Goal: Information Seeking & Learning: Find specific fact

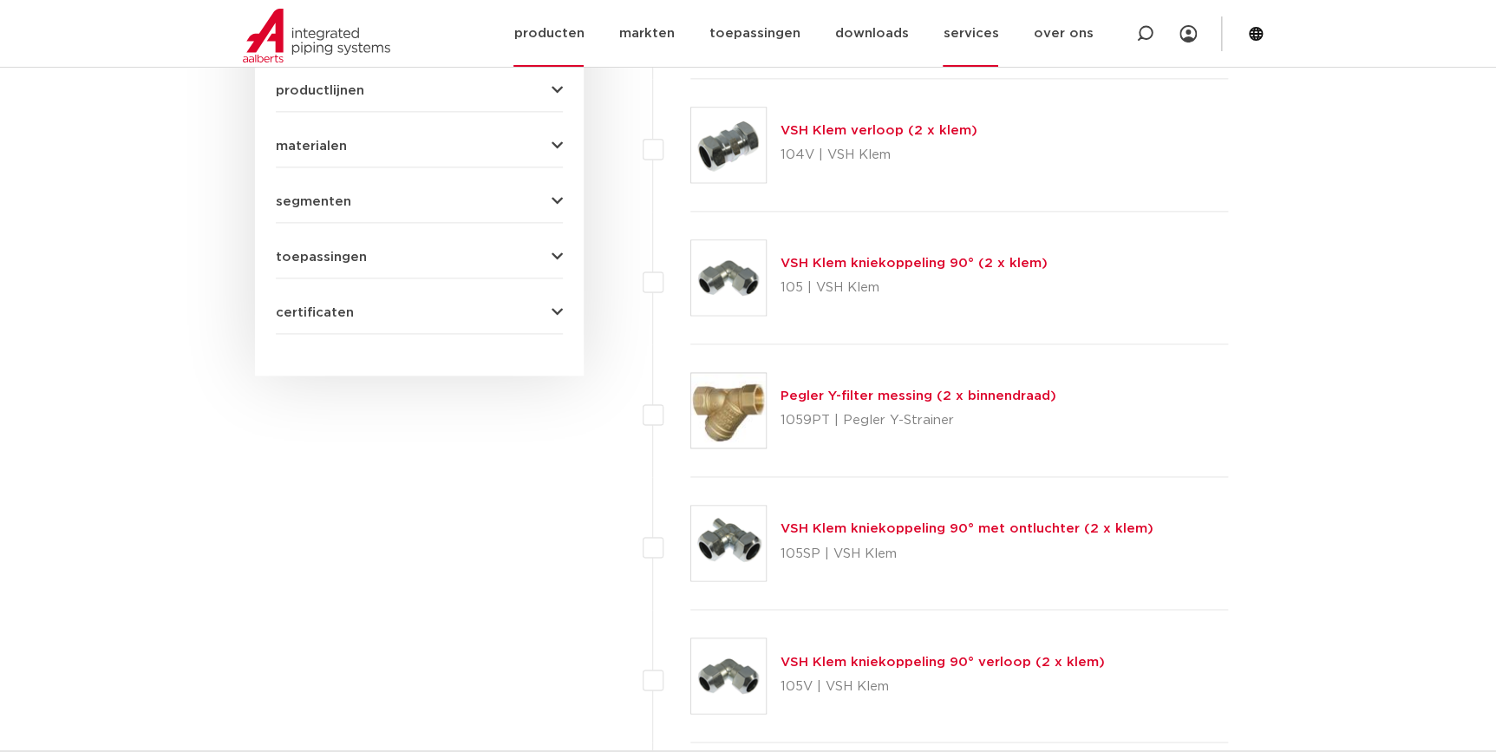
scroll to position [1101, 0]
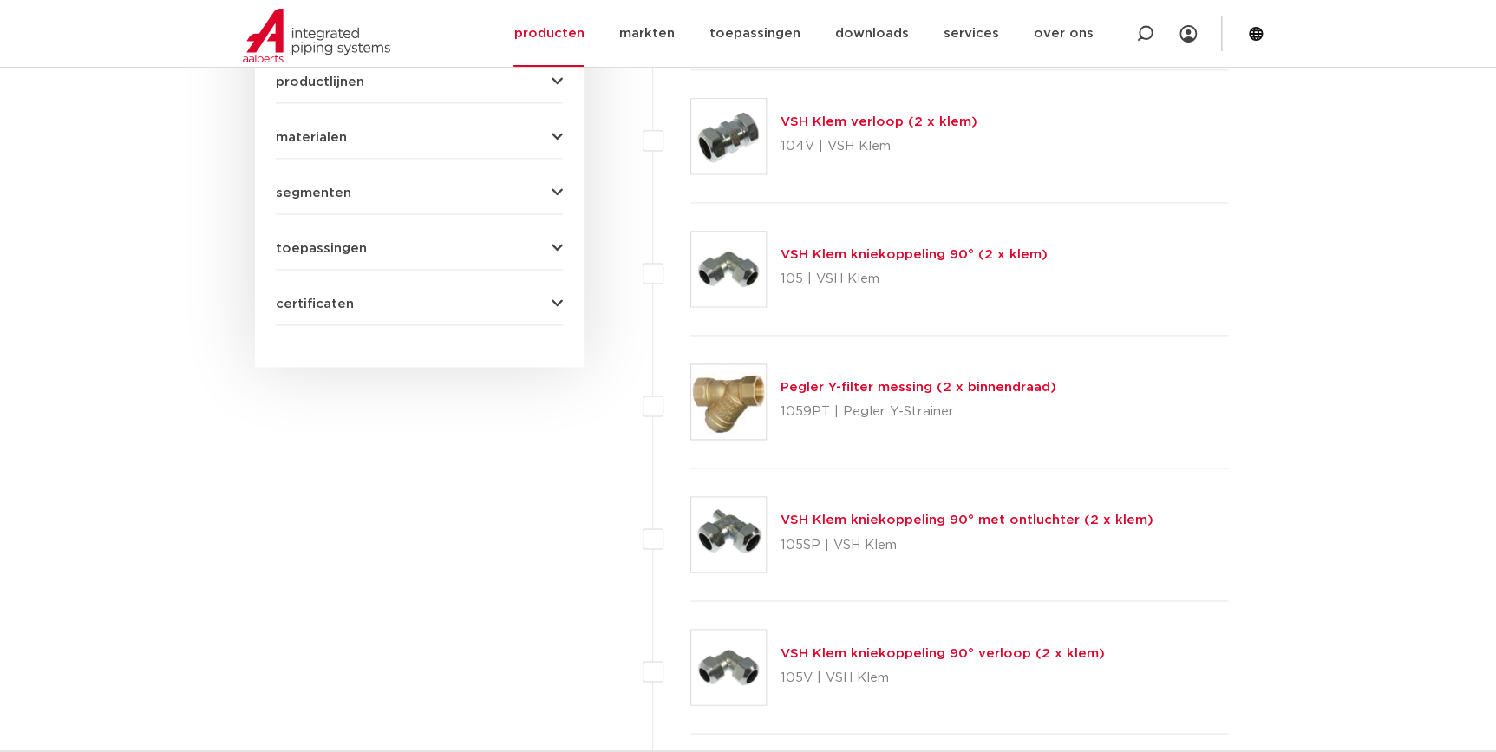
click at [984, 390] on link "Pegler Y-filter messing (2 x binnendraad)" at bounding box center [919, 387] width 276 height 13
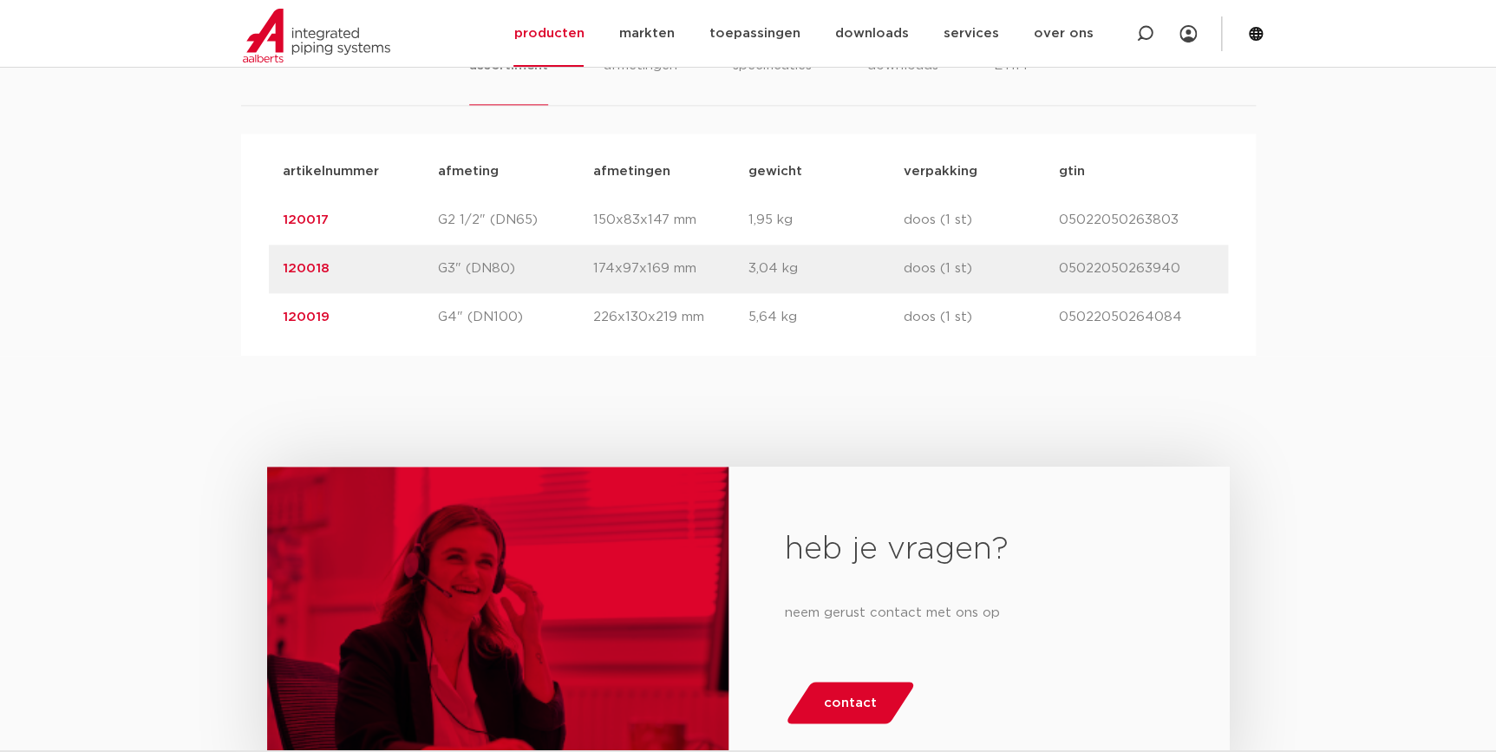
scroll to position [1103, 0]
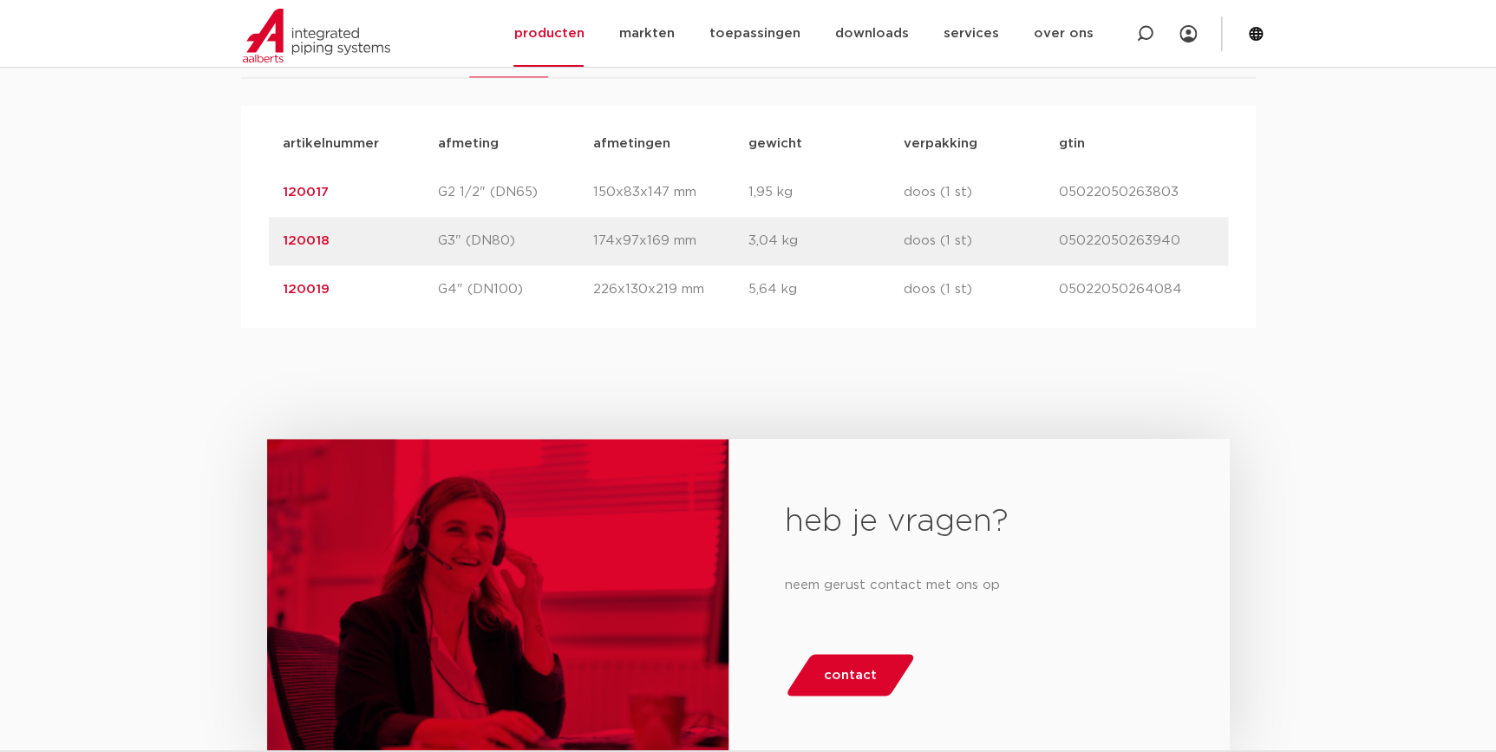
drag, startPoint x: 1183, startPoint y: 287, endPoint x: 266, endPoint y: 192, distance: 921.7
click at [266, 192] on div "artikelnummer afmeting afmetingen gewicht verpakking gtin artikelnummer 120017 …" at bounding box center [748, 217] width 1015 height 222
click at [1271, 371] on div "heb je vragen? neem gerust contact met ons op contact" at bounding box center [748, 609] width 1496 height 562
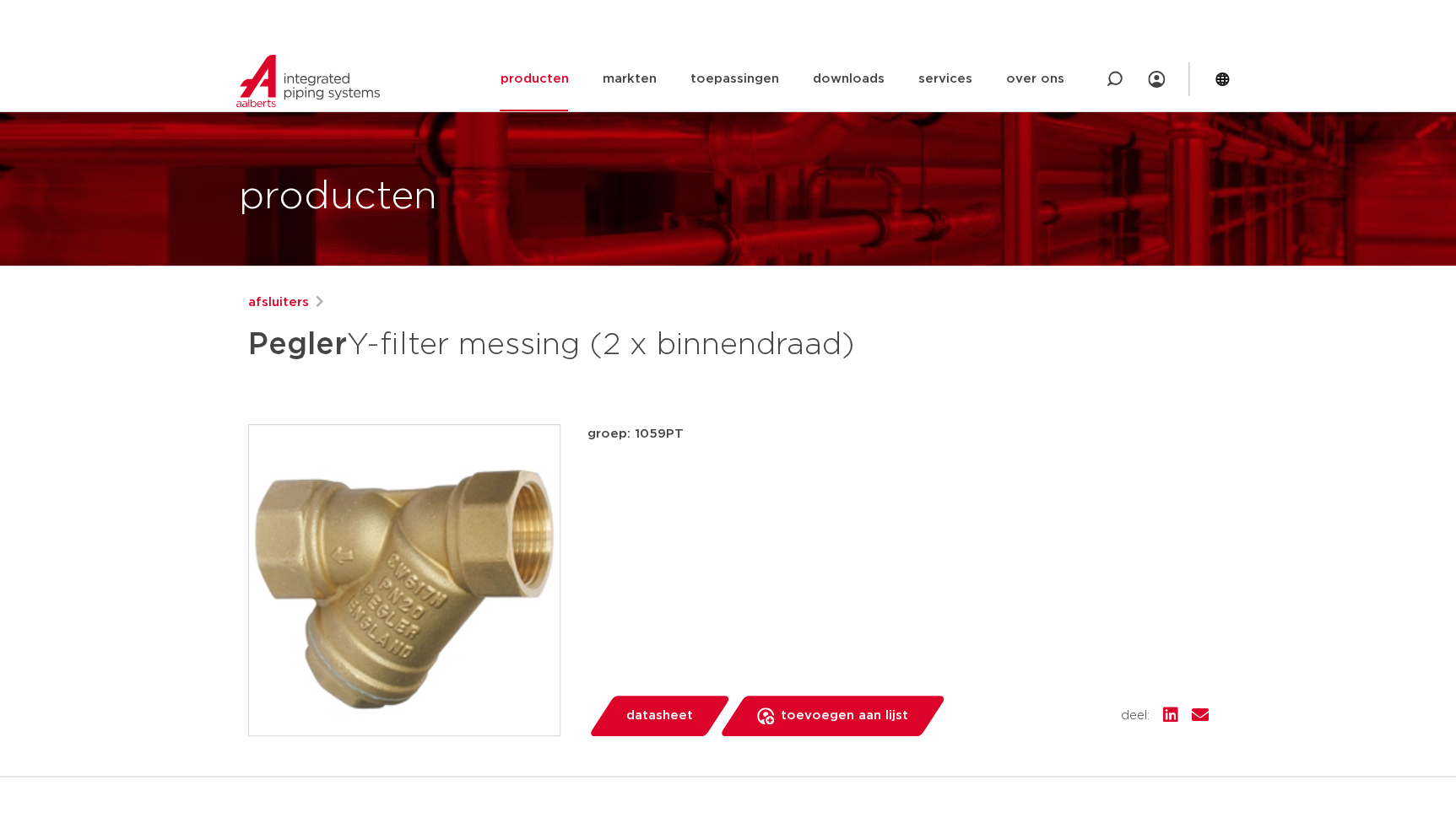
scroll to position [76, 0]
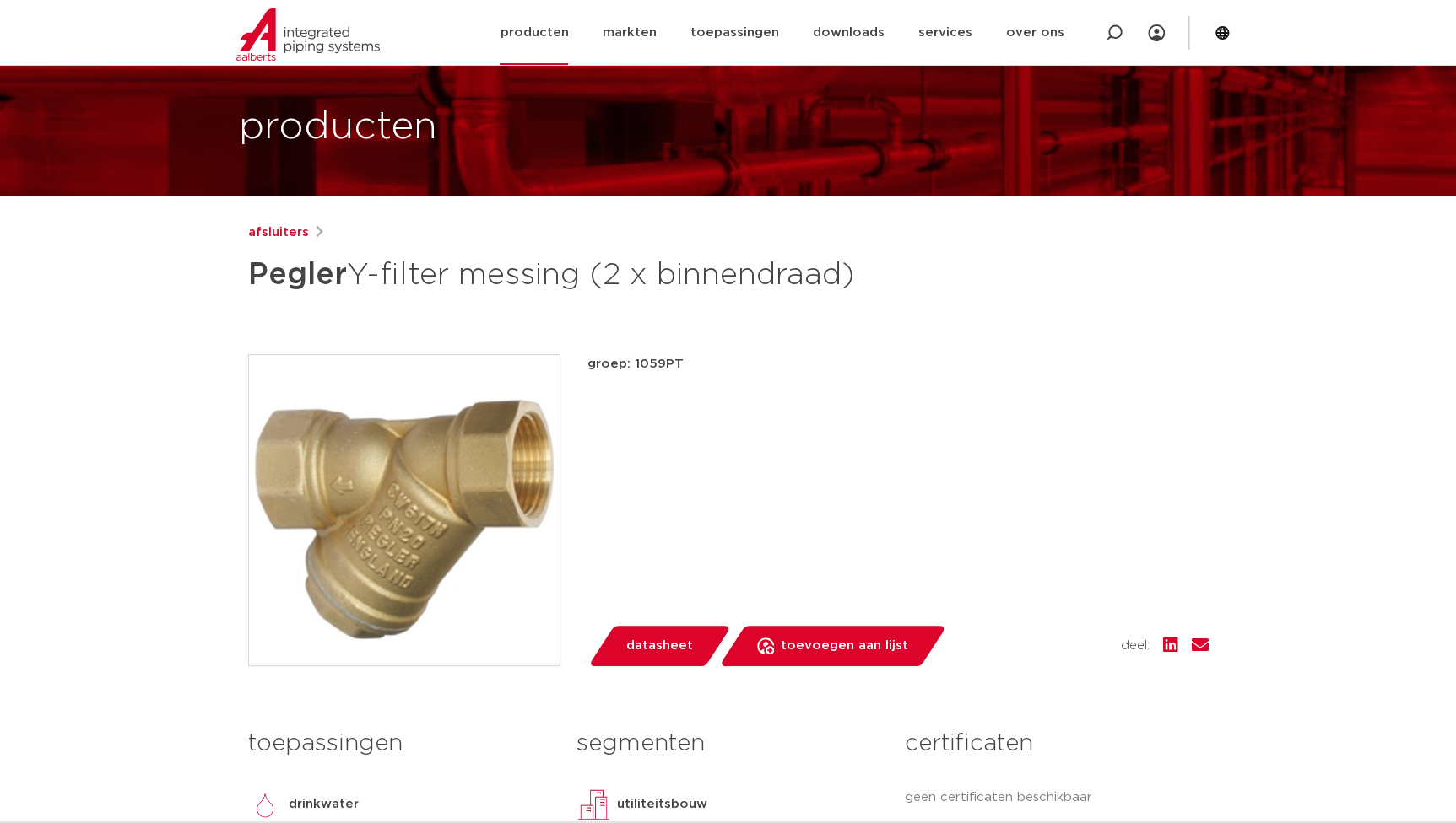
click at [568, 39] on link "producten" at bounding box center [533, 32] width 68 height 65
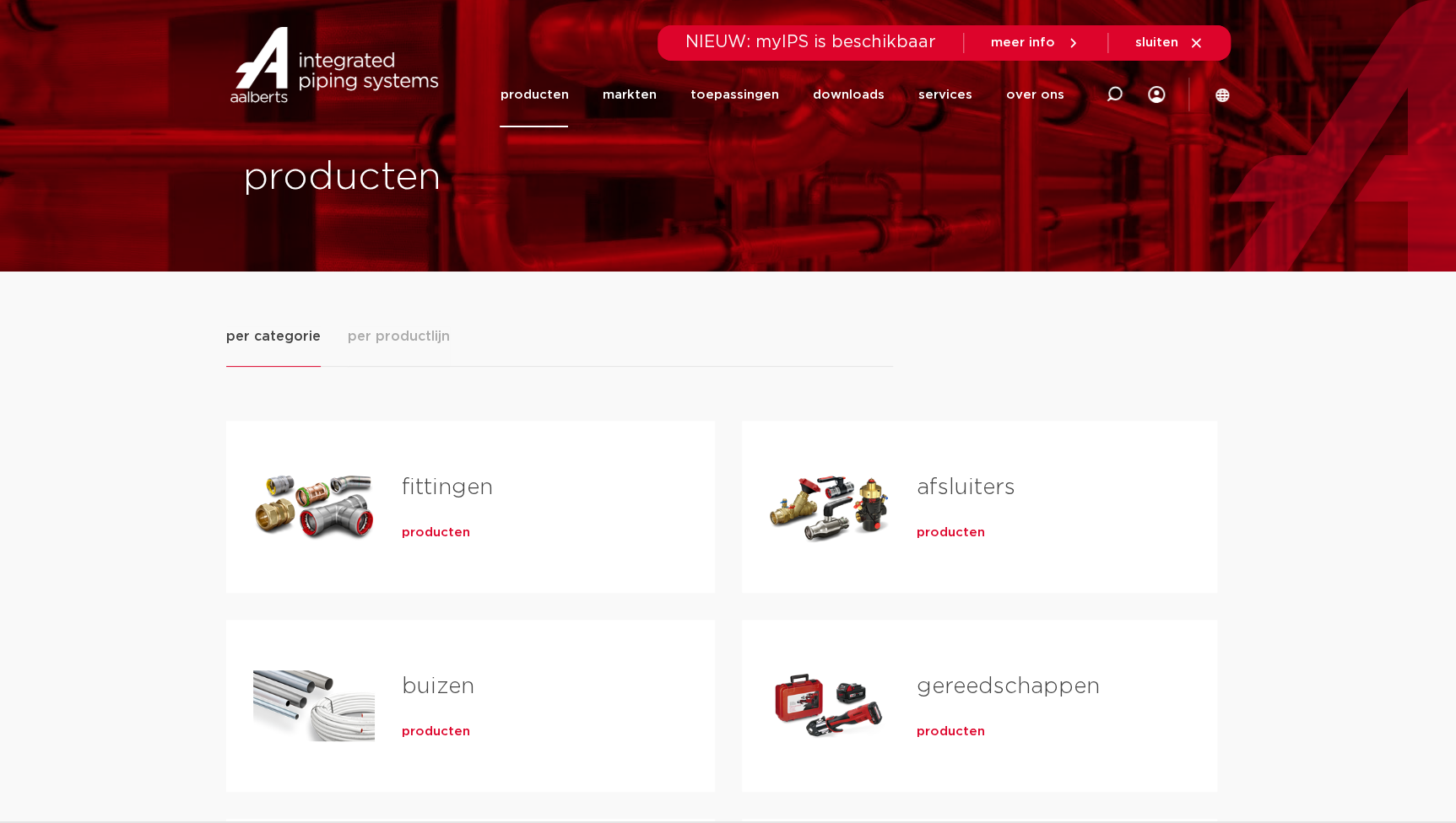
click at [419, 532] on span "producten" at bounding box center [436, 532] width 68 height 17
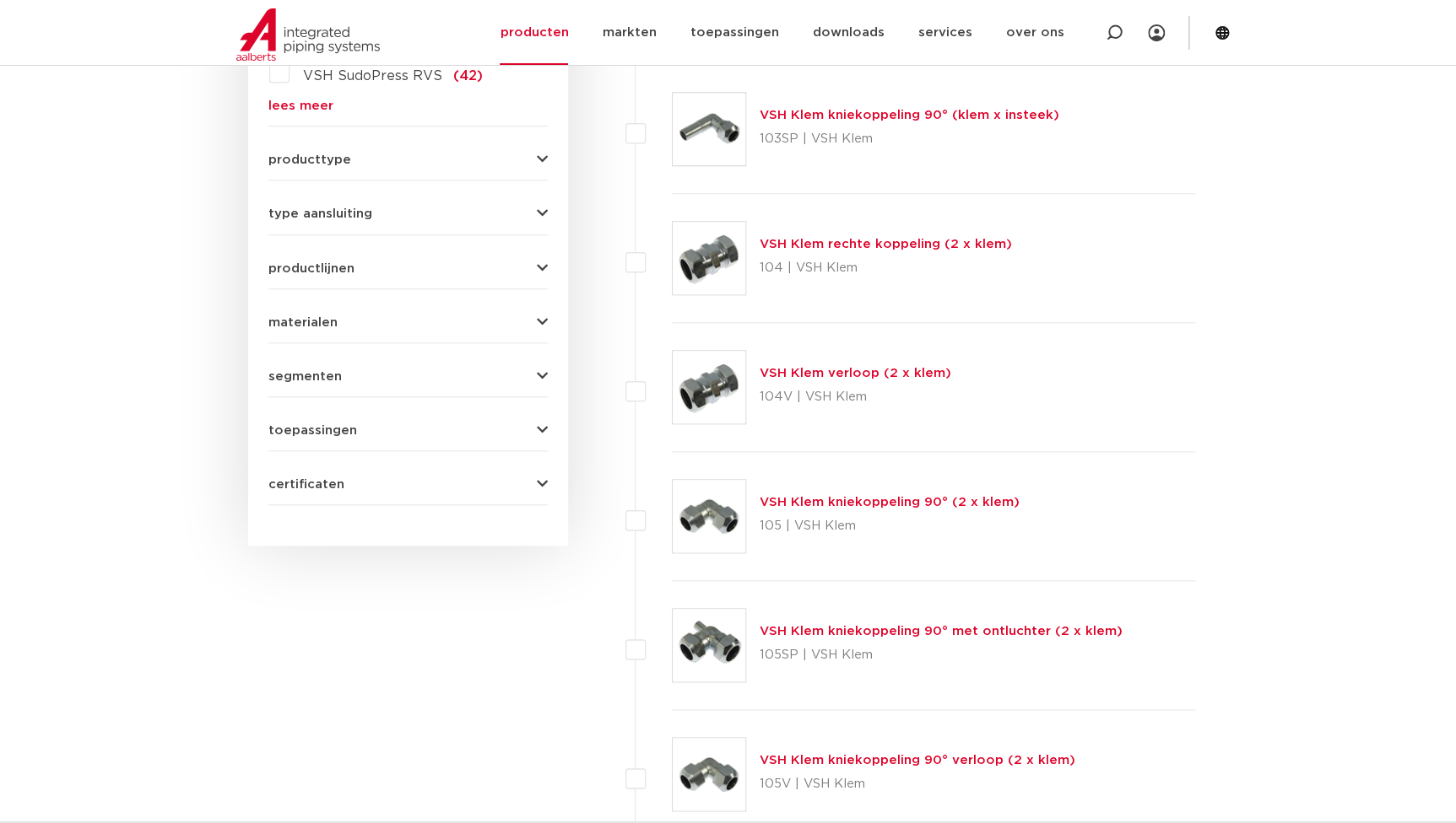
scroll to position [380, 0]
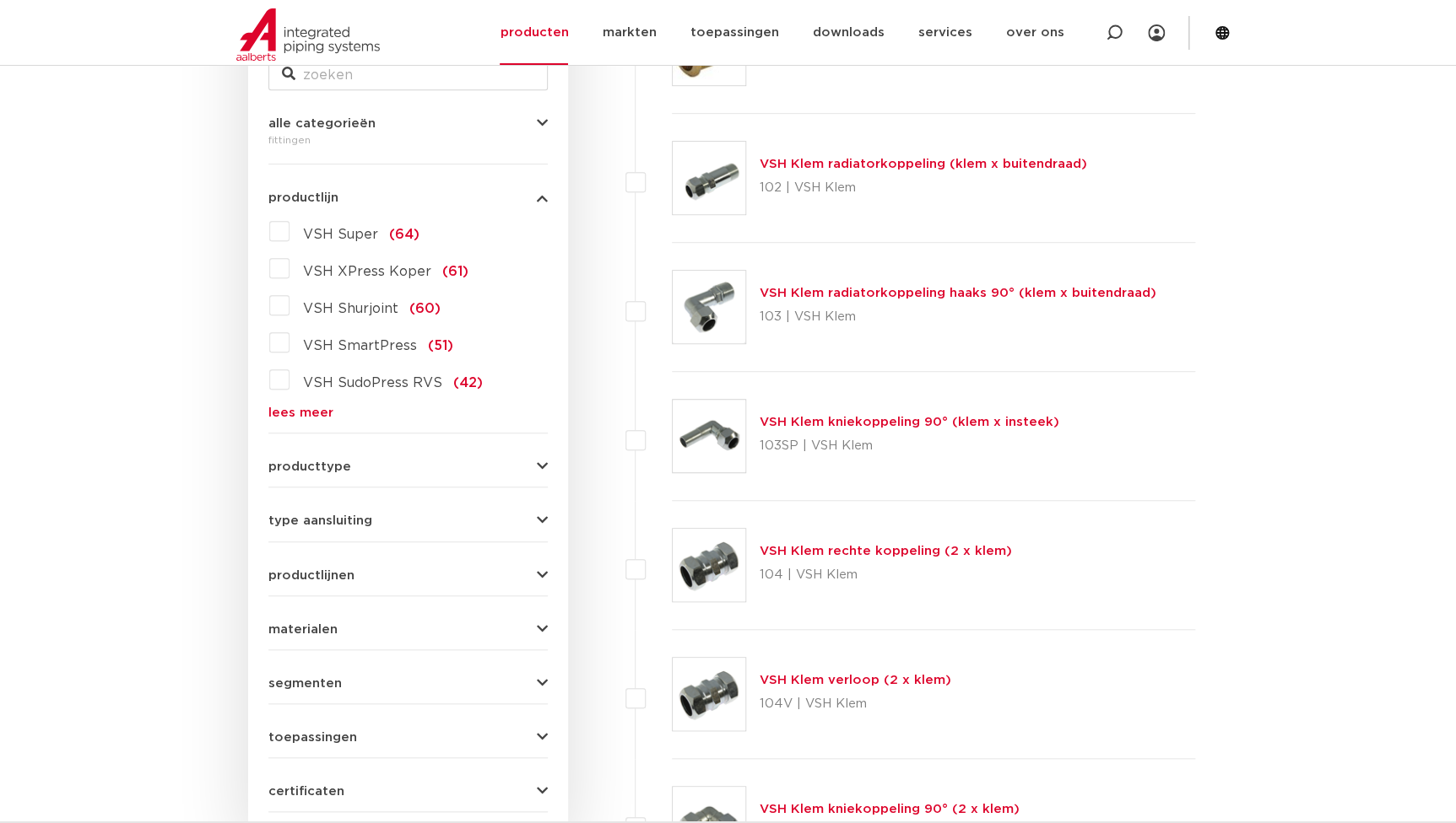
click at [296, 407] on link "lees meer" at bounding box center [408, 412] width 279 height 13
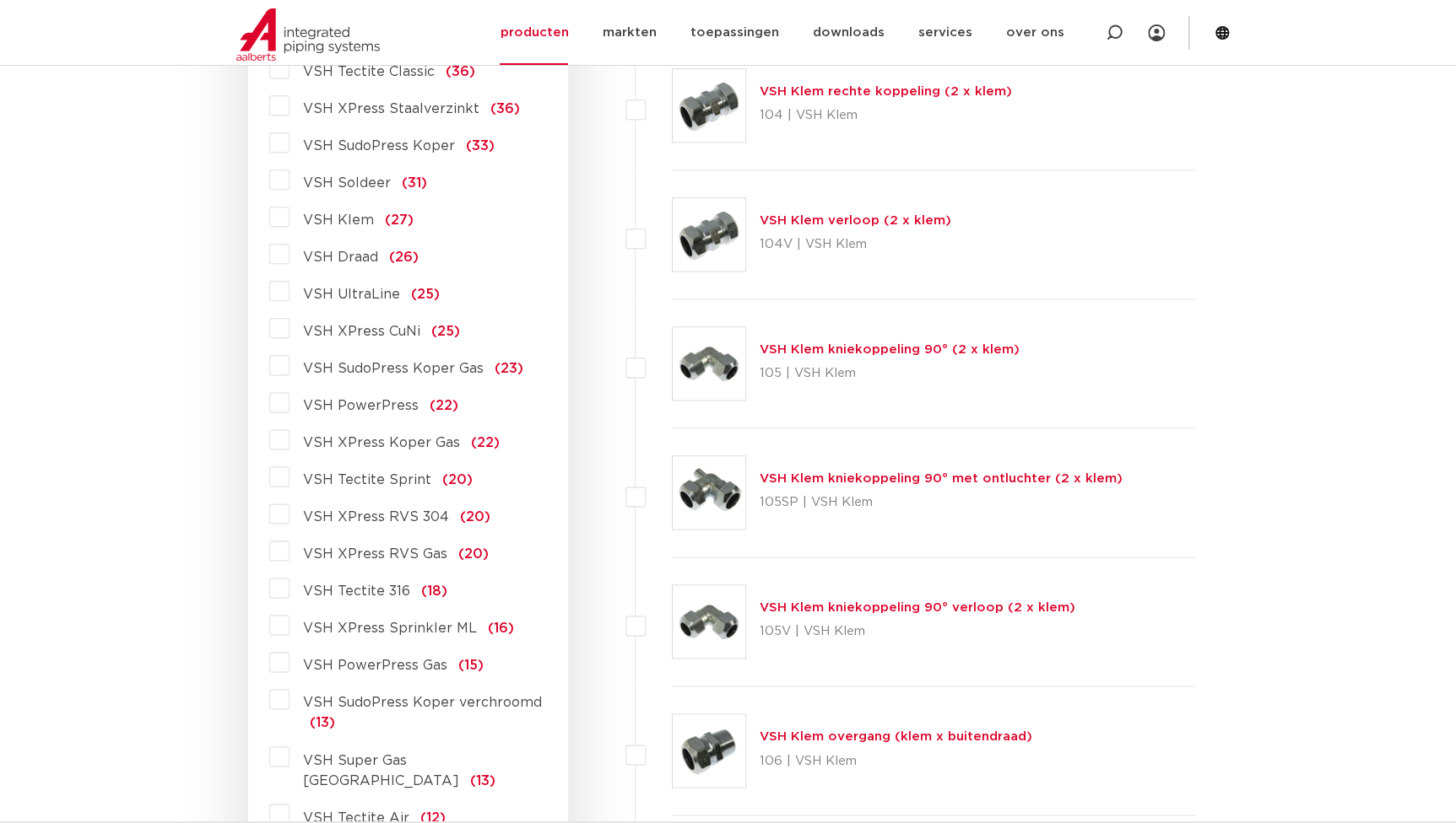
scroll to position [841, 0]
click at [359, 515] on span "VSH XPress RVS 304" at bounding box center [376, 517] width 146 height 14
click at [0, 0] on input "VSH XPress RVS 304 (20)" at bounding box center [0, 0] width 0 height 0
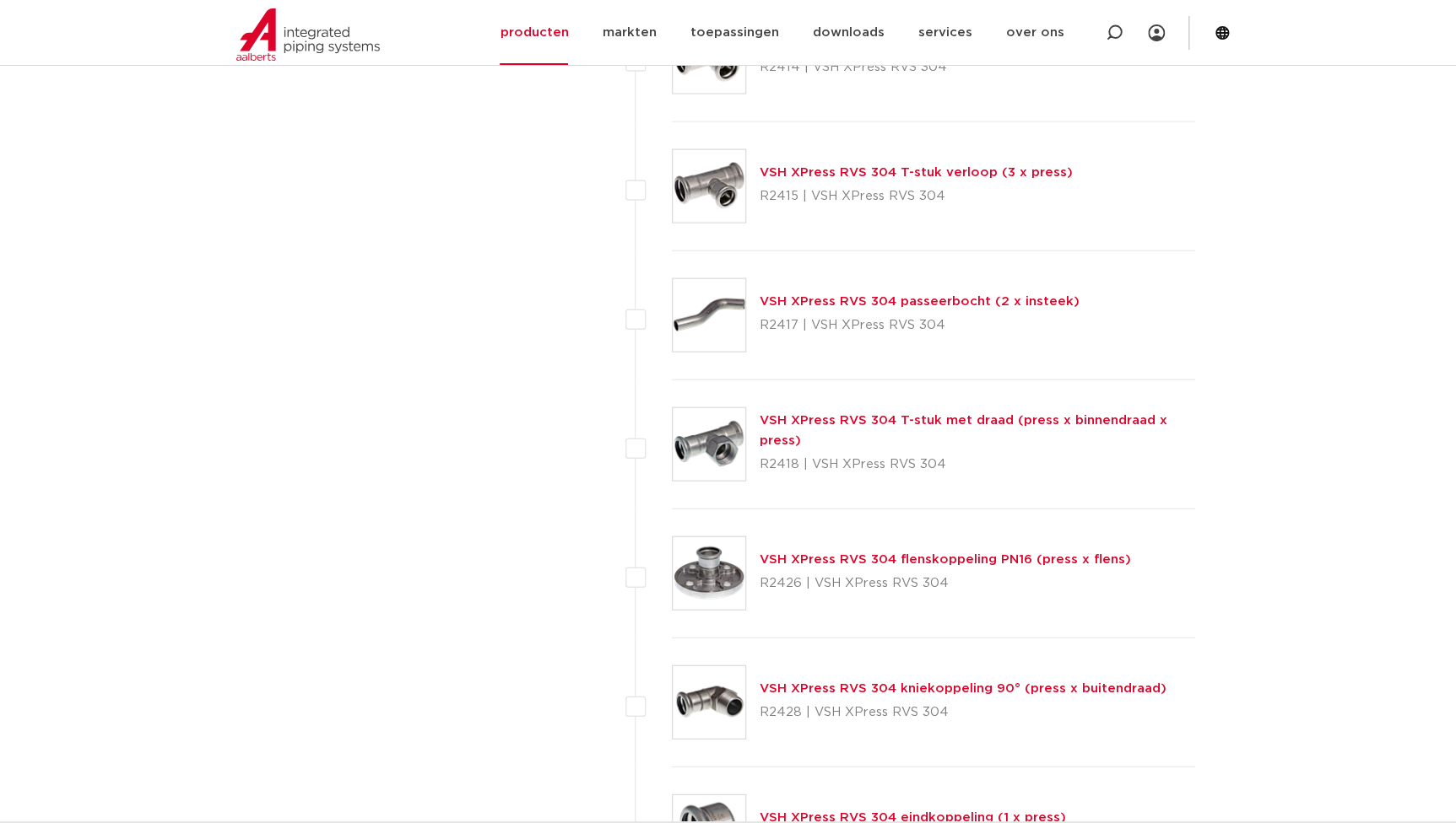
scroll to position [1839, 0]
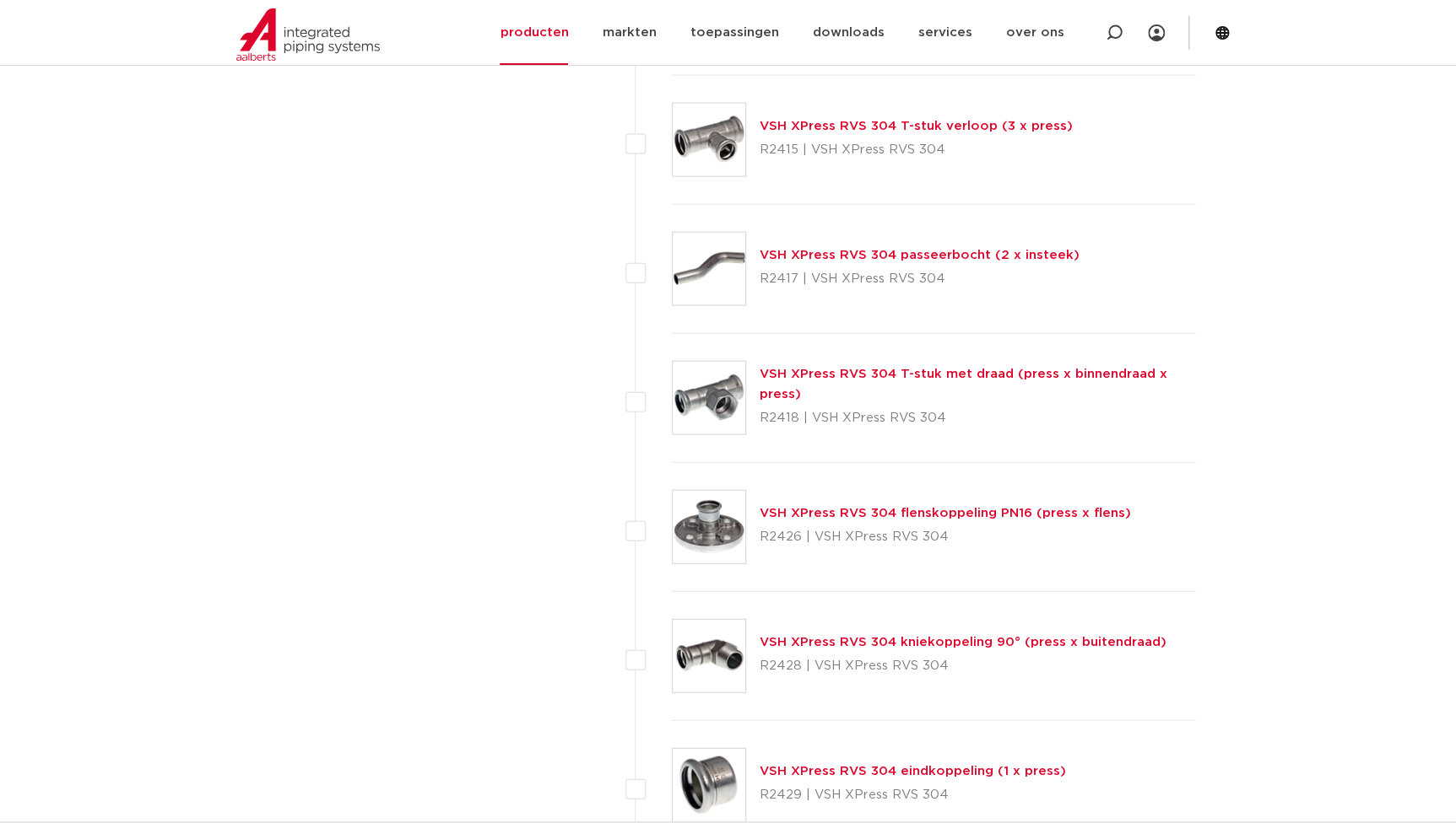
click at [856, 518] on link "VSH XPress RVS 304 flenskoppeling PN16 (press x flens)" at bounding box center [946, 513] width 372 height 13
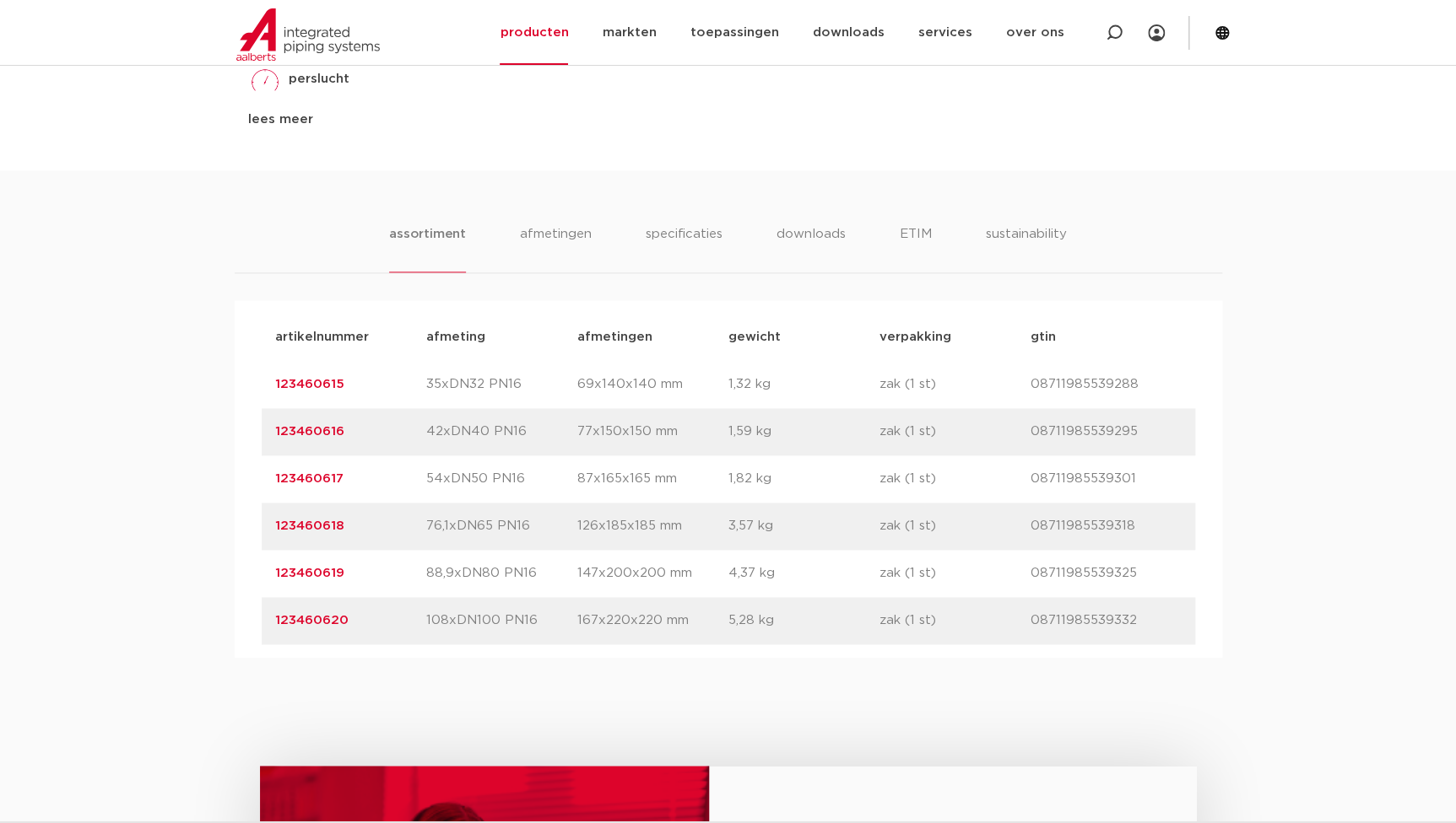
scroll to position [996, 0]
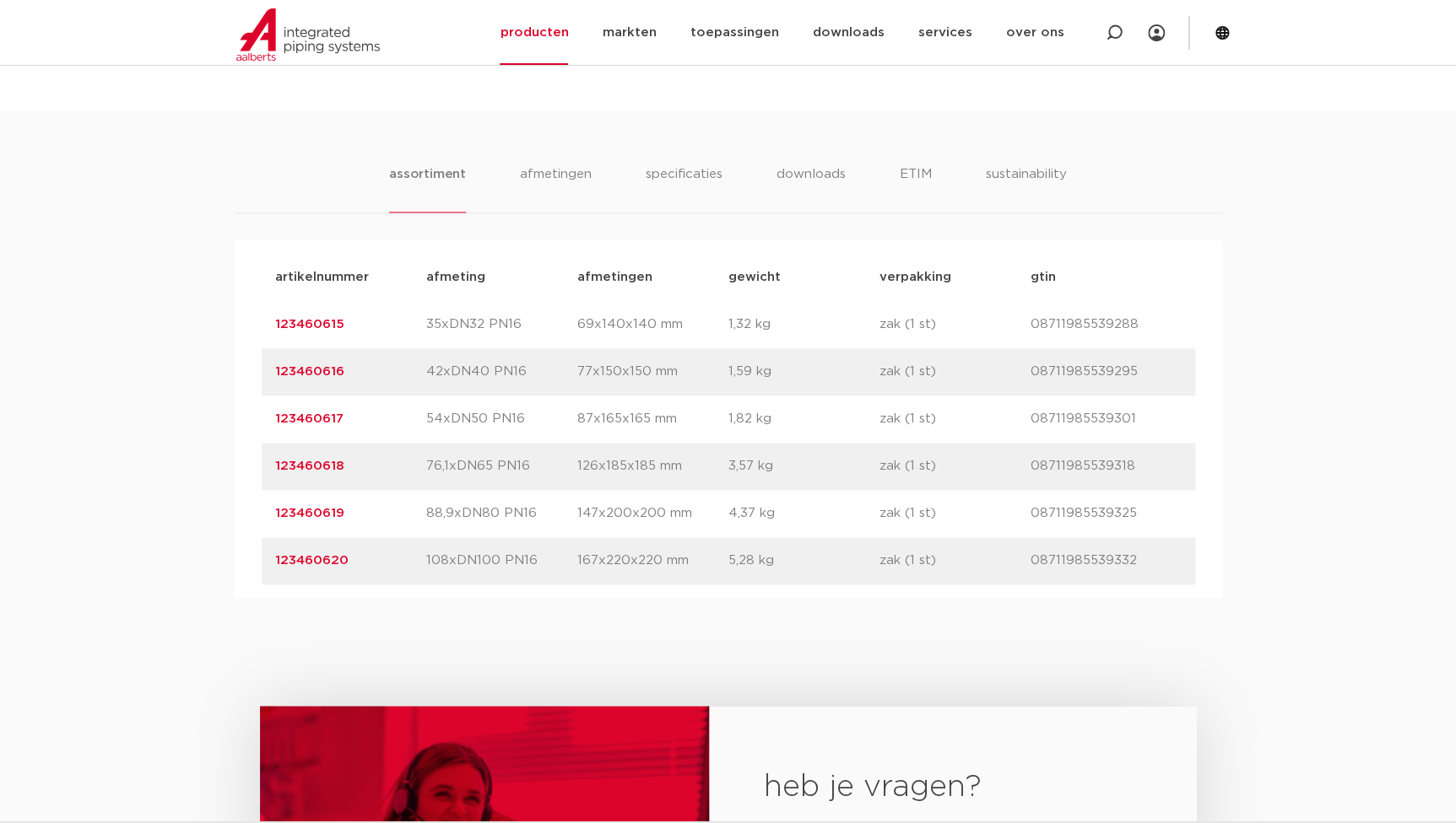
drag, startPoint x: 261, startPoint y: 328, endPoint x: 379, endPoint y: 326, distance: 118.0
click at [379, 326] on div "artikelnummer 123460615 afmeting 35xDN32 PN16 afmetingen 69x140x140 mm gewicht …" at bounding box center [728, 325] width 933 height 48
copy link "123460615"
click at [217, 268] on div "assortiment afmetingen specificaties downloads ETIM sustainability assortiment …" at bounding box center [728, 354] width 1456 height 487
drag, startPoint x: 269, startPoint y: 273, endPoint x: 372, endPoint y: 285, distance: 103.7
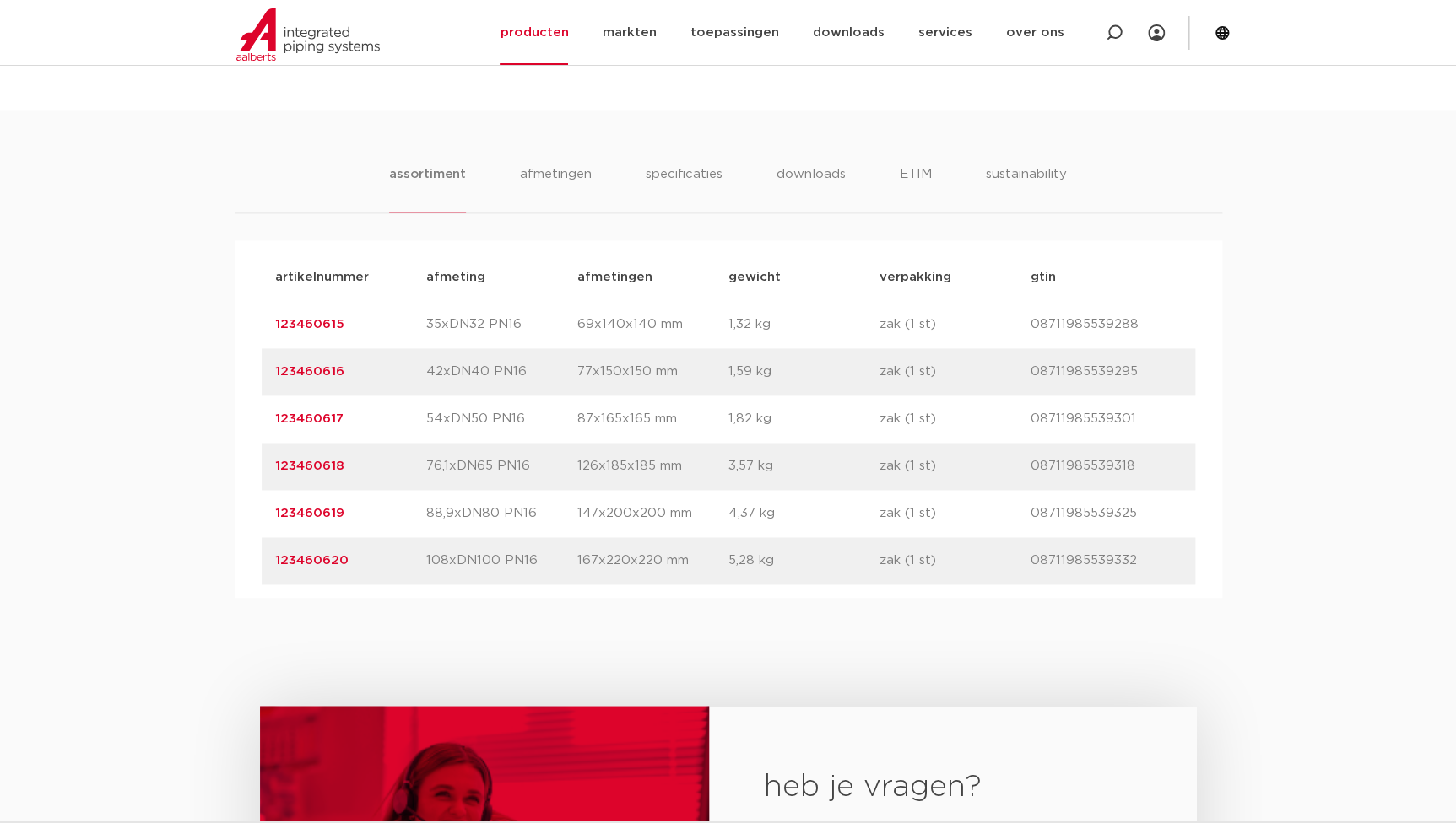
click at [372, 285] on div "artikelnummer afmeting afmetingen gewicht verpakking gtin" at bounding box center [728, 277] width 933 height 48
copy p "artikelnummer"
drag, startPoint x: 497, startPoint y: 277, endPoint x: 412, endPoint y: 278, distance: 85.0
click at [412, 278] on div "artikelnummer afmeting afmetingen gewicht verpakking gtin" at bounding box center [728, 277] width 933 height 48
copy div "afmeting"
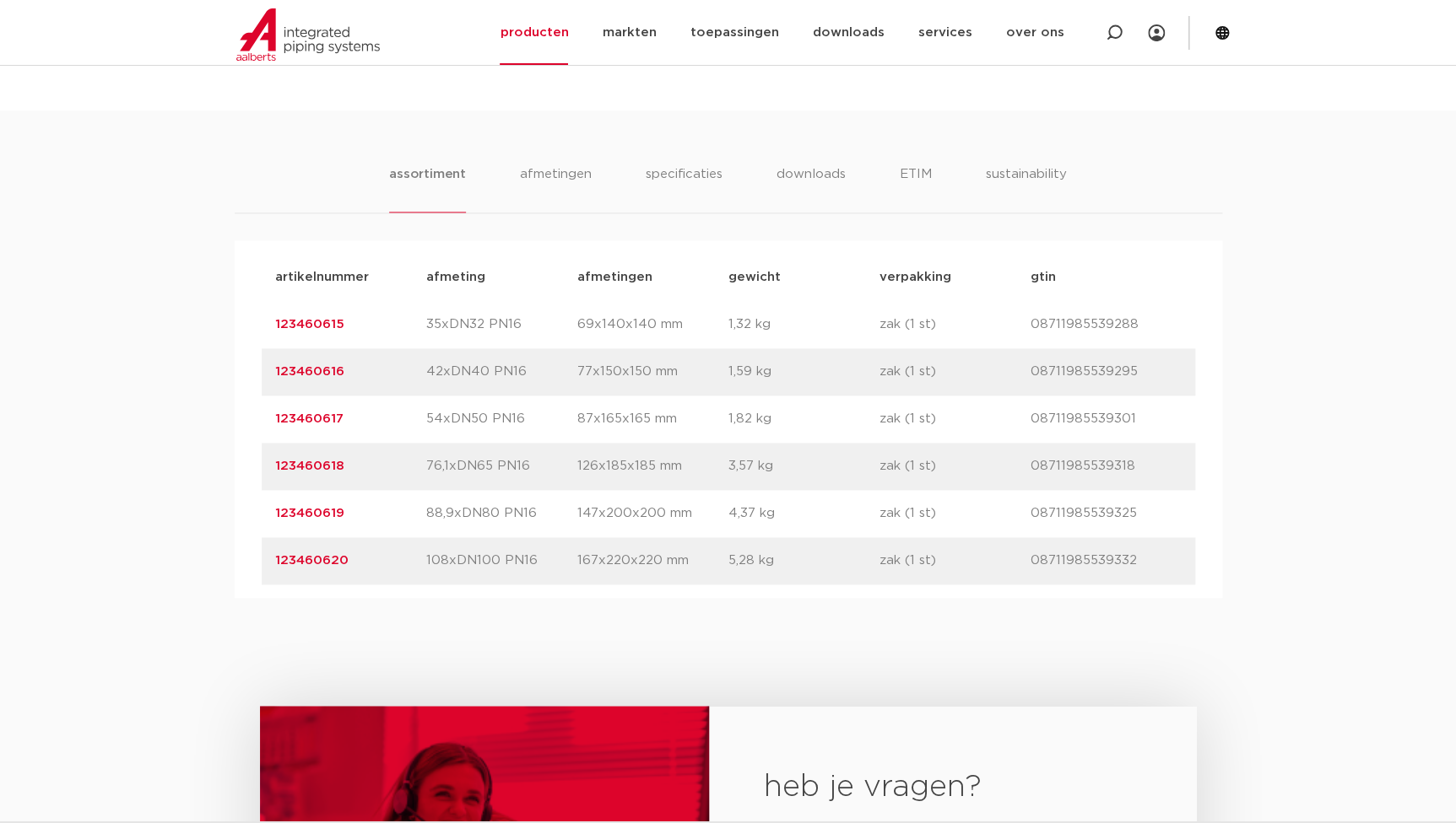
drag, startPoint x: 726, startPoint y: 278, endPoint x: 776, endPoint y: 276, distance: 50.0
click at [776, 276] on div "artikelnummer afmeting afmetingen gewicht verpakking gtin" at bounding box center [728, 277] width 933 height 48
copy div "gewicht"
drag, startPoint x: 384, startPoint y: 321, endPoint x: 164, endPoint y: 321, distance: 220.0
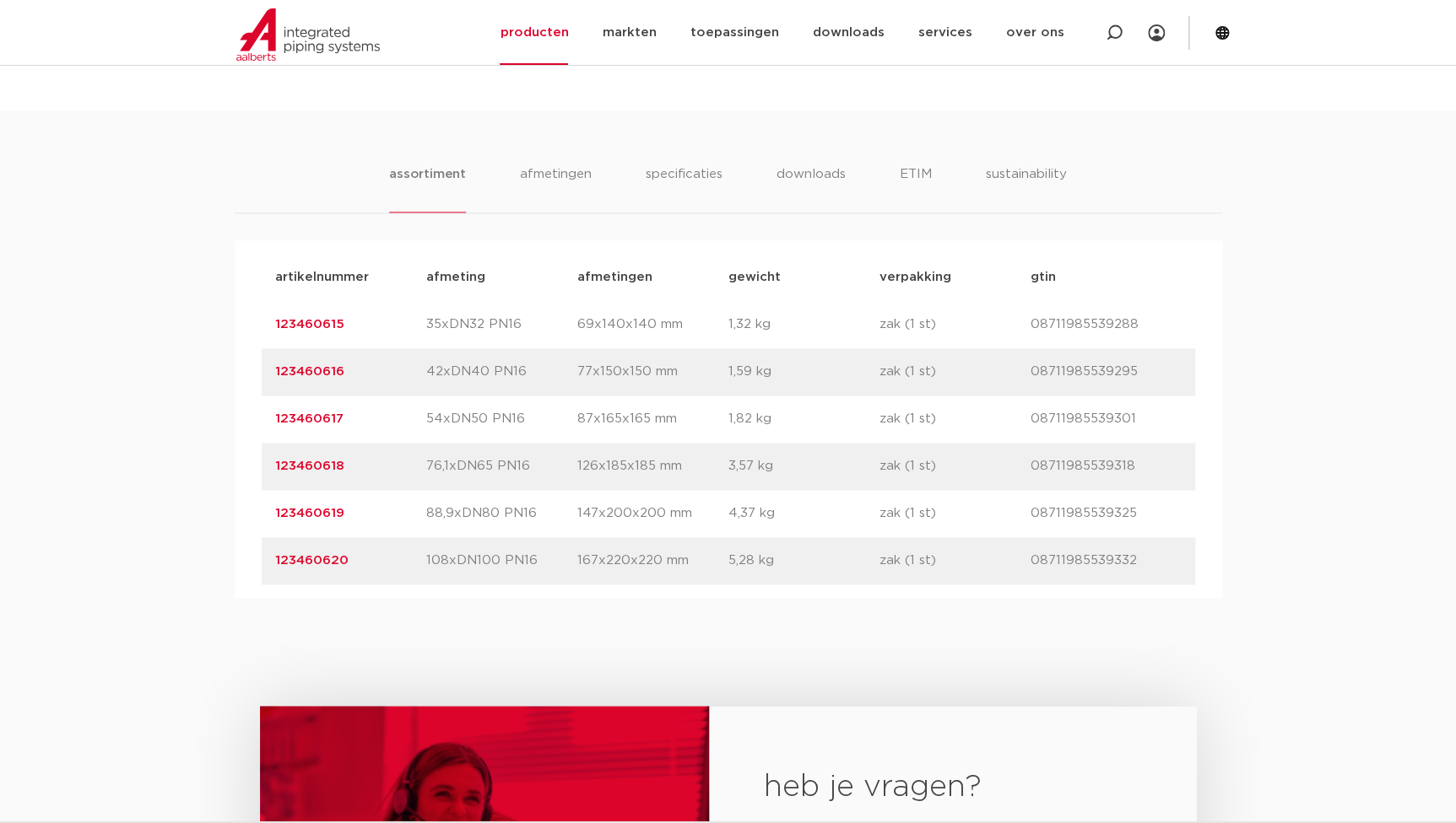
click at [164, 321] on div "assortiment afmetingen specificaties downloads ETIM sustainability assortiment …" at bounding box center [728, 354] width 1456 height 487
copy link "123460615"
drag, startPoint x: 348, startPoint y: 374, endPoint x: 233, endPoint y: 387, distance: 115.7
click at [233, 387] on div "assortiment [GEOGRAPHIC_DATA] specificaties downloads ETIM sustainability assor…" at bounding box center [728, 354] width 1456 height 487
copy link "123460616"
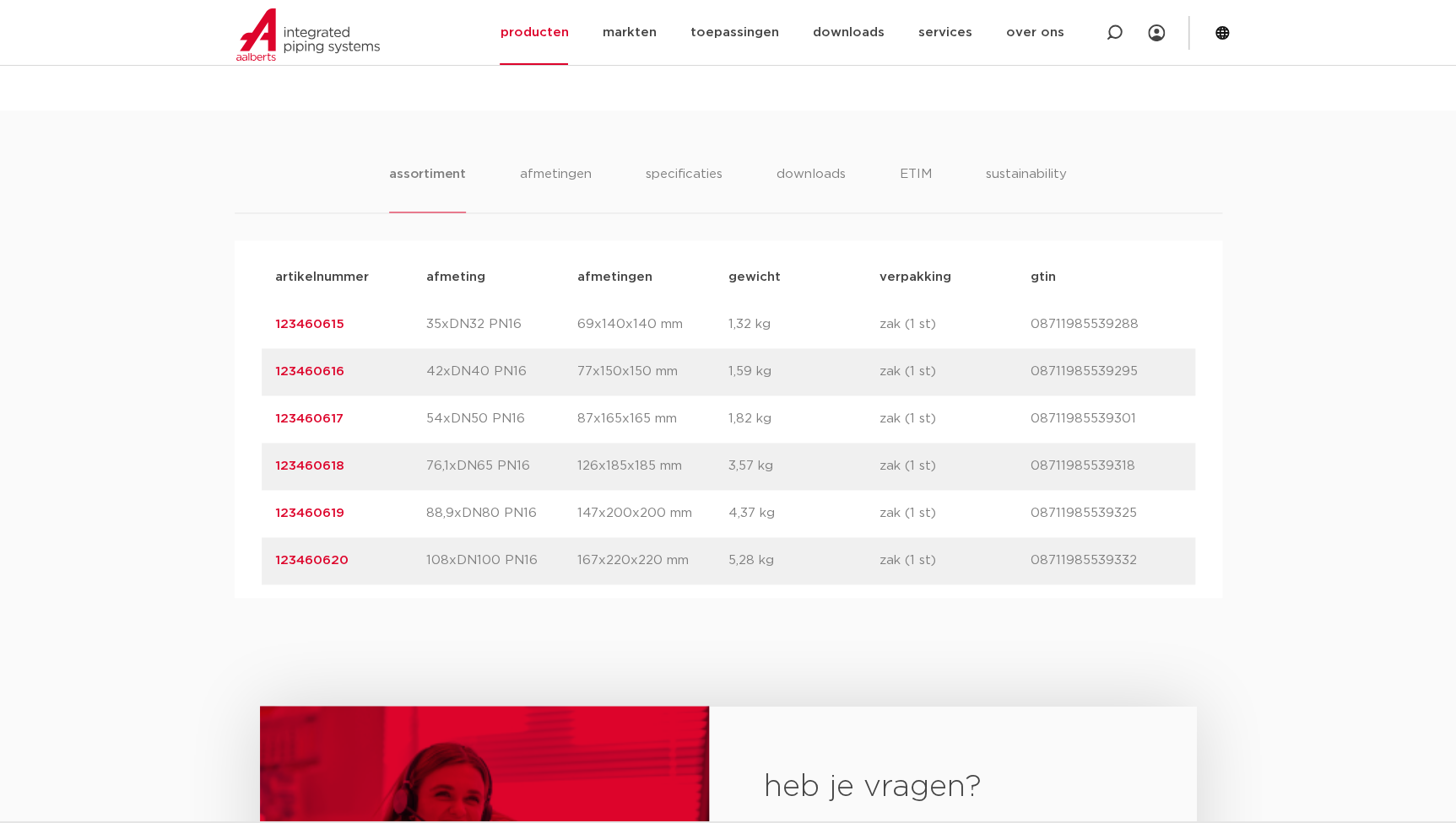
drag, startPoint x: 342, startPoint y: 425, endPoint x: 245, endPoint y: 419, distance: 97.2
click at [245, 419] on div "artikelnummer afmeting afmetingen gewicht verpakking gtin artikelnummer 1234606…" at bounding box center [728, 419] width 988 height 358
copy link "123460617"
drag, startPoint x: 350, startPoint y: 466, endPoint x: 243, endPoint y: 468, distance: 107.0
click at [243, 468] on div "artikelnummer afmeting afmetingen gewicht verpakking gtin artikelnummer 1234606…" at bounding box center [728, 419] width 988 height 358
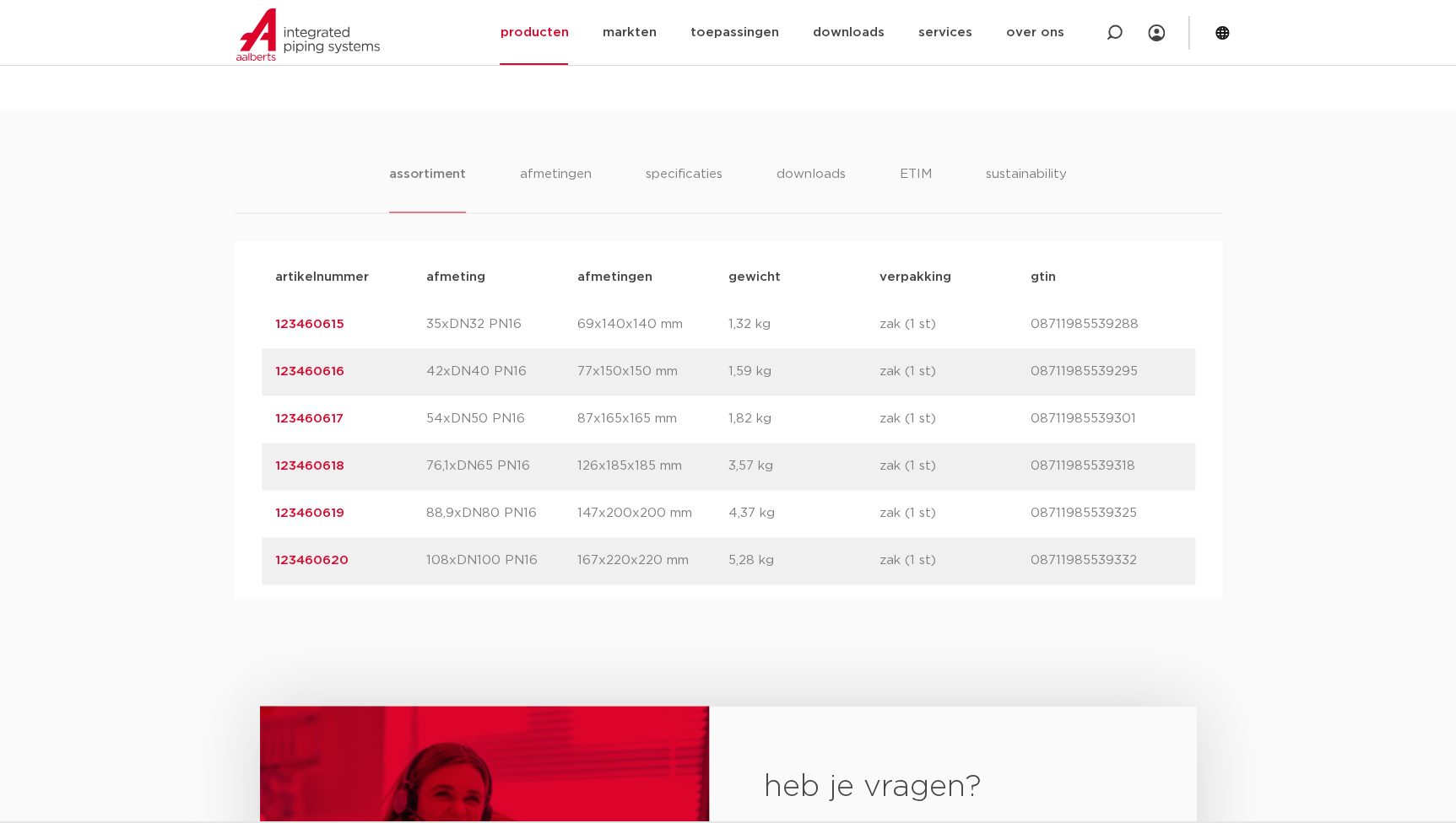
copy link "123460618"
drag, startPoint x: 329, startPoint y: 519, endPoint x: 216, endPoint y: 515, distance: 113.1
click at [216, 515] on div "assortiment [GEOGRAPHIC_DATA] specificaties downloads ETIM sustainability assor…" at bounding box center [728, 354] width 1456 height 487
copy link "123460619"
drag, startPoint x: 346, startPoint y: 562, endPoint x: 205, endPoint y: 564, distance: 141.0
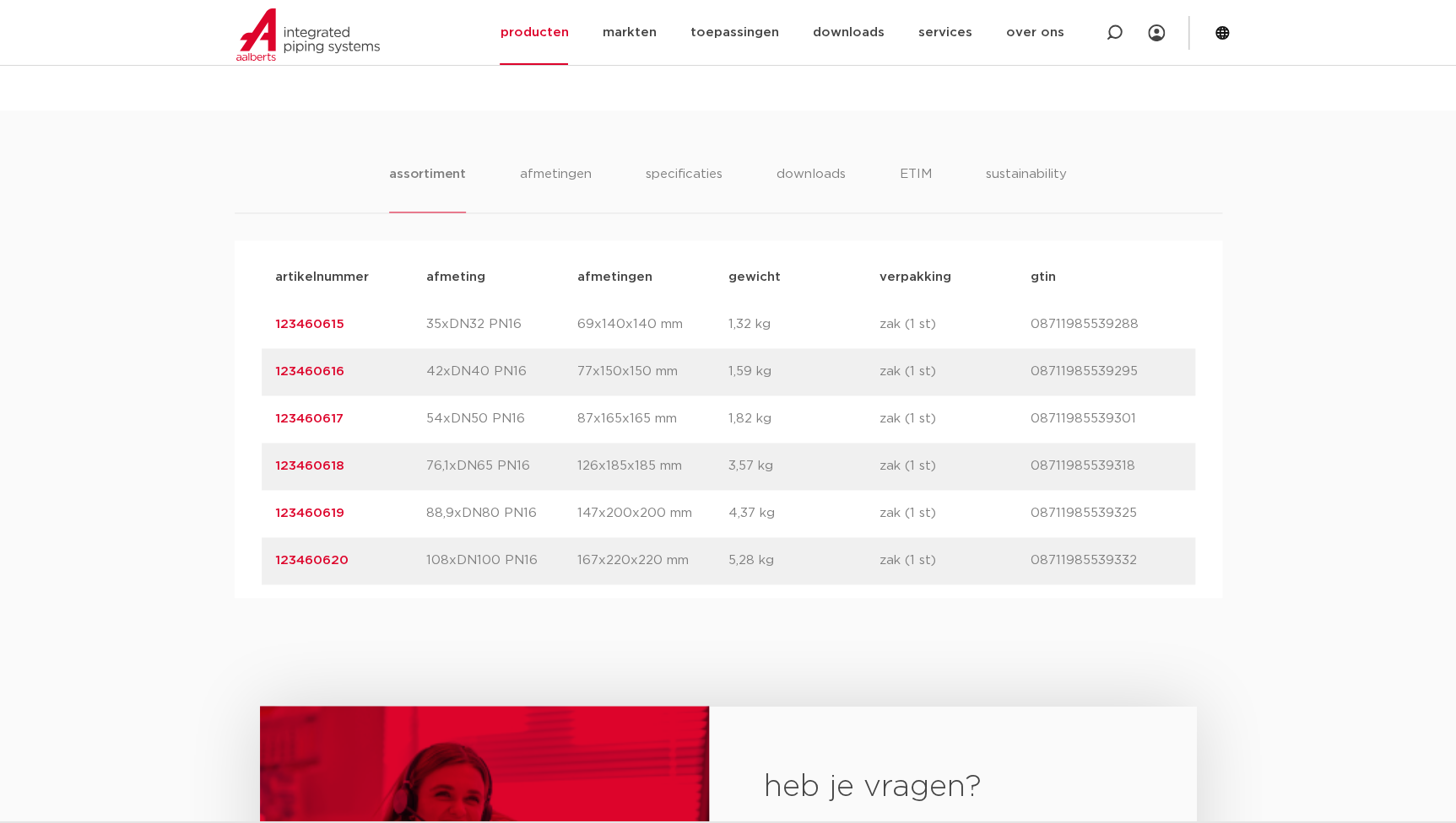
click at [205, 564] on div "assortiment [GEOGRAPHIC_DATA] specificaties downloads ETIM sustainability assor…" at bounding box center [728, 354] width 1456 height 487
copy link "123460620"
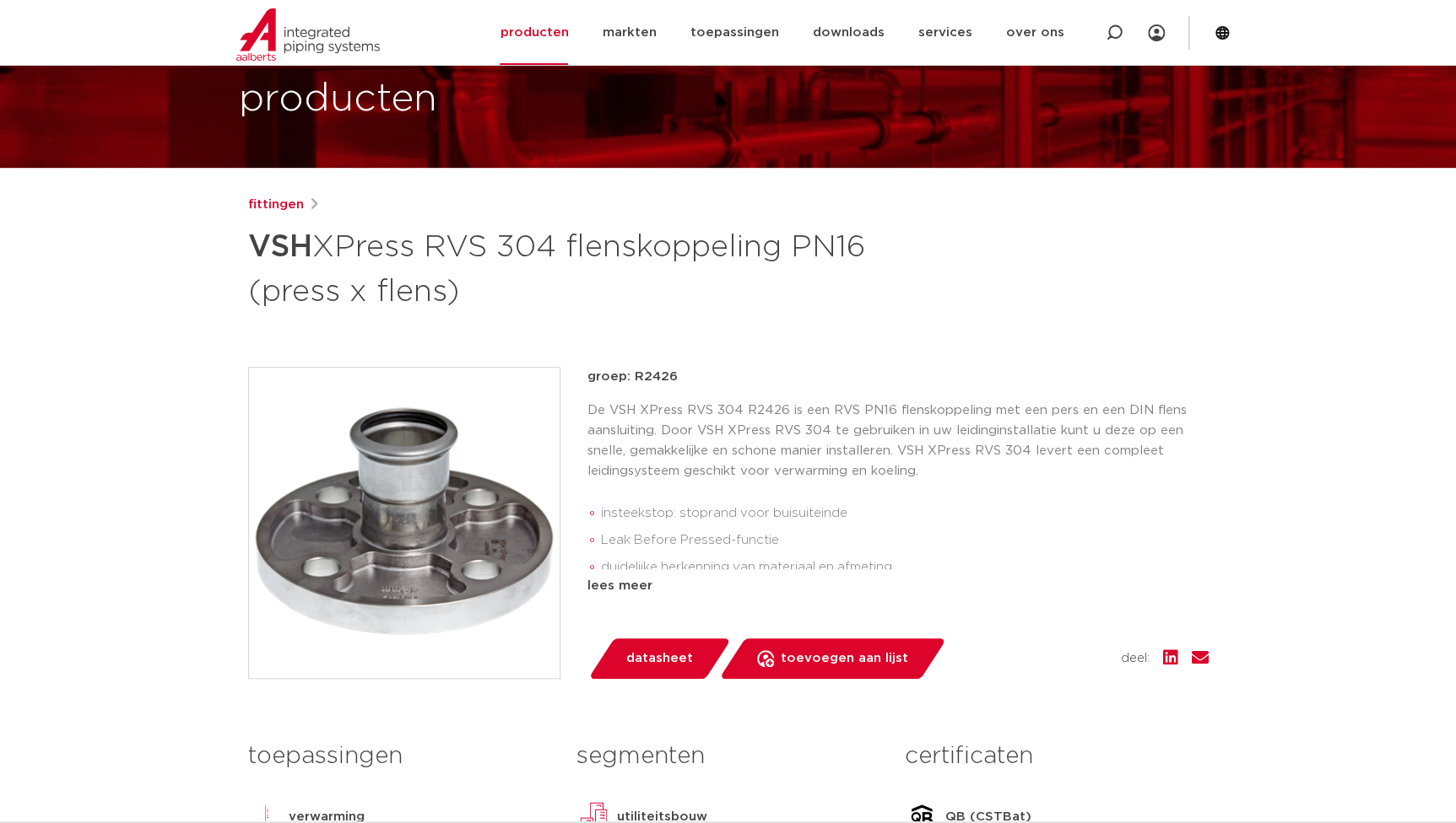
scroll to position [0, 0]
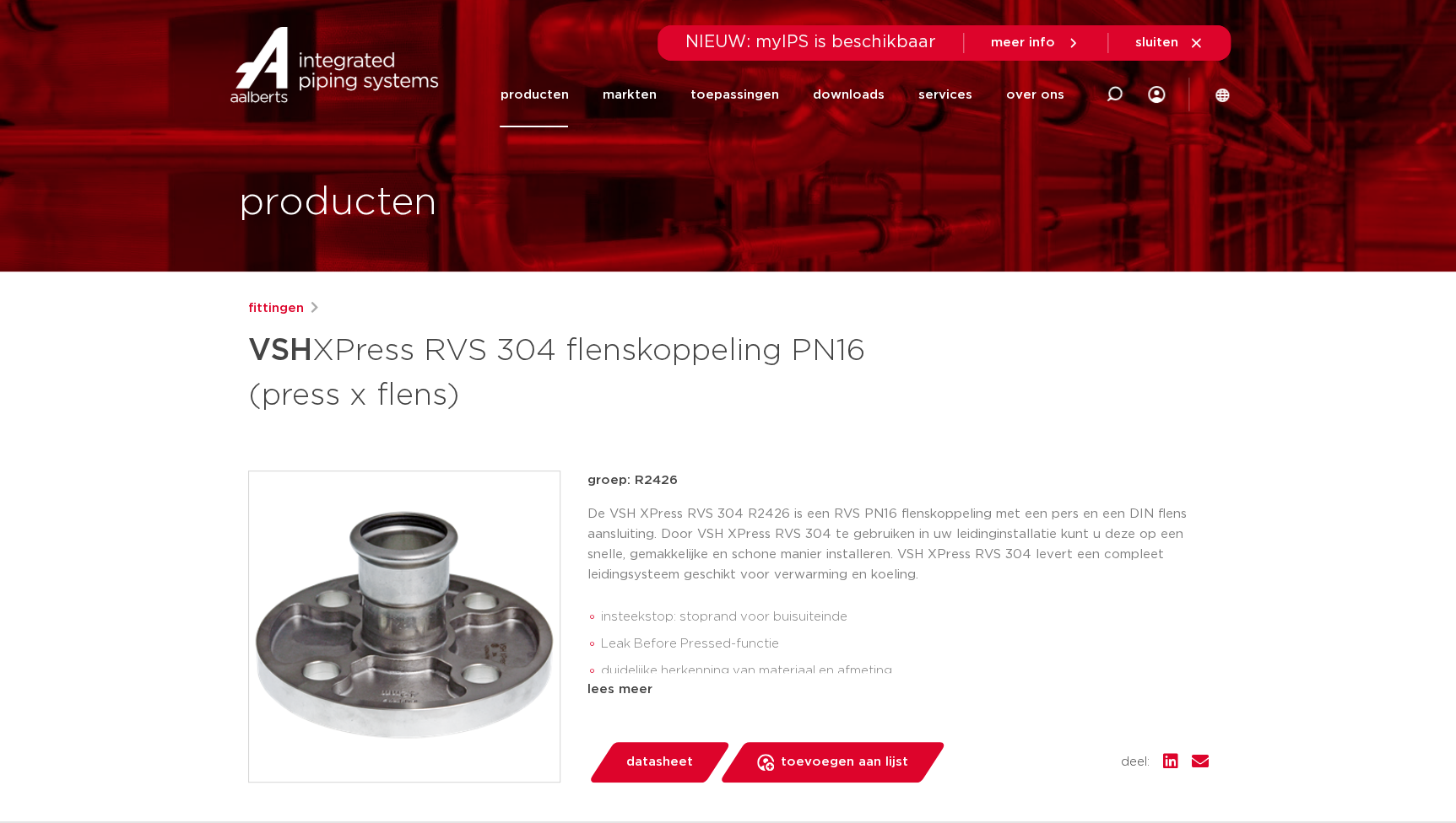
drag, startPoint x: 245, startPoint y: 339, endPoint x: 455, endPoint y: 396, distance: 217.6
click at [455, 396] on div "fittingen VSH XPress RVS 304 flenskoppeling PN16 (press x flens) groep: R2426 i…" at bounding box center [728, 702] width 988 height 808
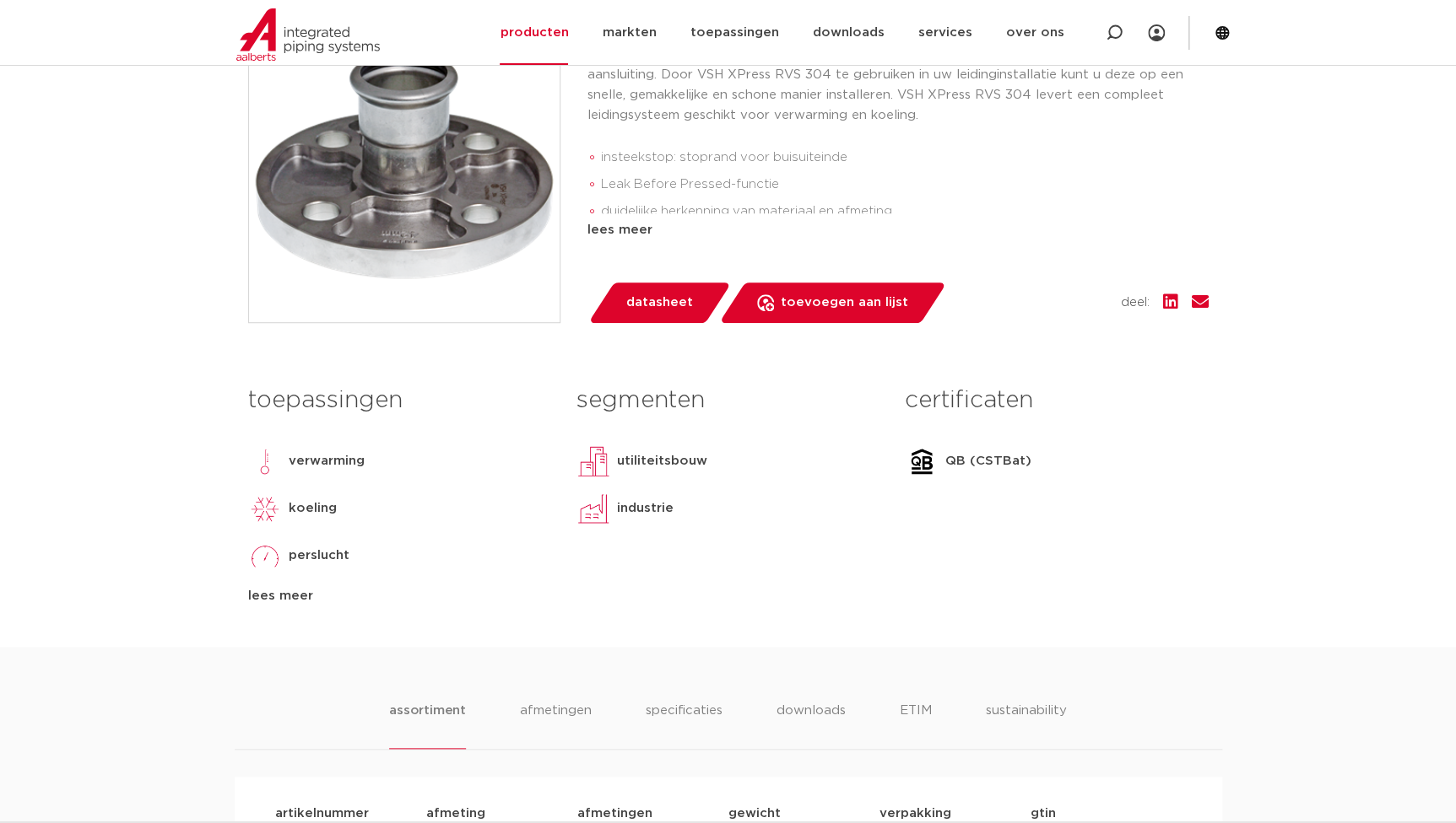
scroll to position [996, 0]
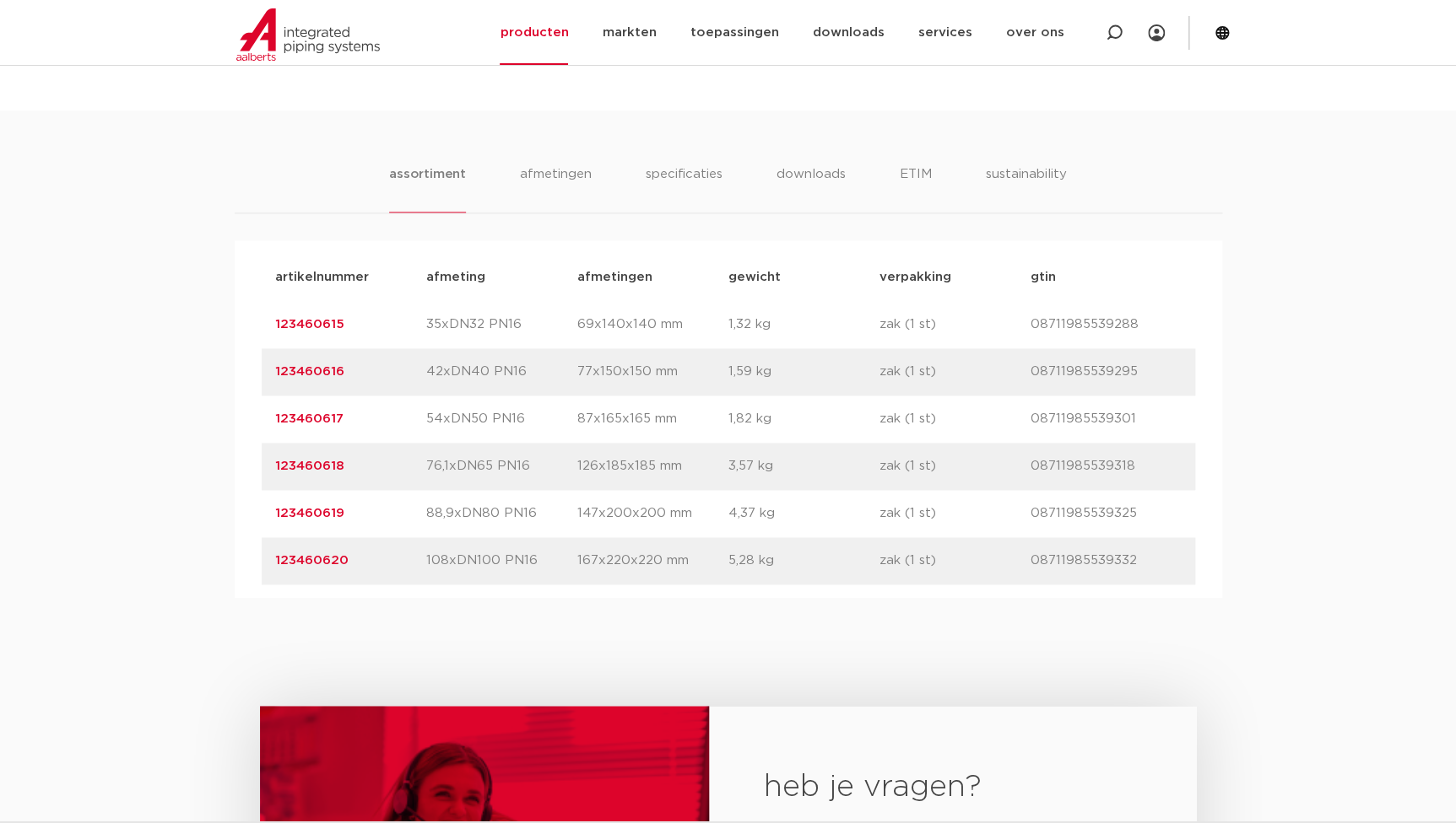
drag, startPoint x: 429, startPoint y: 324, endPoint x: 528, endPoint y: 322, distance: 99.0
click at [528, 322] on p "35xDN32 PN16" at bounding box center [501, 325] width 151 height 20
drag, startPoint x: 423, startPoint y: 375, endPoint x: 546, endPoint y: 368, distance: 123.2
click at [546, 368] on div "artikelnummer 123460616 afmeting 42xDN40 PN16 afmetingen 77x150x150 mm gewicht …" at bounding box center [728, 372] width 933 height 48
drag, startPoint x: 421, startPoint y: 416, endPoint x: 576, endPoint y: 421, distance: 155.1
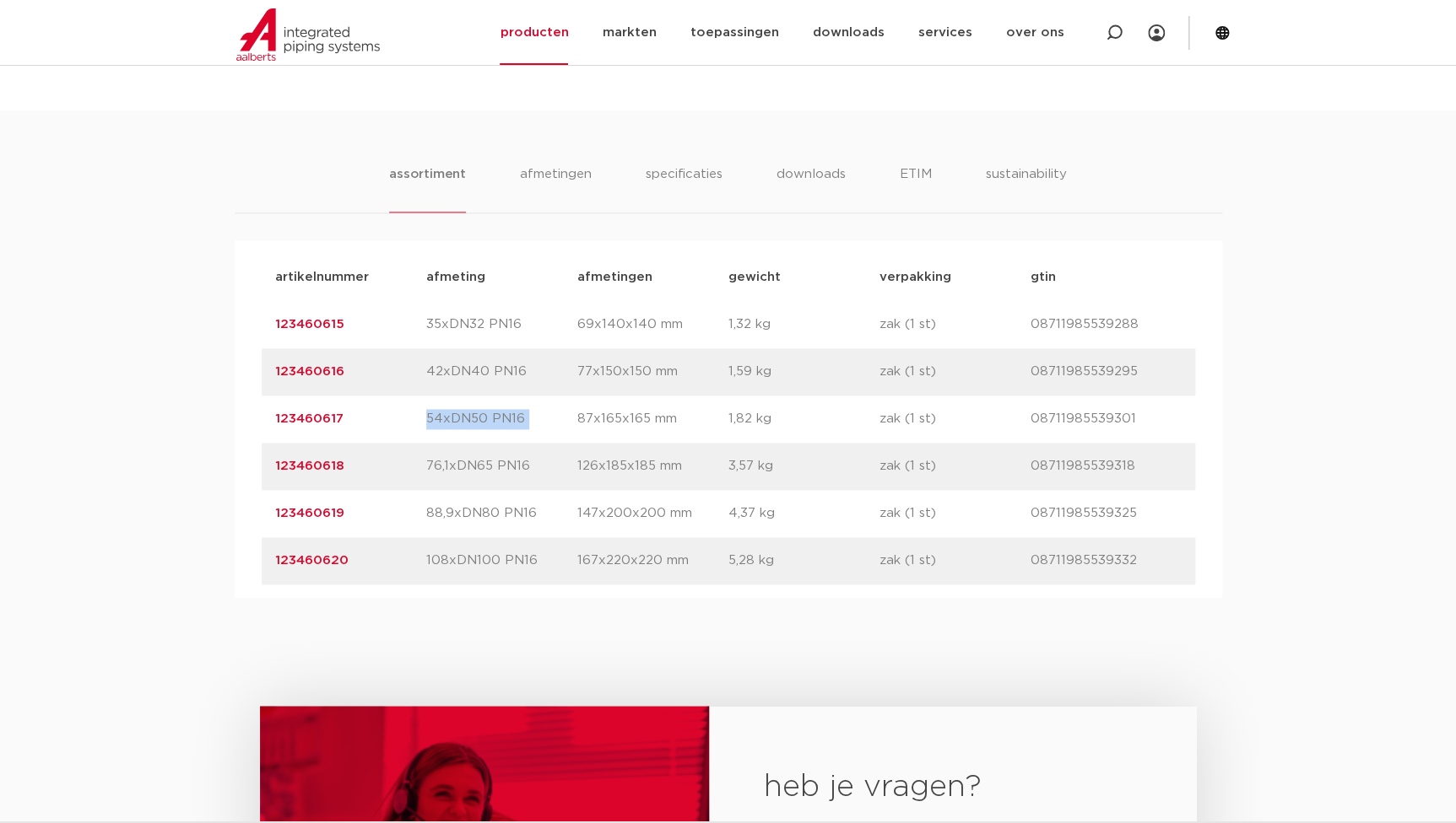
click at [576, 421] on div "artikelnummer 123460617 afmeting 54xDN50 PN16 afmetingen 87x165x165 mm gewicht …" at bounding box center [728, 419] width 933 height 48
click at [442, 429] on div "artikelnummer 123460617 afmeting 54xDN50 PN16 afmetingen 87x165x165 mm gewicht …" at bounding box center [728, 419] width 933 height 48
drag, startPoint x: 422, startPoint y: 419, endPoint x: 521, endPoint y: 412, distance: 99.2
click at [521, 412] on div "artikelnummer 123460617 afmeting 54xDN50 PN16 afmetingen 87x165x165 mm gewicht …" at bounding box center [728, 419] width 933 height 48
drag, startPoint x: 427, startPoint y: 464, endPoint x: 528, endPoint y: 471, distance: 101.2
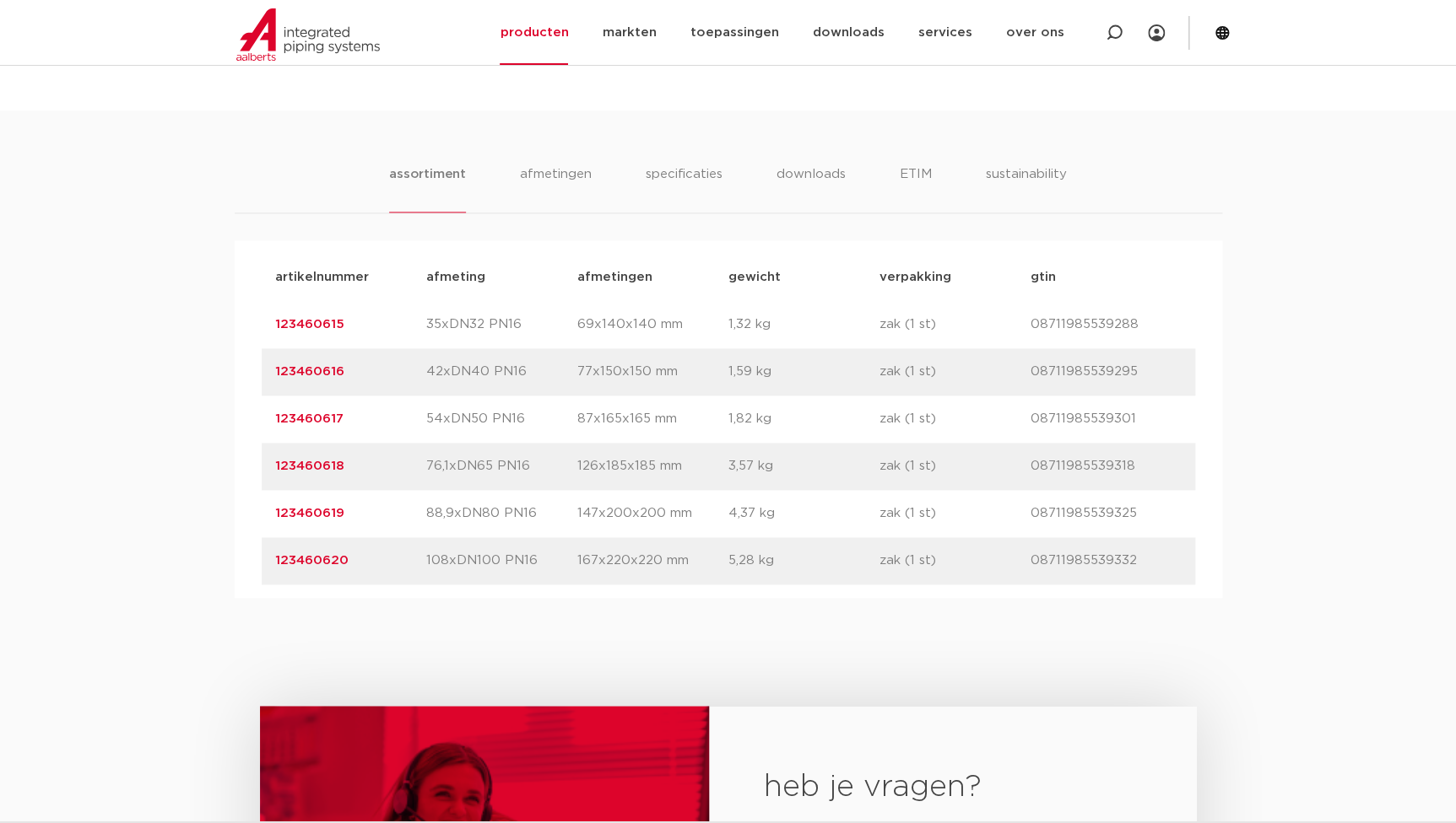
click at [528, 471] on p "76,1xDN65 PN16" at bounding box center [501, 466] width 151 height 20
drag, startPoint x: 423, startPoint y: 512, endPoint x: 531, endPoint y: 509, distance: 108.0
click at [531, 509] on div "artikelnummer 123460619 afmeting 88,9xDN80 PN16 afmetingen 147x200x200 mm gewic…" at bounding box center [728, 514] width 933 height 48
drag, startPoint x: 425, startPoint y: 562, endPoint x: 553, endPoint y: 567, distance: 128.1
click at [553, 567] on p "108xDN100 PN16" at bounding box center [501, 560] width 151 height 20
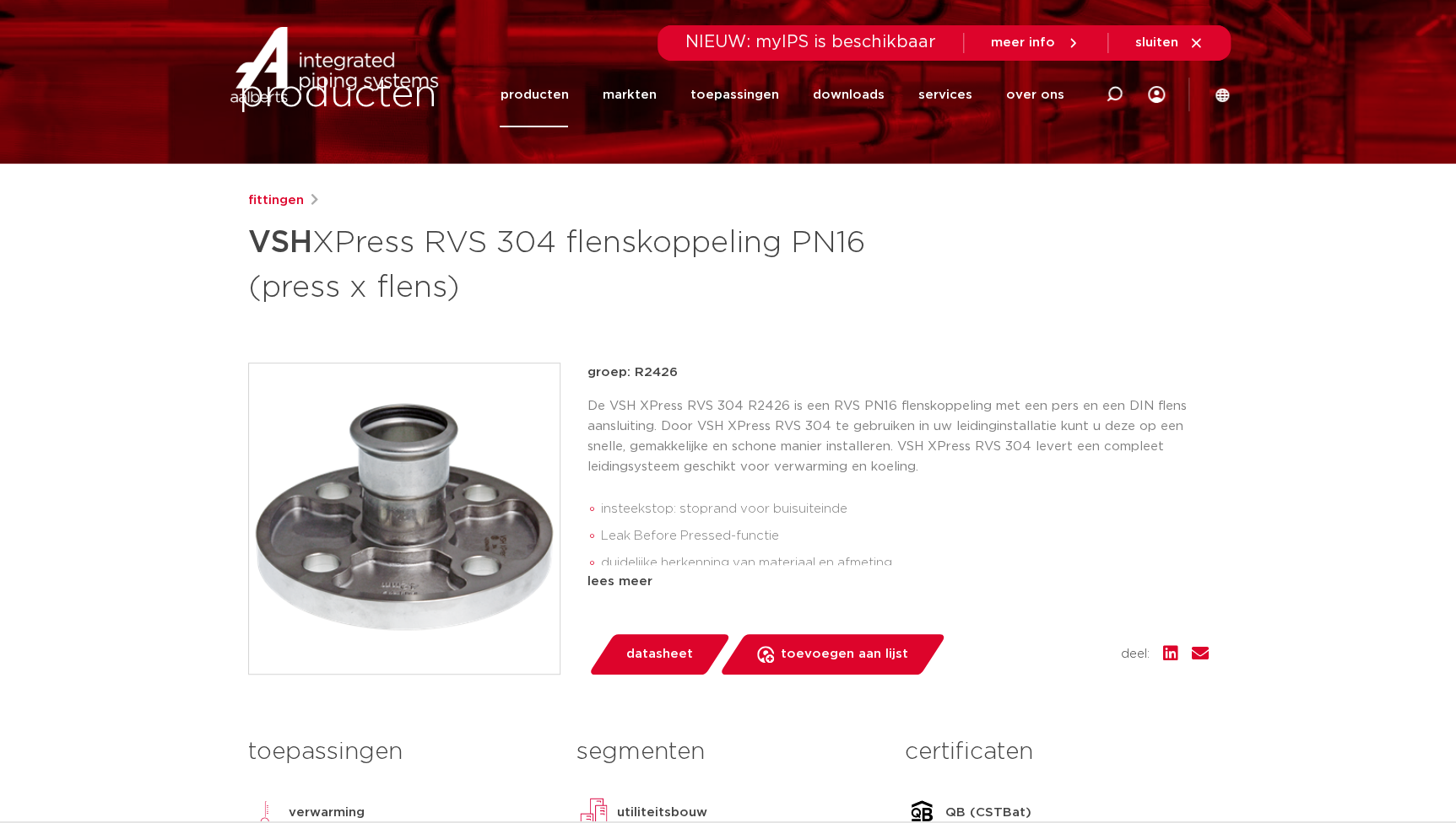
scroll to position [0, 0]
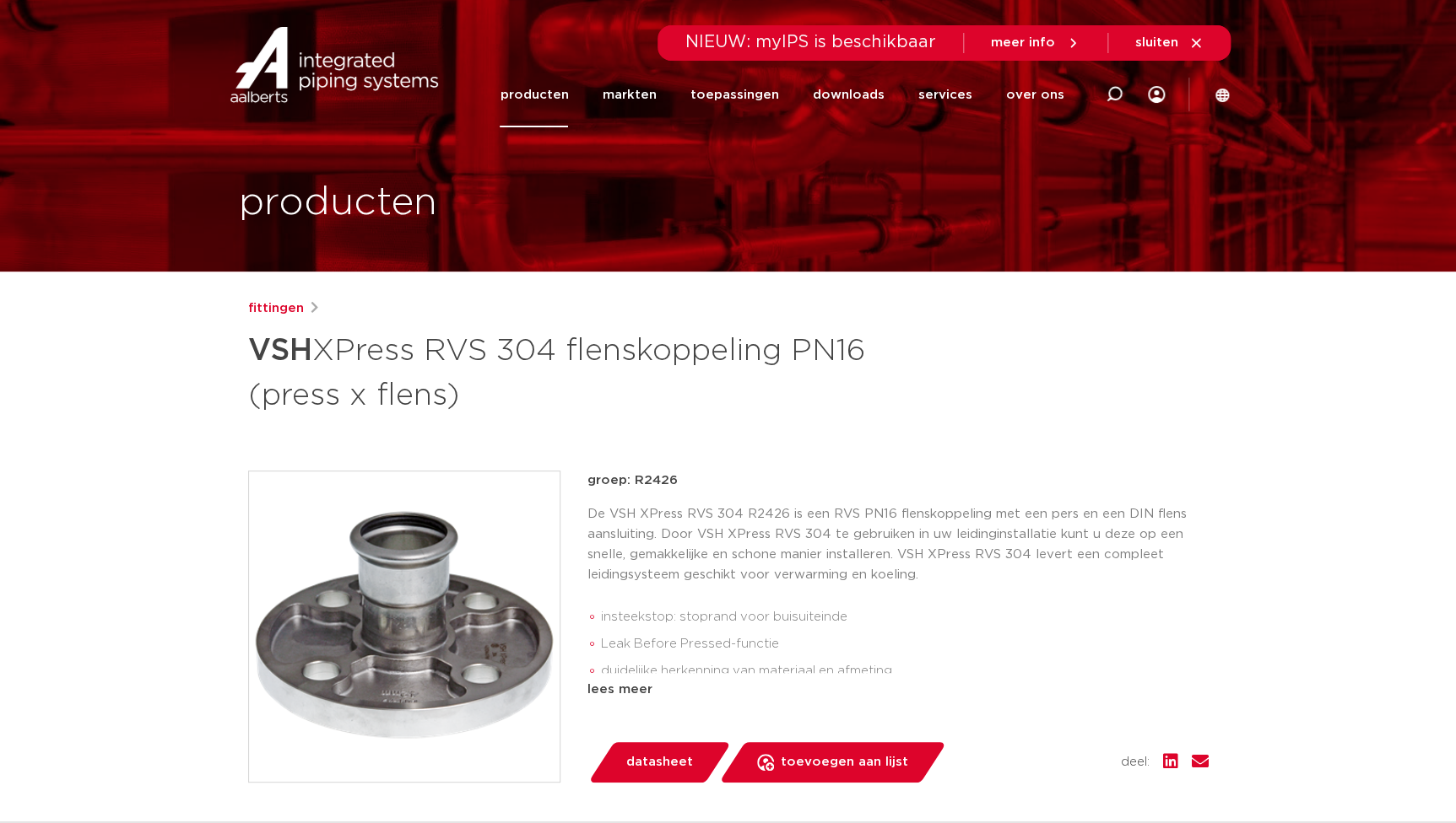
click at [391, 569] on img at bounding box center [404, 626] width 310 height 310
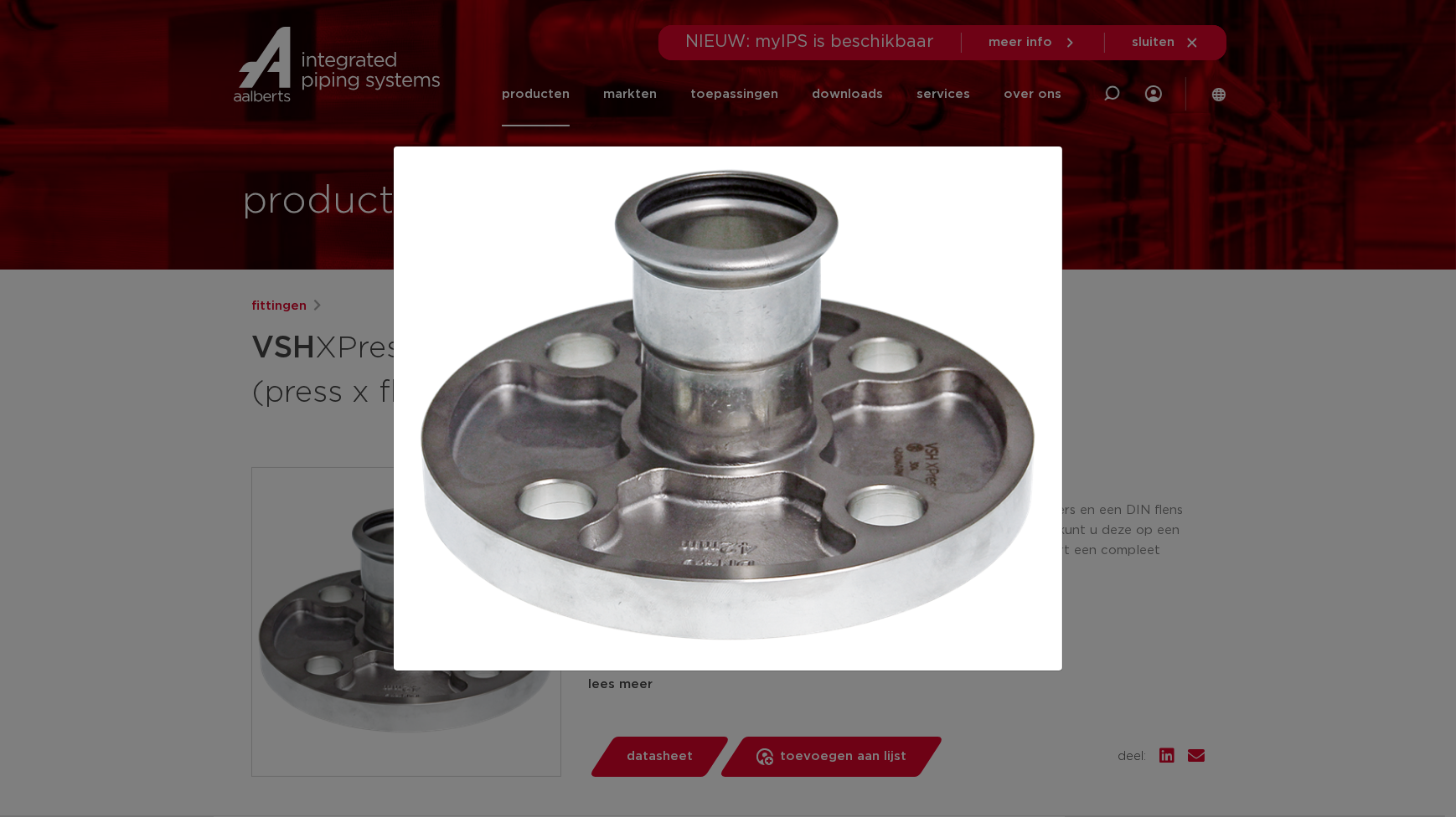
click at [161, 395] on div at bounding box center [728, 408] width 1456 height 817
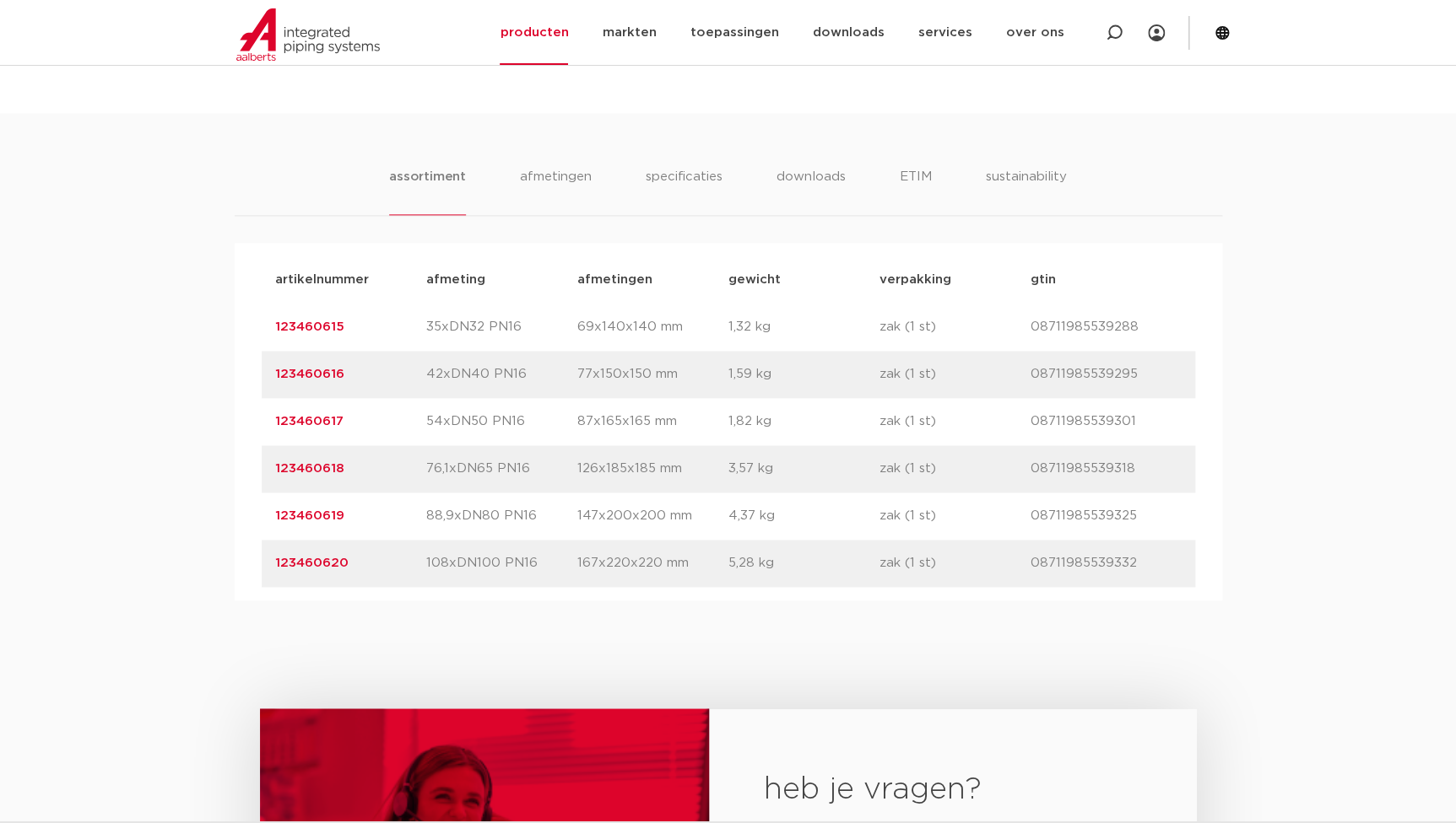
scroll to position [996, 0]
drag, startPoint x: 530, startPoint y: 563, endPoint x: 427, endPoint y: 556, distance: 103.2
click at [427, 556] on p "108xDN100 PN16" at bounding box center [501, 560] width 151 height 20
click at [407, 329] on p "123460615" at bounding box center [350, 325] width 151 height 20
drag, startPoint x: 366, startPoint y: 322, endPoint x: 226, endPoint y: 312, distance: 140.4
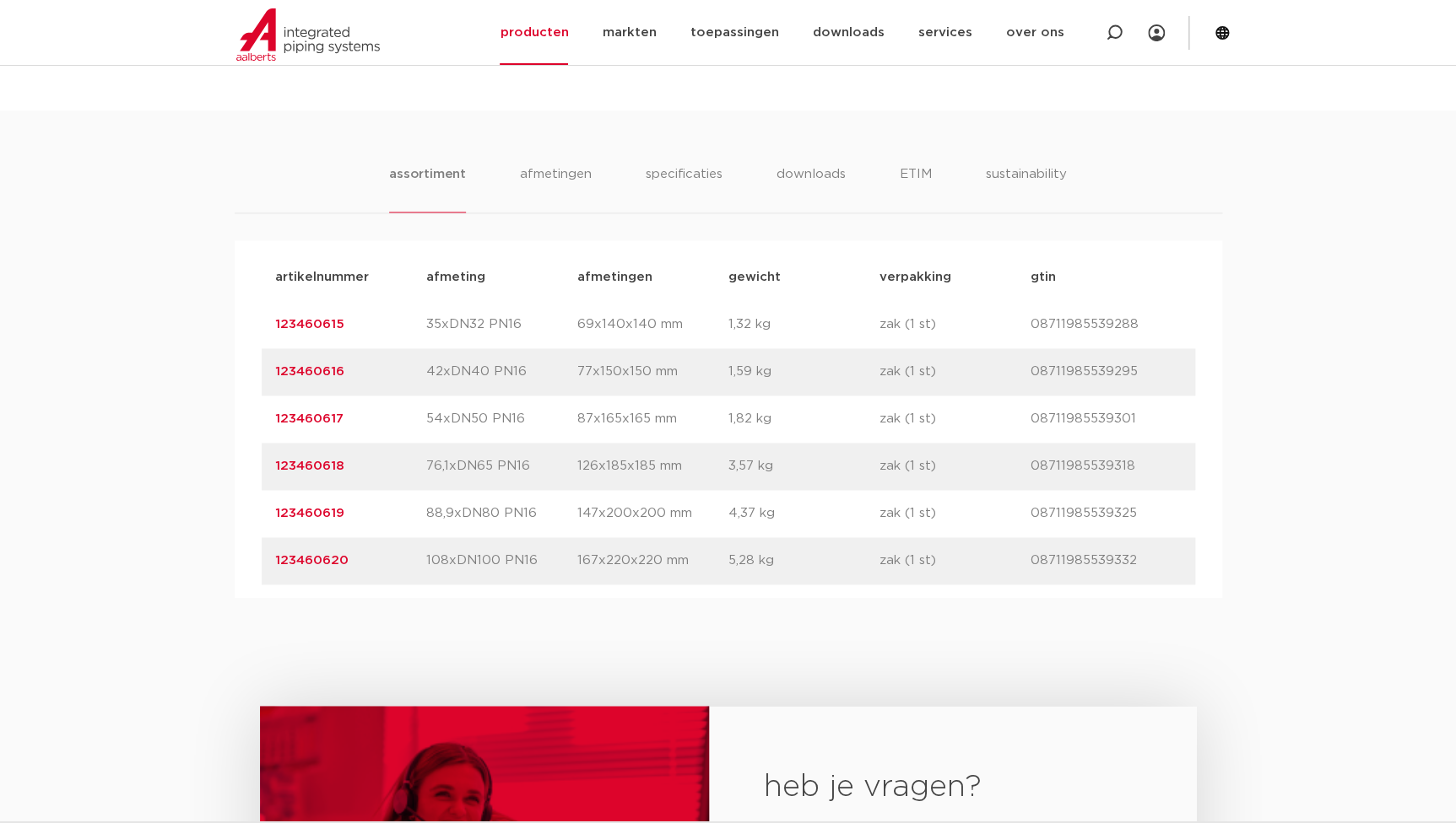
click at [226, 312] on div "assortiment [GEOGRAPHIC_DATA] specificaties downloads ETIM sustainability assor…" at bounding box center [728, 354] width 1456 height 487
drag, startPoint x: 779, startPoint y: 321, endPoint x: 570, endPoint y: 328, distance: 209.1
click at [570, 328] on div "artikelnummer 123460615 afmeting 35xDN32 PN16 afmetingen 69x140x140 mm gewicht …" at bounding box center [728, 325] width 933 height 48
click at [741, 321] on p "1,32 kg" at bounding box center [803, 325] width 151 height 20
drag, startPoint x: 767, startPoint y: 327, endPoint x: 717, endPoint y: 329, distance: 50.0
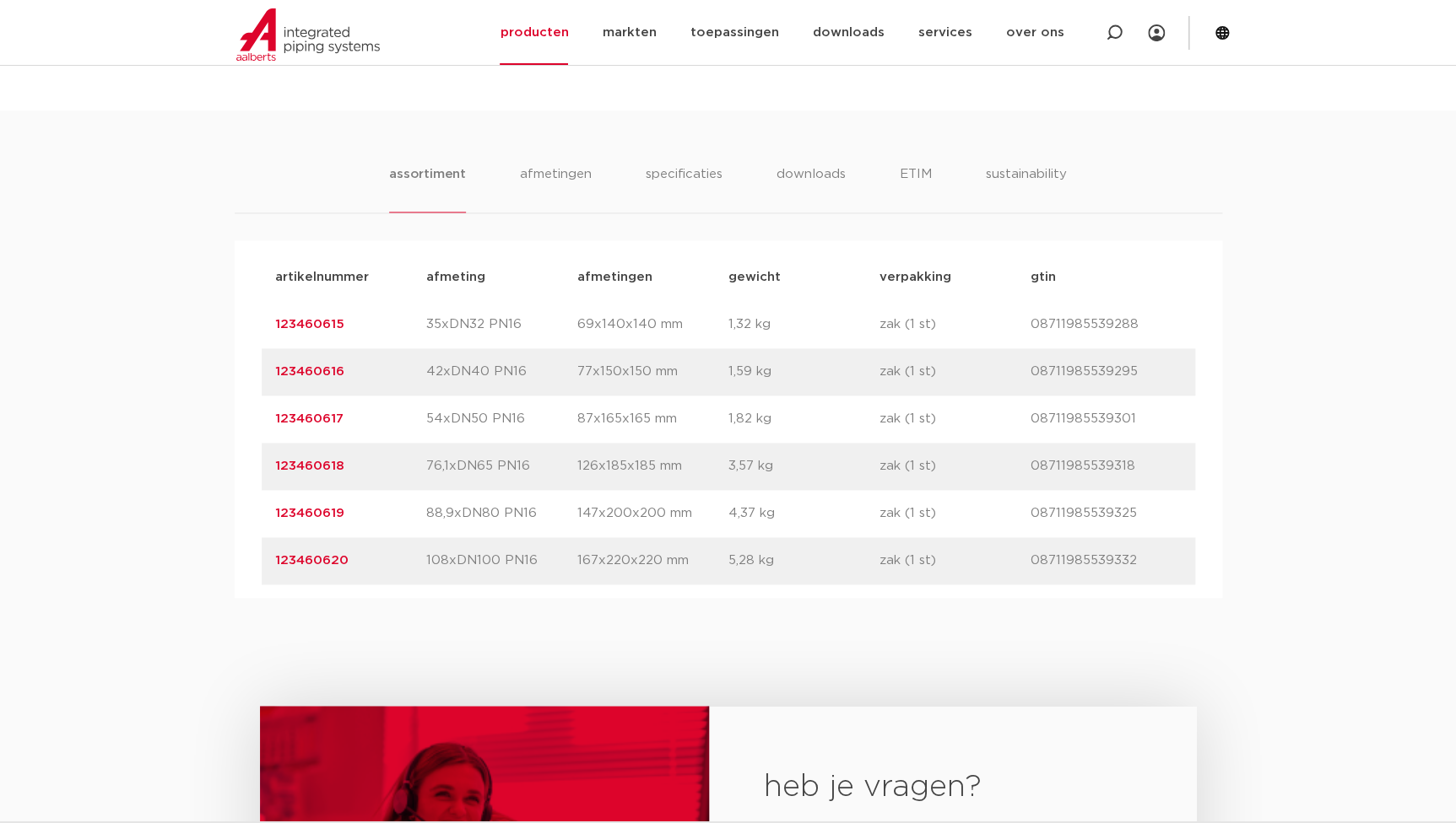
click at [717, 329] on div "artikelnummer 123460615 afmeting 35xDN32 PN16 afmetingen 69x140x140 mm gewicht …" at bounding box center [728, 325] width 933 height 48
drag, startPoint x: 770, startPoint y: 371, endPoint x: 717, endPoint y: 374, distance: 53.1
click at [717, 374] on div "artikelnummer 123460616 afmeting 42xDN40 PN16 afmetingen 77x150x150 mm gewicht …" at bounding box center [728, 372] width 933 height 48
drag, startPoint x: 771, startPoint y: 429, endPoint x: 676, endPoint y: 412, distance: 96.5
click at [676, 412] on div "artikelnummer 123460617 afmeting 54xDN50 PN16 afmetingen 87x165x165 mm gewicht …" at bounding box center [728, 419] width 933 height 48
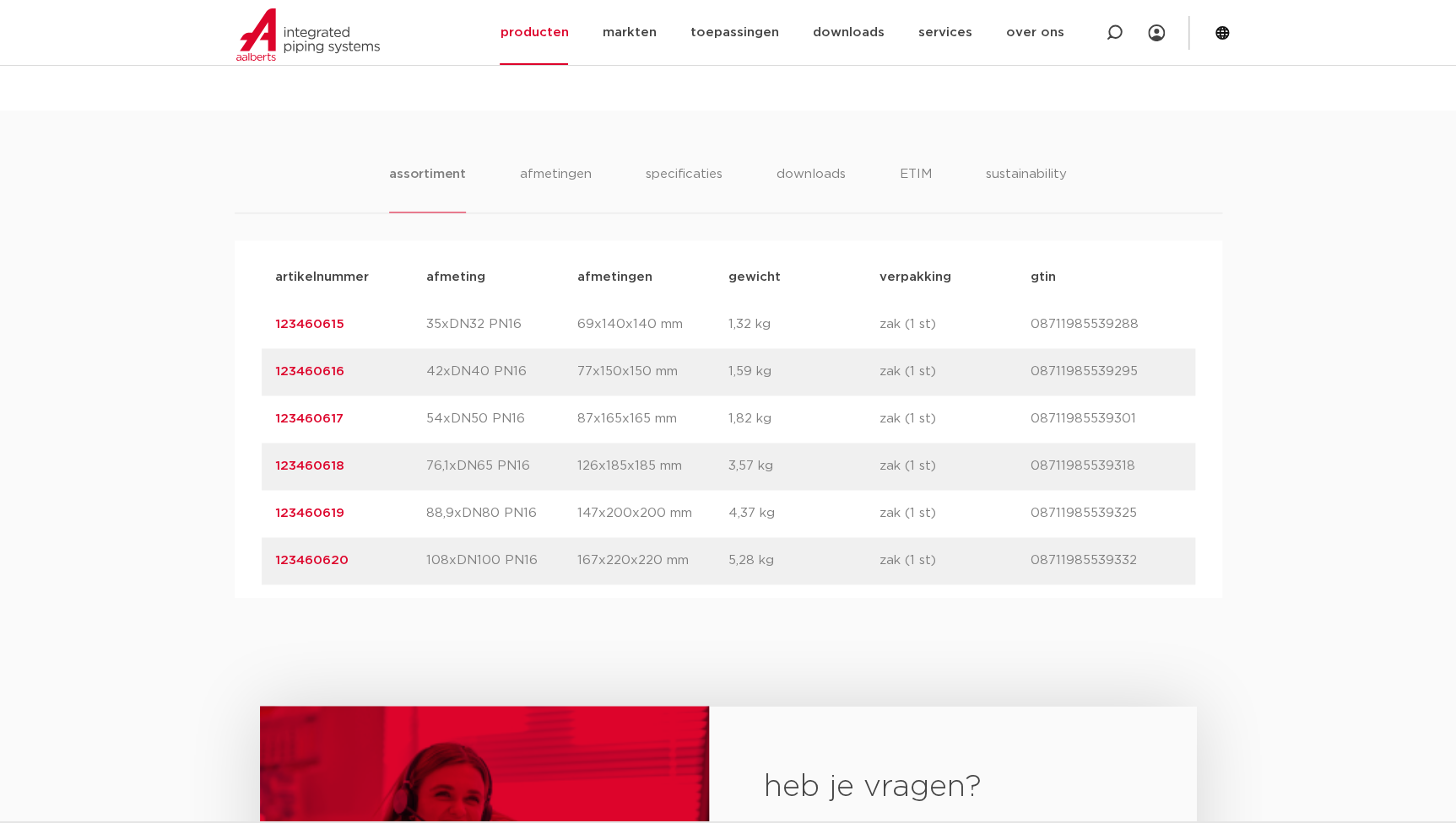
drag, startPoint x: 771, startPoint y: 471, endPoint x: 675, endPoint y: 473, distance: 96.0
click at [675, 473] on div "artikelnummer 123460618 afmeting 76,1xDN65 PN16 afmetingen 126x185x185 mm gewic…" at bounding box center [728, 466] width 933 height 48
drag, startPoint x: 780, startPoint y: 515, endPoint x: 704, endPoint y: 519, distance: 76.1
click at [704, 519] on div "artikelnummer 123460619 afmeting 88,9xDN80 PN16 afmetingen 147x200x200 mm gewic…" at bounding box center [728, 514] width 933 height 48
drag, startPoint x: 772, startPoint y: 556, endPoint x: 714, endPoint y: 556, distance: 58.0
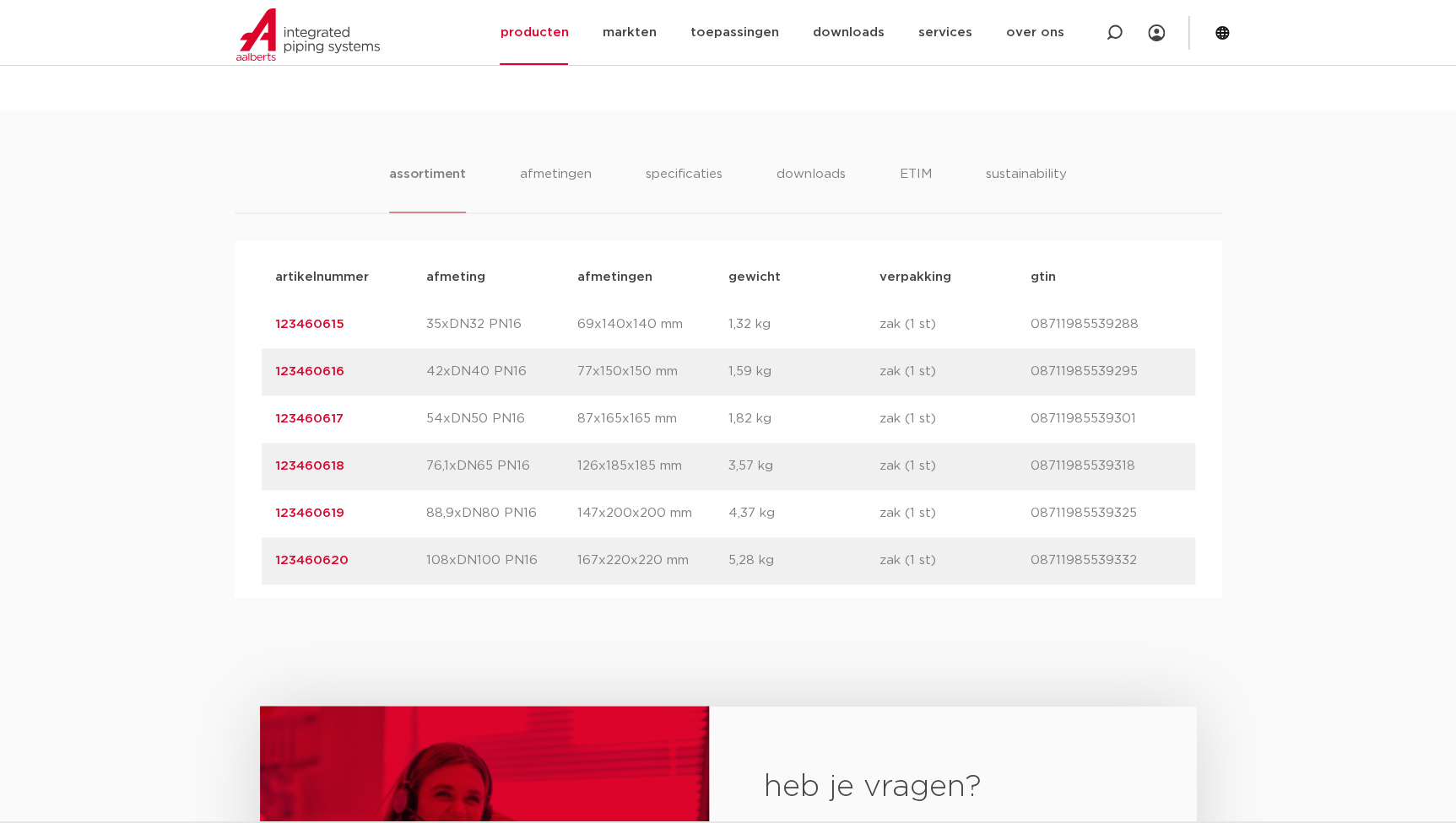
click at [714, 556] on div "artikelnummer 123460620 afmeting 108xDN100 PN16 afmetingen 167x220x220 mm gewic…" at bounding box center [728, 560] width 933 height 48
drag, startPoint x: 353, startPoint y: 372, endPoint x: 262, endPoint y: 367, distance: 91.1
click at [262, 367] on div "artikelnummer 123460616 afmeting 42xDN40 PN16 afmetingen 77x150x150 mm gewicht …" at bounding box center [728, 372] width 933 height 48
drag, startPoint x: 356, startPoint y: 421, endPoint x: 111, endPoint y: 422, distance: 245.0
click at [111, 422] on div "assortiment [GEOGRAPHIC_DATA] specificaties downloads ETIM sustainability assor…" at bounding box center [728, 354] width 1456 height 487
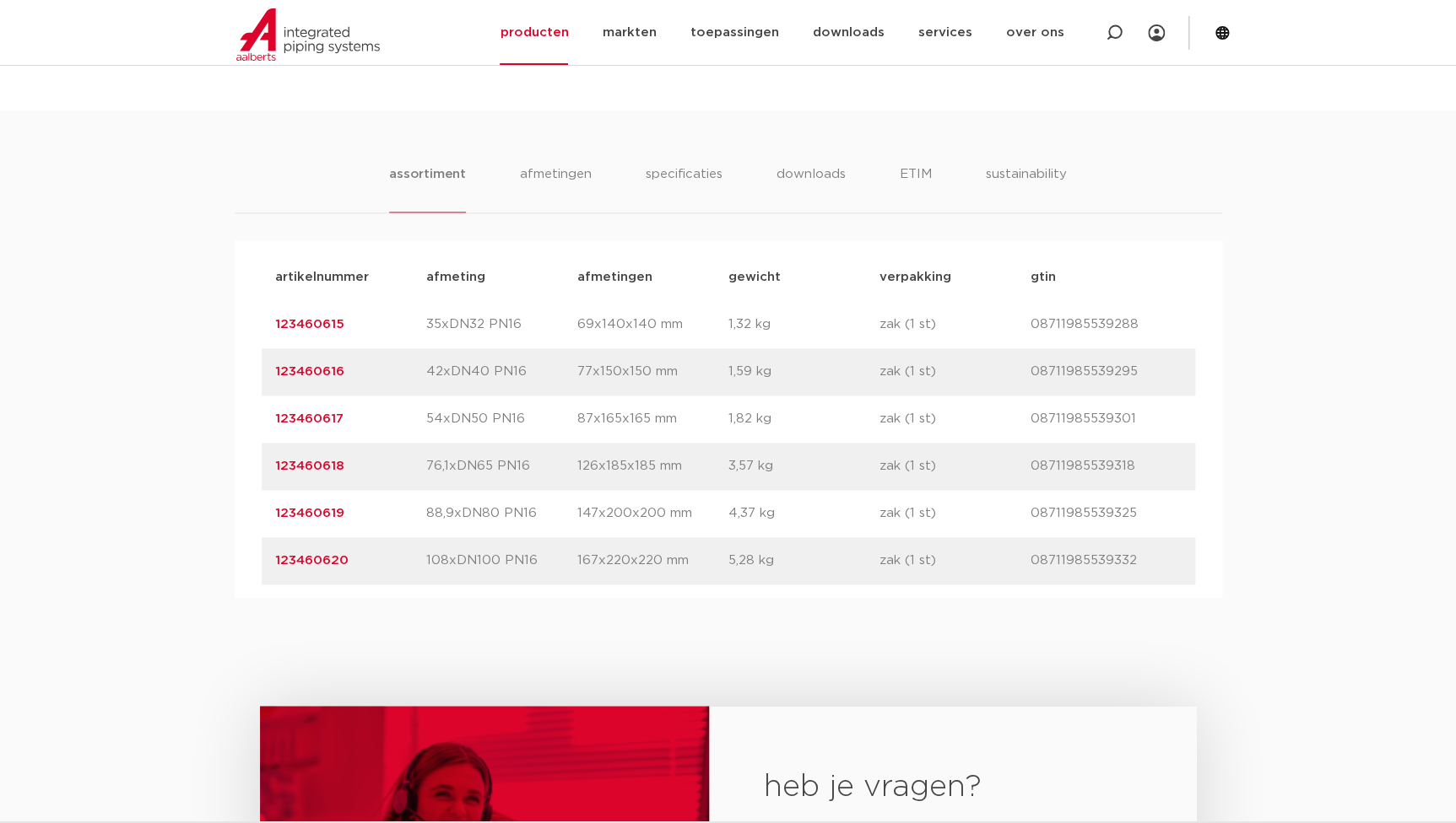
drag, startPoint x: 353, startPoint y: 467, endPoint x: 247, endPoint y: 467, distance: 106.0
click at [247, 467] on div "artikelnummer afmeting afmetingen gewicht verpakking gtin artikelnummer 1234606…" at bounding box center [728, 419] width 988 height 358
drag, startPoint x: 348, startPoint y: 519, endPoint x: 181, endPoint y: 521, distance: 167.0
click at [181, 521] on div "assortiment [GEOGRAPHIC_DATA] specificaties downloads ETIM sustainability assor…" at bounding box center [728, 354] width 1456 height 487
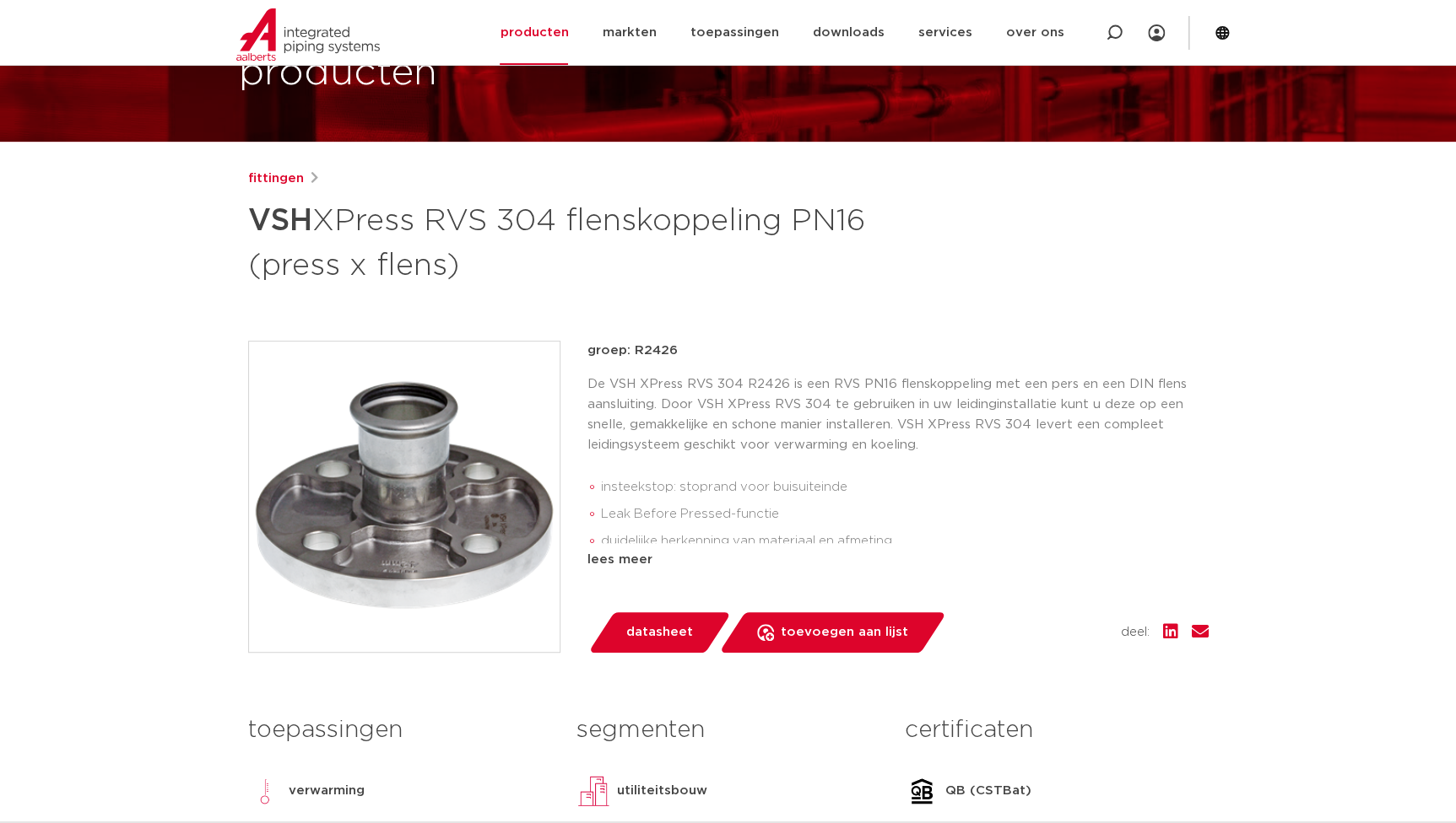
scroll to position [0, 0]
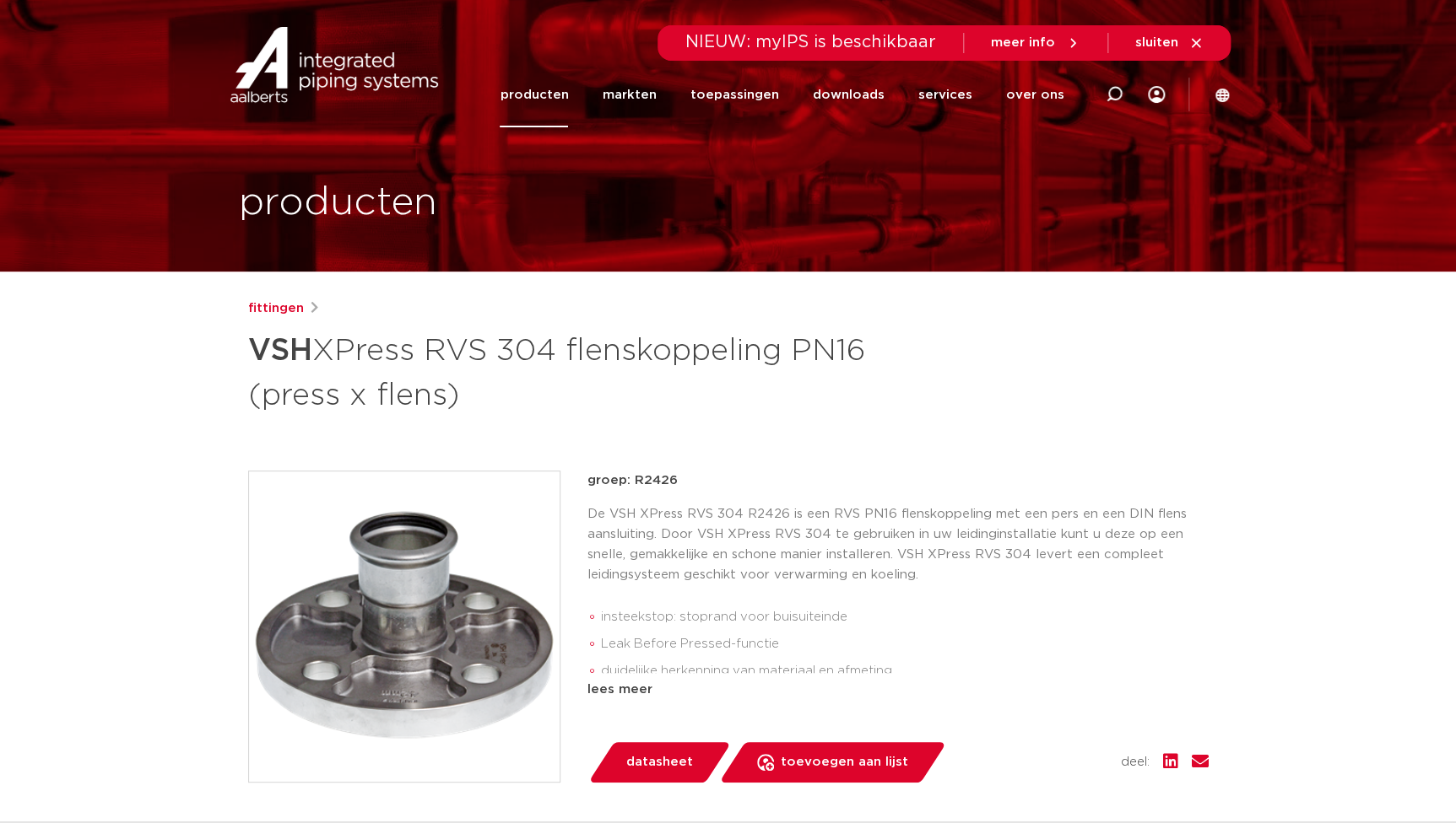
click at [496, 99] on div "Zoeken NIEUW: myIPS is beschikbaar meer info sluiten producten markten toepassi…" at bounding box center [838, 64] width 784 height 128
click at [541, 99] on link "producten" at bounding box center [533, 94] width 68 height 65
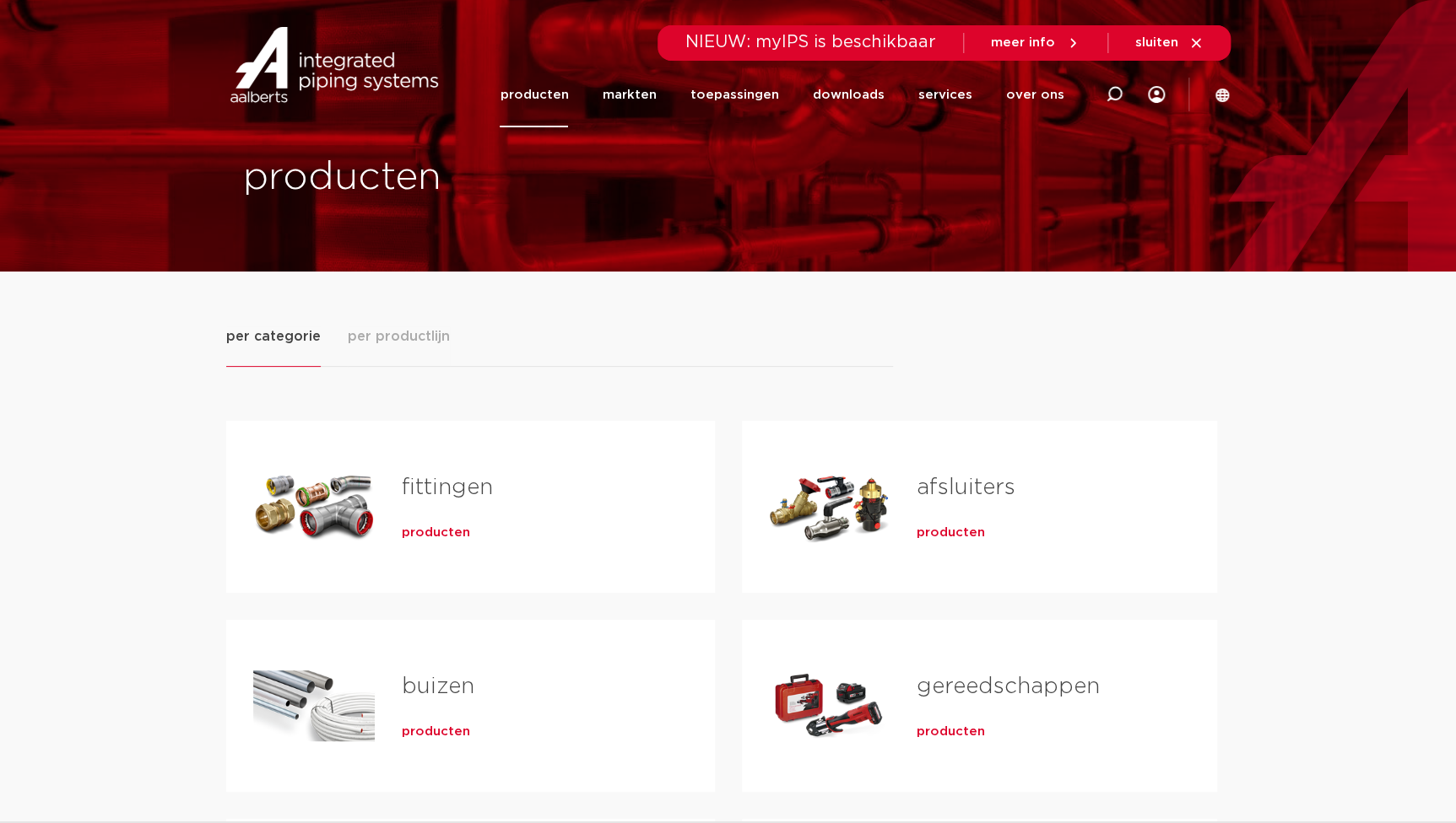
scroll to position [230, 0]
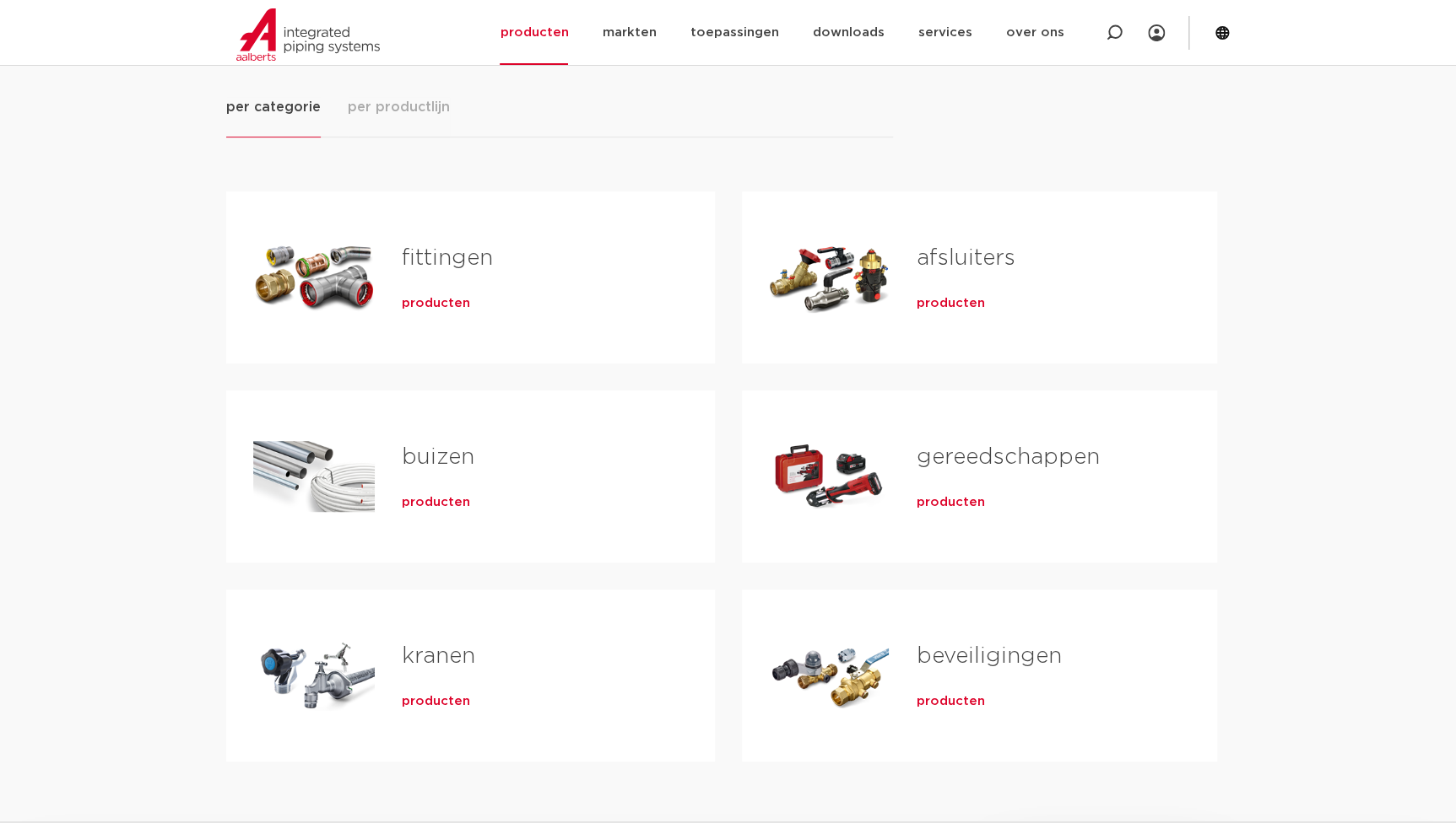
click at [437, 304] on span "producten" at bounding box center [436, 304] width 68 height 17
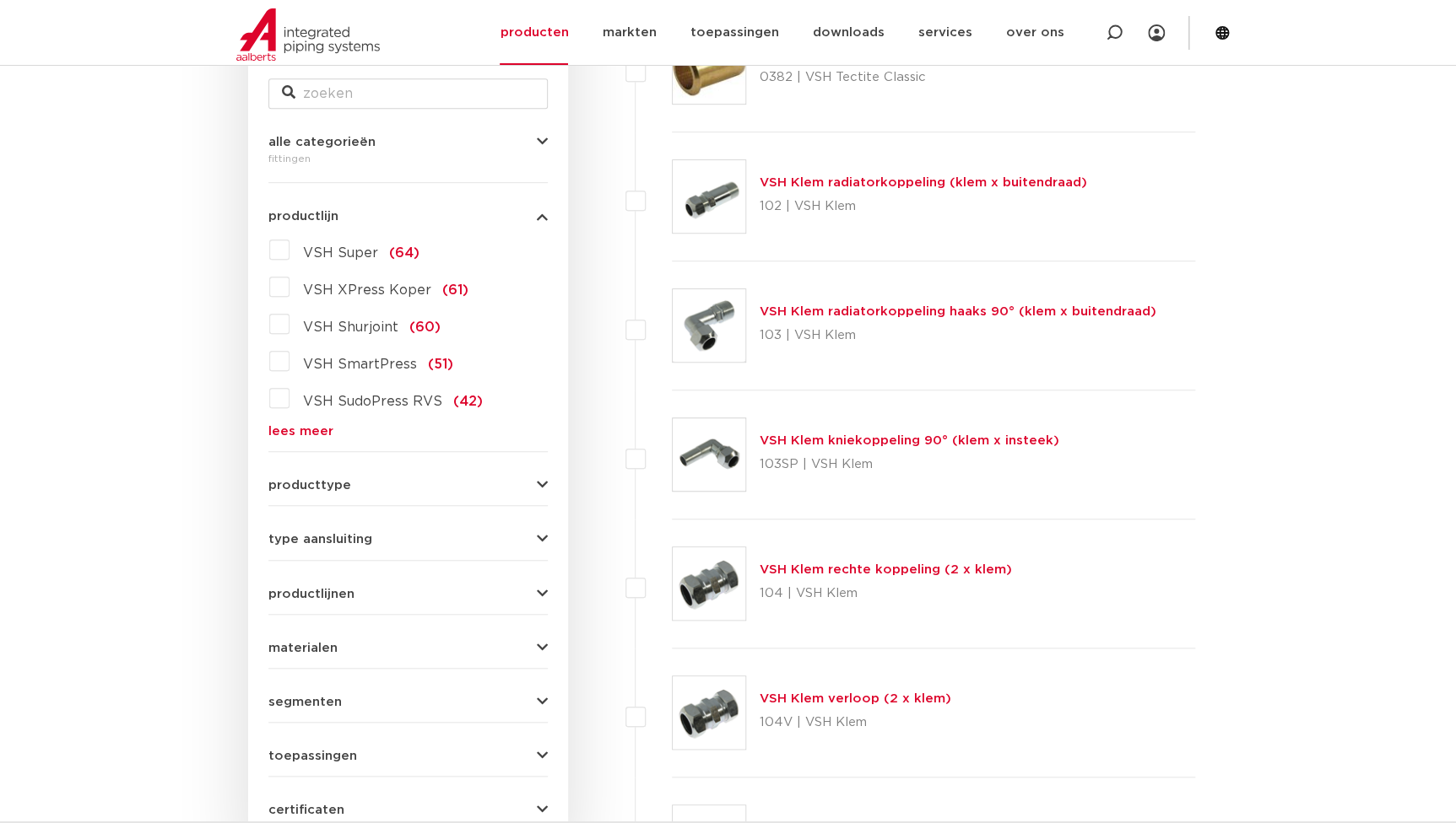
scroll to position [228, 0]
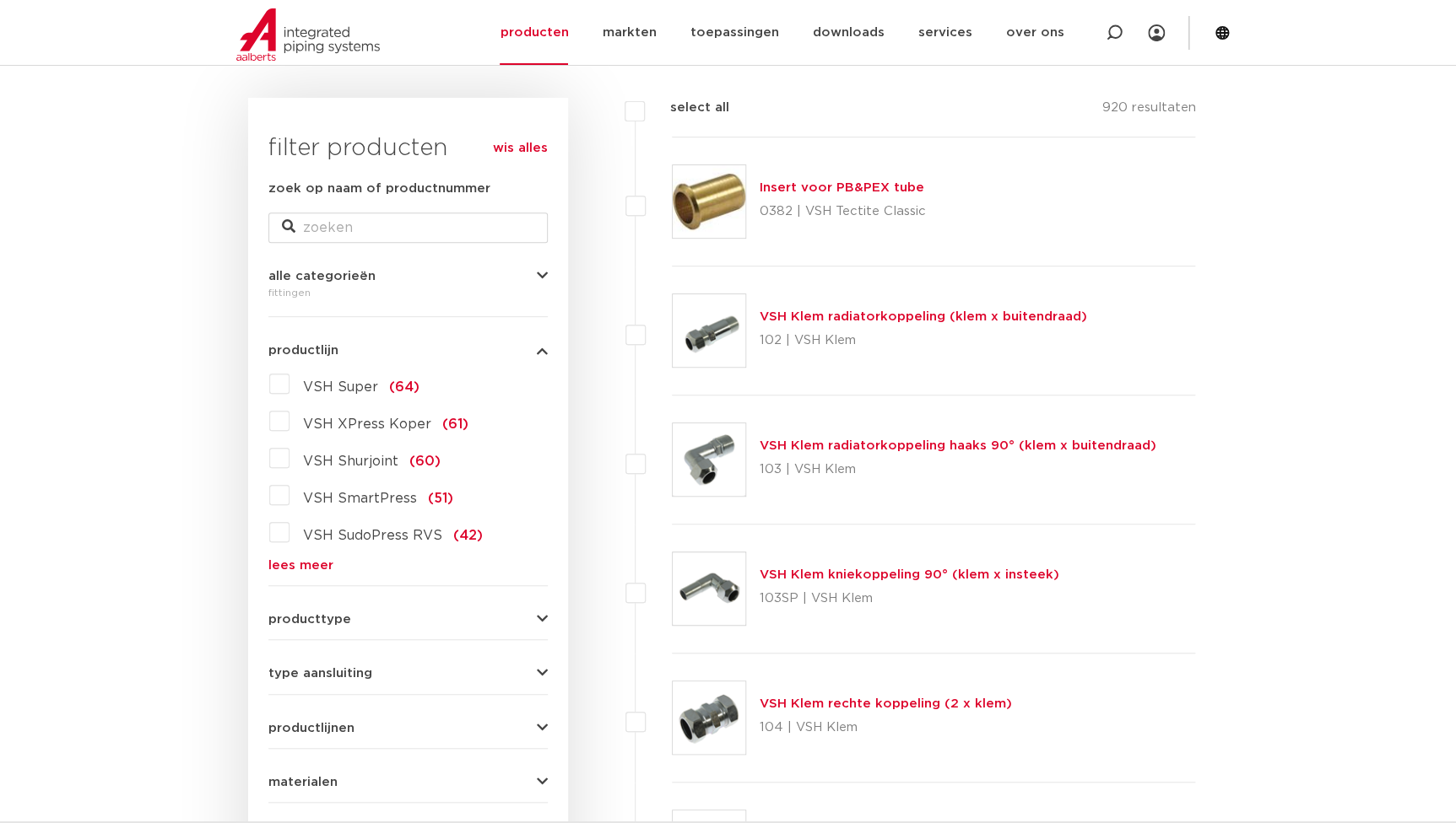
click at [309, 570] on link "lees meer" at bounding box center [408, 565] width 279 height 13
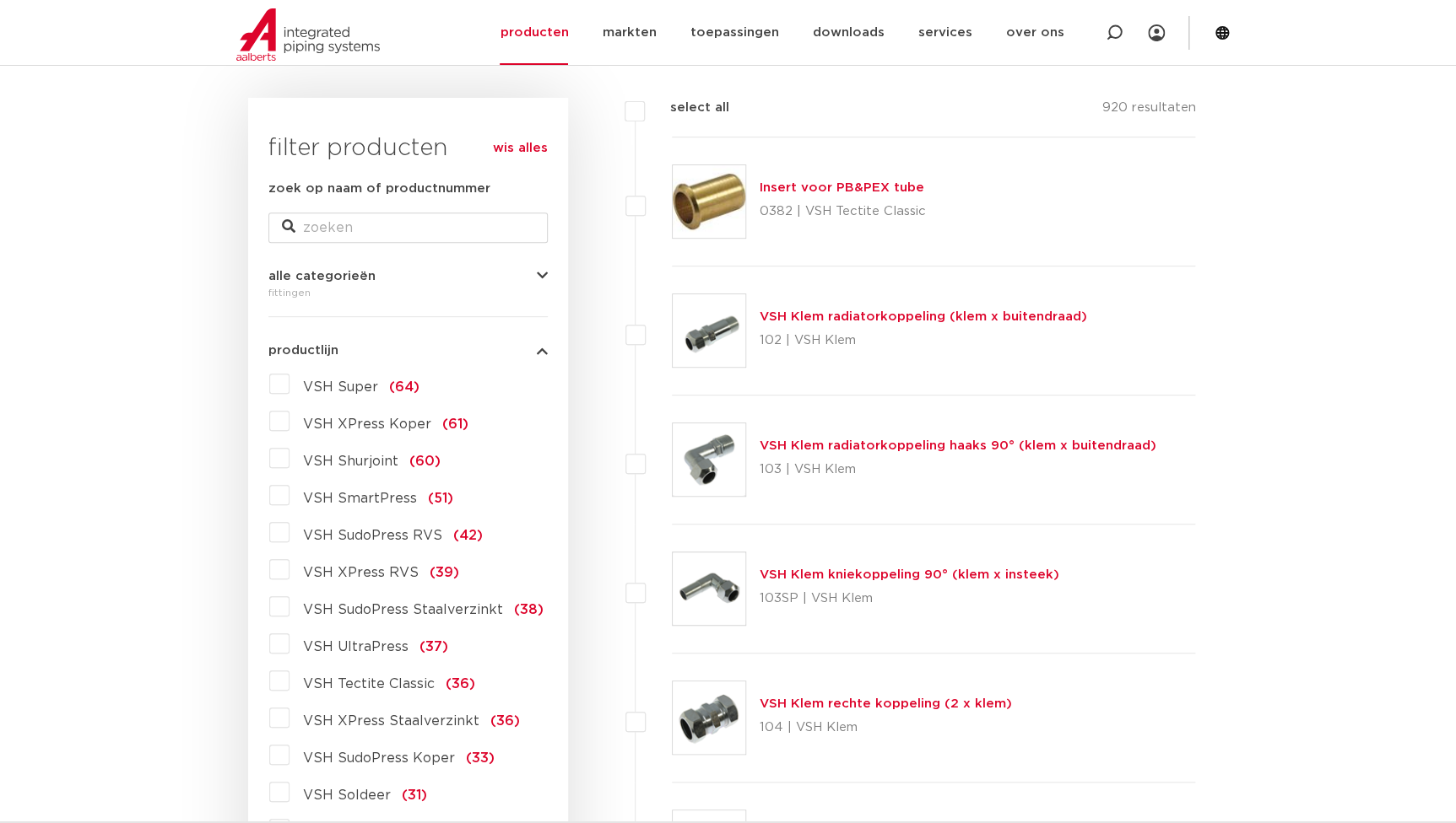
click at [383, 575] on span "VSH XPress RVS" at bounding box center [360, 573] width 116 height 14
click at [0, 0] on input "VSH XPress RVS (39)" at bounding box center [0, 0] width 0 height 0
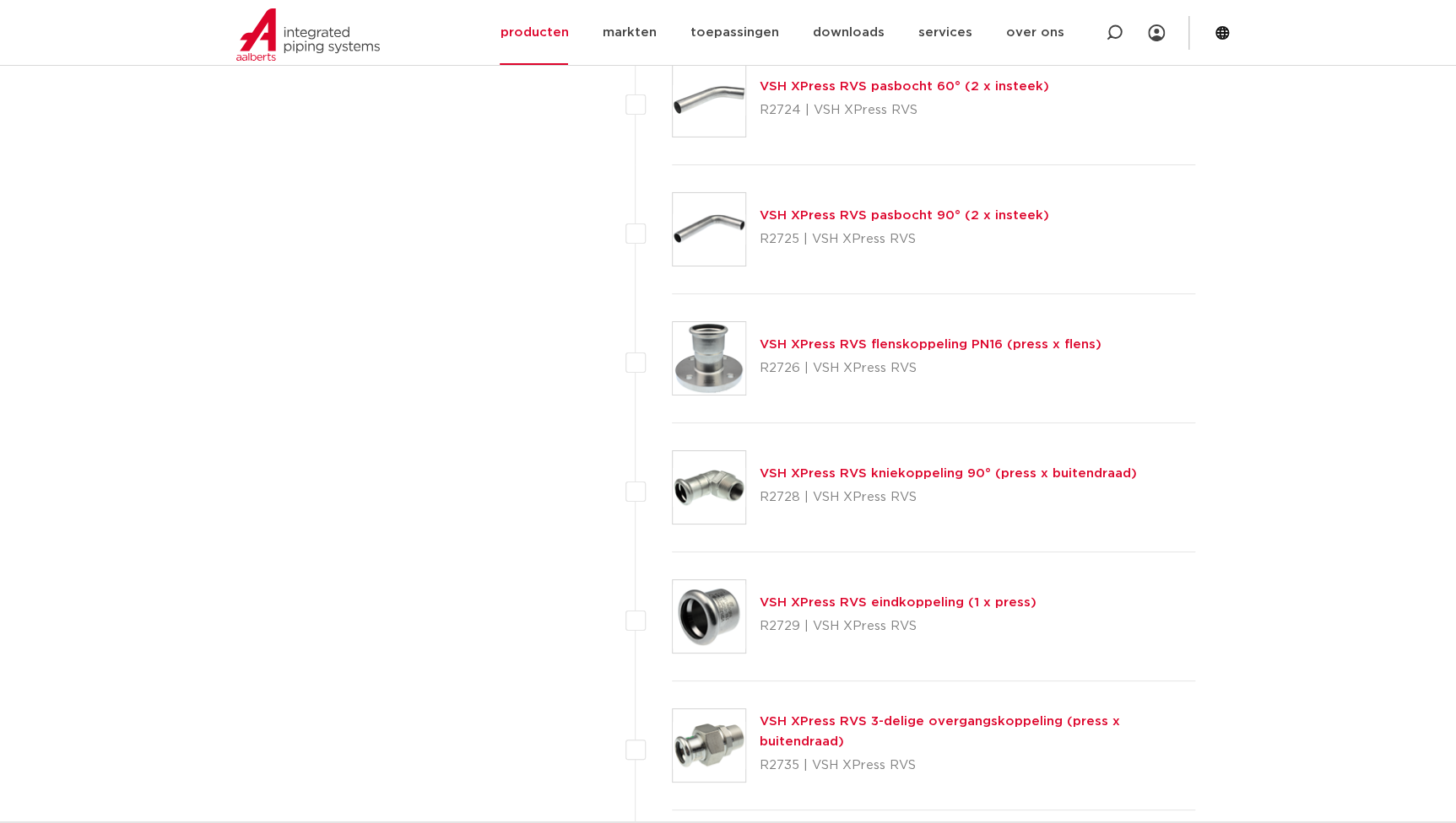
scroll to position [2912, 0]
click at [811, 340] on link "VSH XPress RVS flenskoppeling PN16 (press x flens)" at bounding box center [930, 343] width 342 height 13
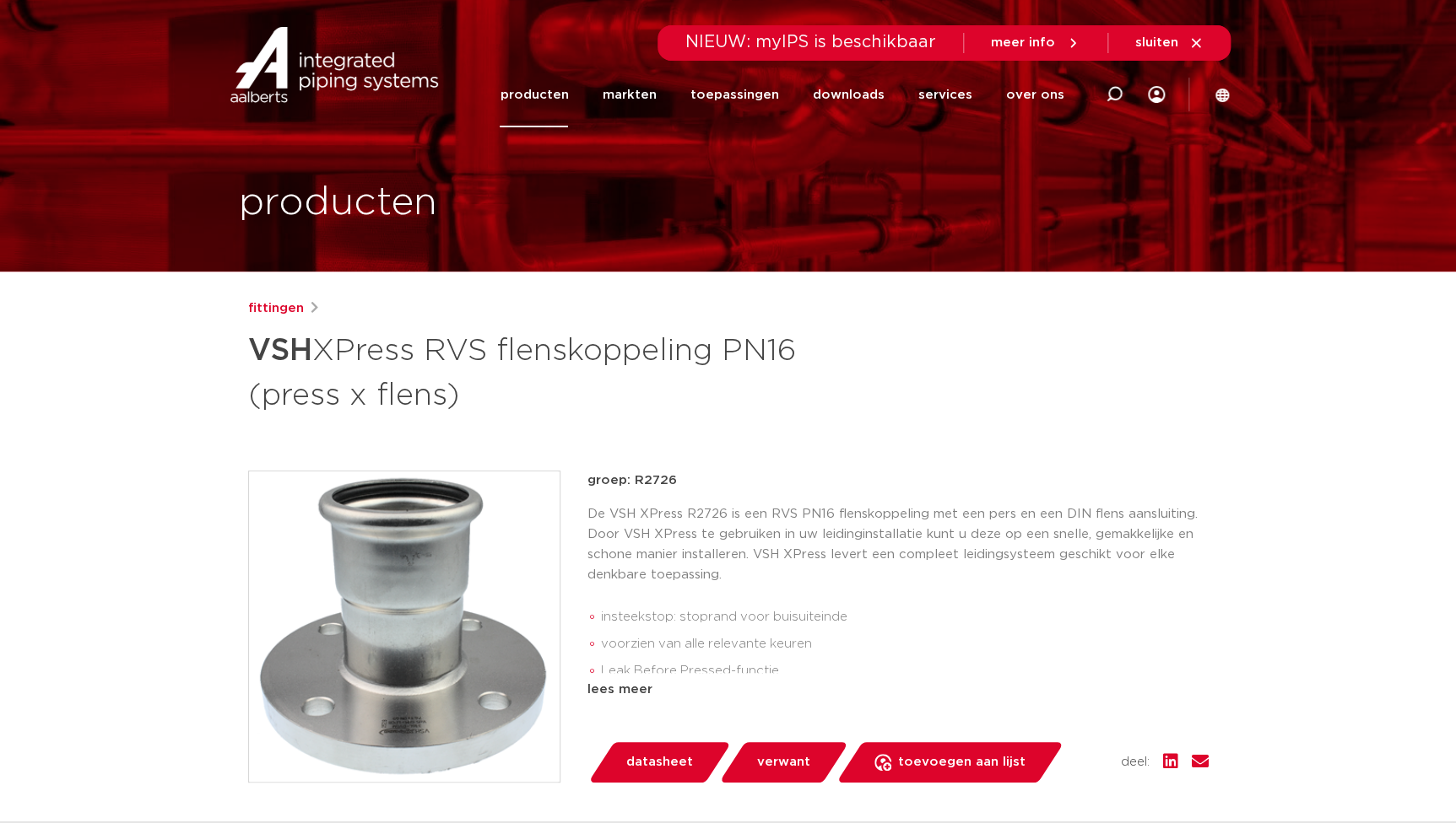
click at [373, 597] on img at bounding box center [404, 626] width 310 height 310
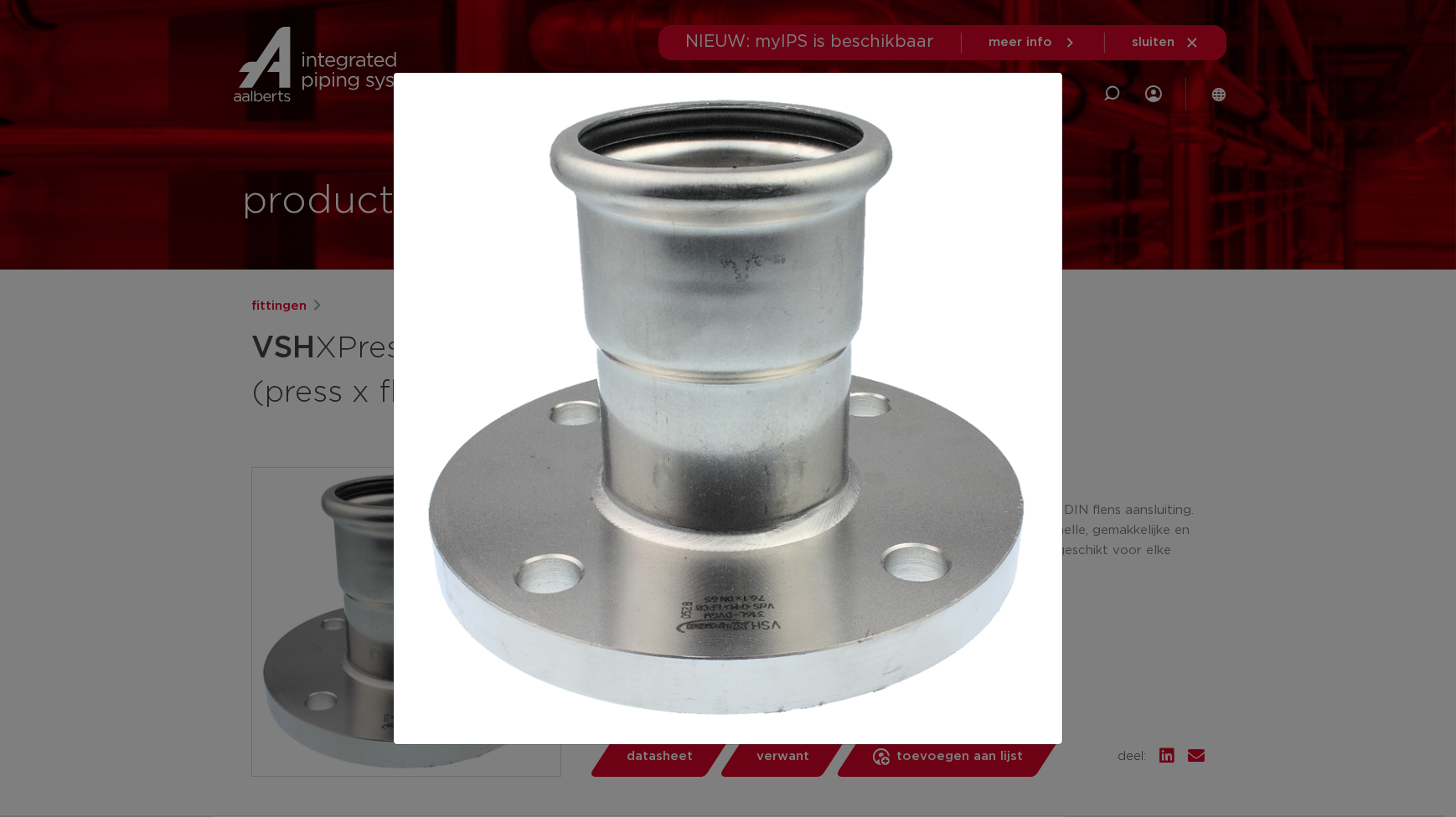
click at [327, 346] on div at bounding box center [728, 408] width 1456 height 817
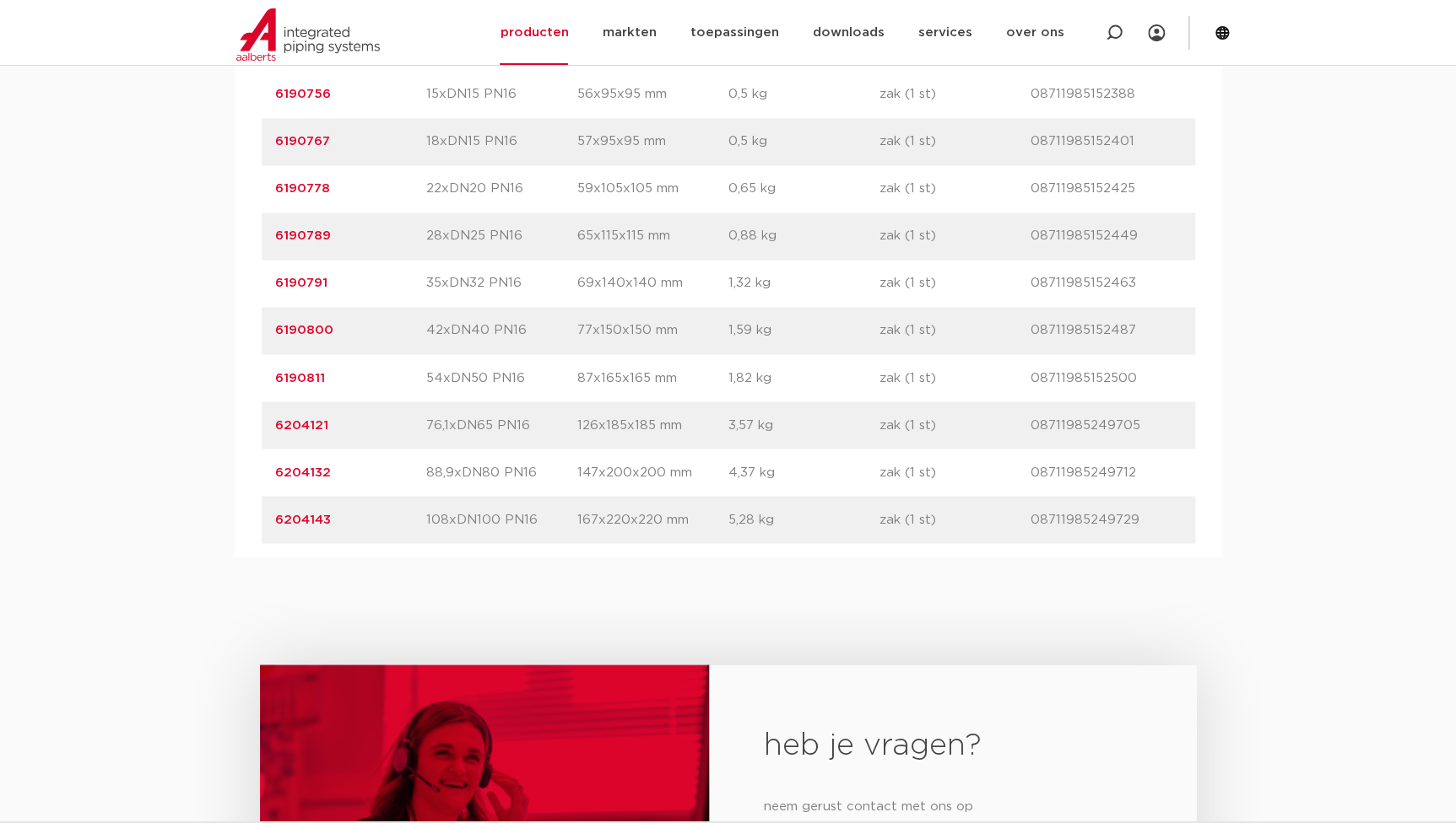
scroll to position [1150, 0]
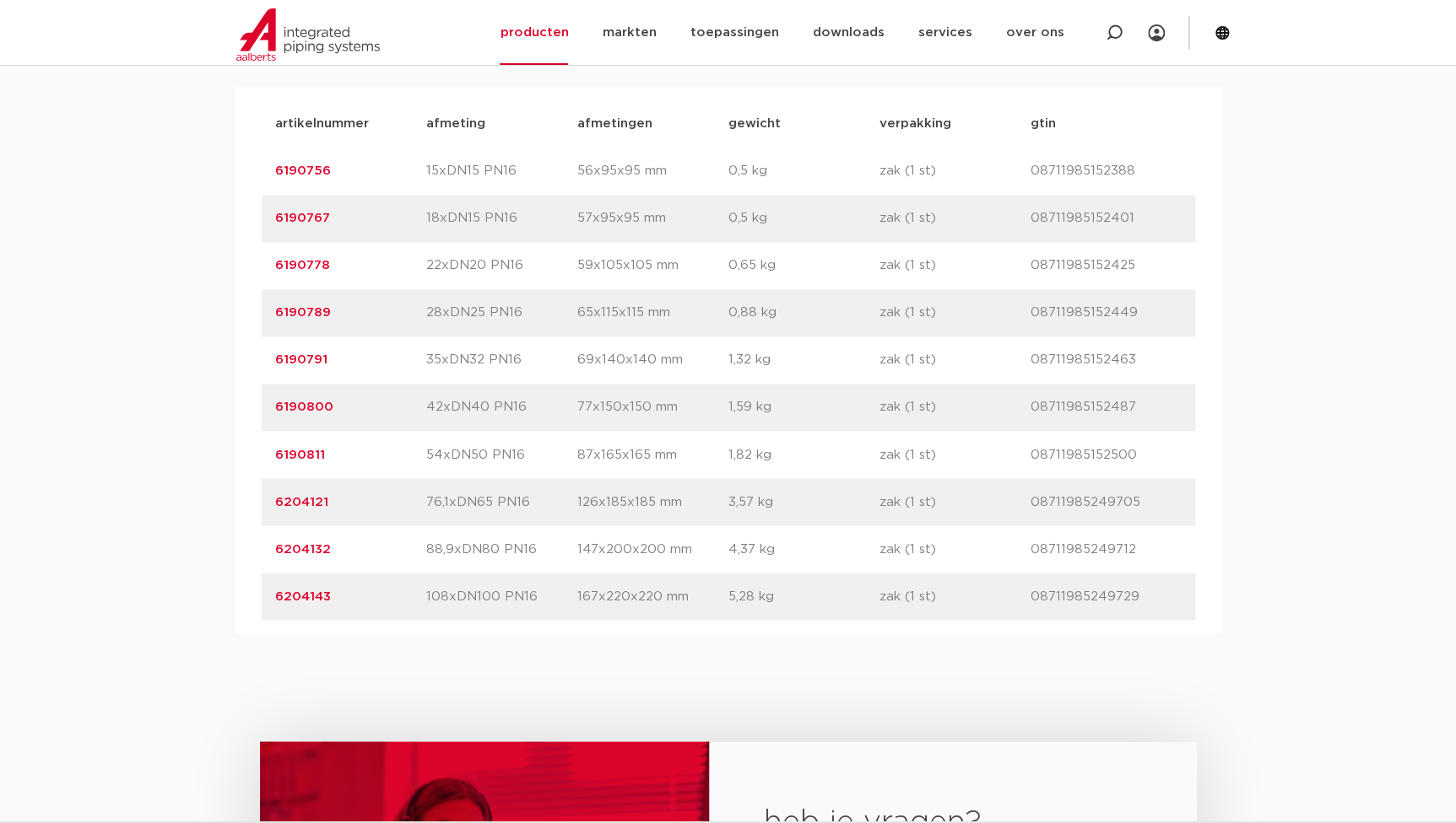
drag, startPoint x: 331, startPoint y: 356, endPoint x: 78, endPoint y: 345, distance: 253.2
click at [78, 345] on div "assortiment afmetingen specificaties downloads ETIM sustainability verwant asso…" at bounding box center [728, 296] width 1456 height 677
copy link "6190791"
drag, startPoint x: 331, startPoint y: 499, endPoint x: 110, endPoint y: 494, distance: 221.1
click at [110, 494] on div "assortiment afmetingen specificaties downloads ETIM sustainability verwant asso…" at bounding box center [728, 296] width 1456 height 677
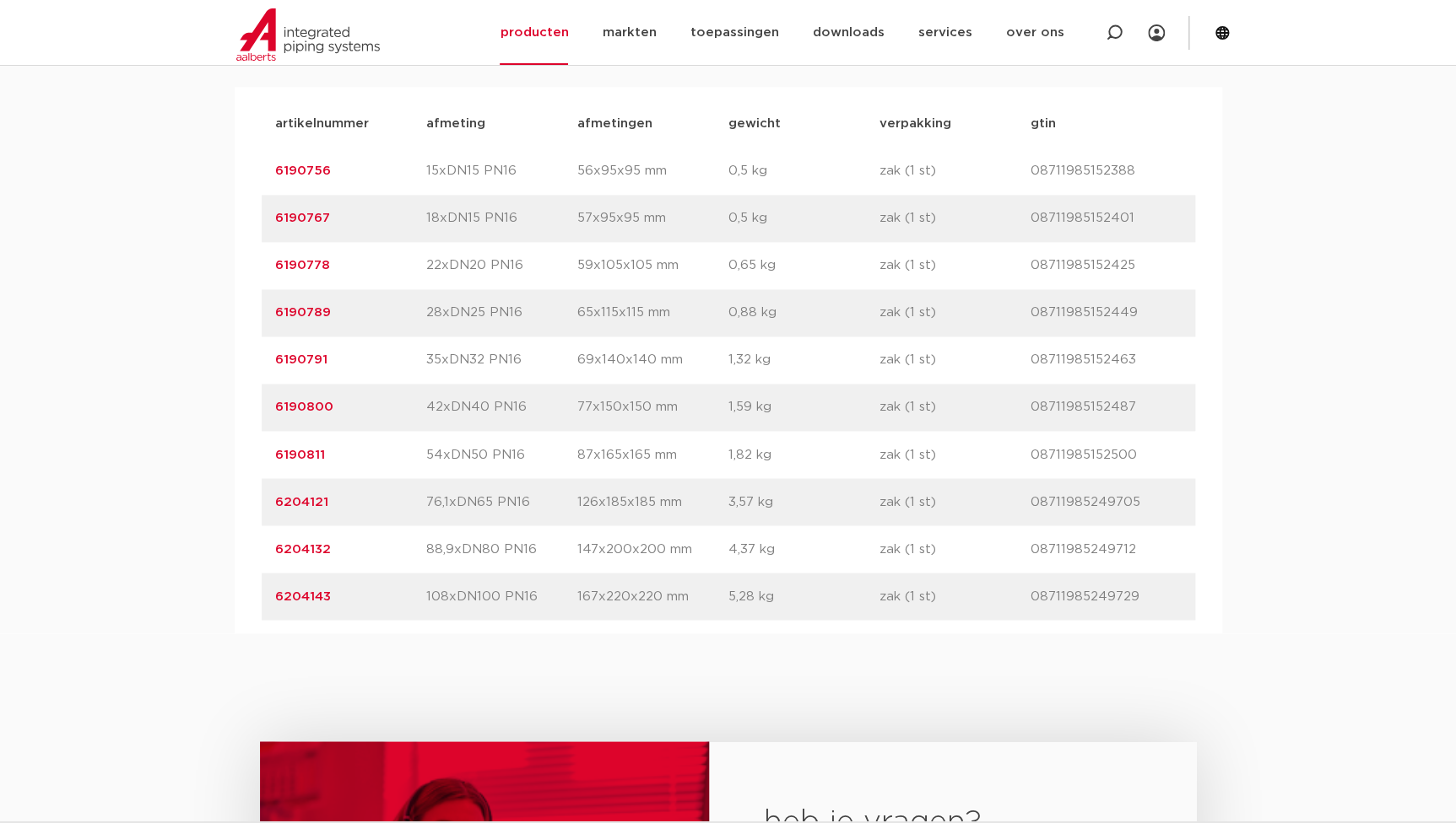
copy link "6204121"
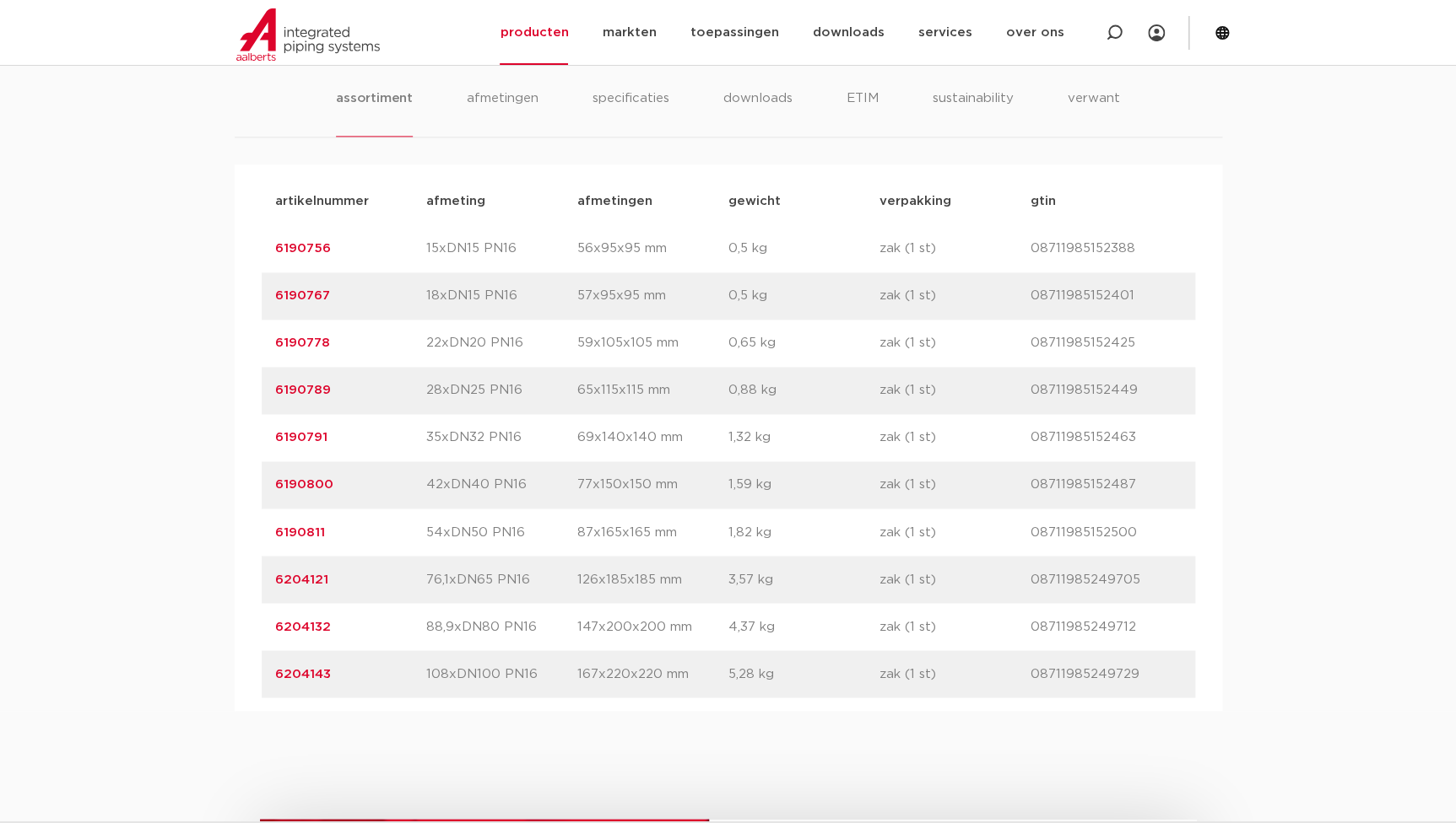
scroll to position [1073, 0]
click at [432, 583] on p "76,1xDN65 PN16" at bounding box center [501, 579] width 151 height 20
drag, startPoint x: 346, startPoint y: 585, endPoint x: 189, endPoint y: 581, distance: 157.1
click at [189, 581] on div "assortiment afmetingen specificaties downloads ETIM sustainability verwant asso…" at bounding box center [728, 373] width 1456 height 677
copy link "6204121"
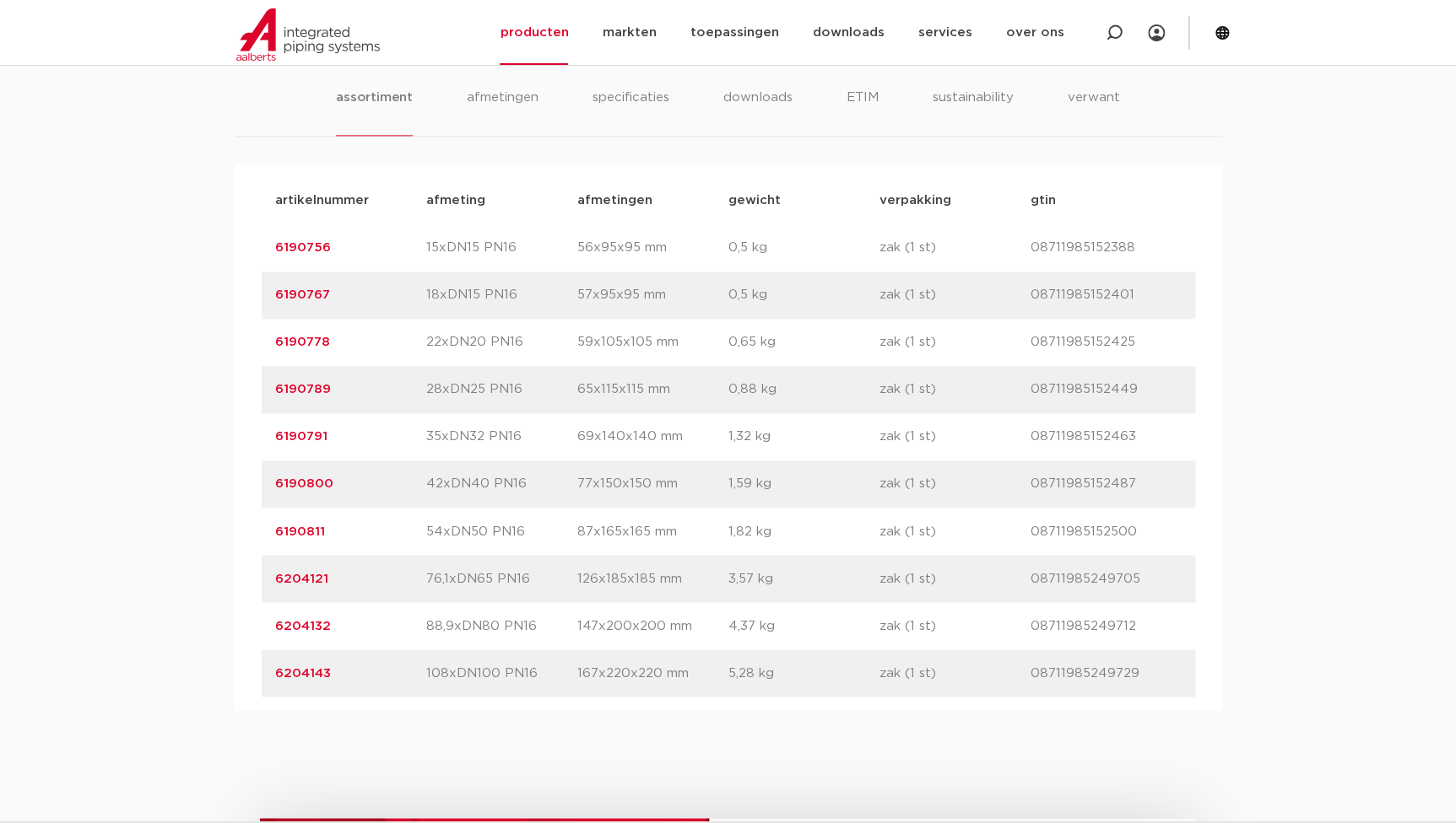
drag, startPoint x: 333, startPoint y: 624, endPoint x: 96, endPoint y: 573, distance: 242.4
click at [93, 574] on div "assortiment afmetingen specificaties downloads ETIM sustainability verwant asso…" at bounding box center [728, 373] width 1456 height 677
click at [371, 665] on p "6204143" at bounding box center [350, 673] width 151 height 20
drag, startPoint x: 335, startPoint y: 624, endPoint x: 253, endPoint y: 613, distance: 82.7
click at [253, 613] on div "artikelnummer afmeting afmetingen gewicht verpakking gtin artikelnummer 6190756…" at bounding box center [728, 437] width 988 height 547
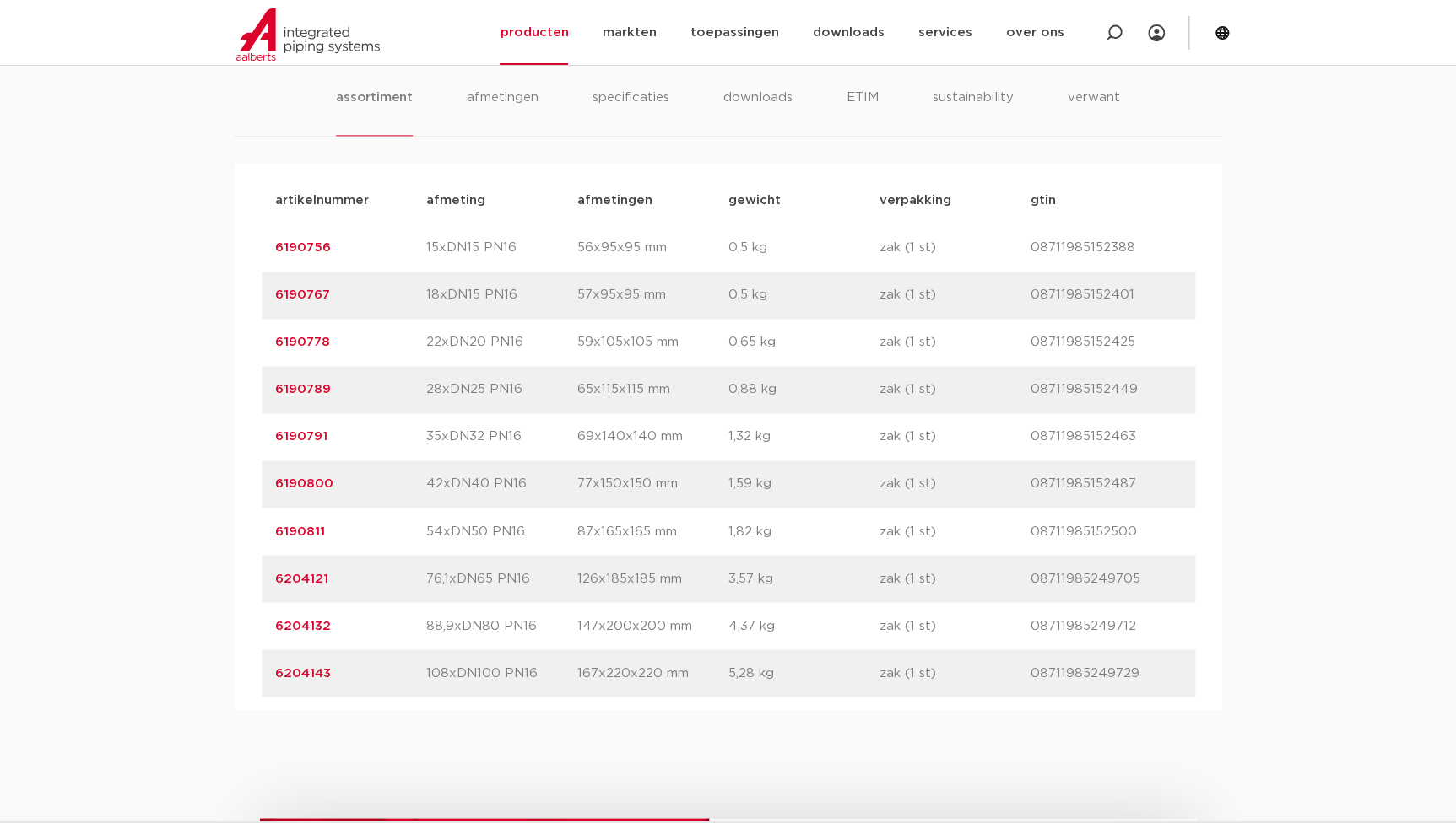
copy link "6204132"
drag, startPoint x: 338, startPoint y: 675, endPoint x: 263, endPoint y: 664, distance: 75.8
click at [263, 664] on div "artikelnummer 6204143 afmeting 108xDN100 PN16 afmetingen 167x220x220 mm gewicht…" at bounding box center [728, 673] width 933 height 48
copy link "6204143"
drag, startPoint x: 772, startPoint y: 583, endPoint x: 718, endPoint y: 575, distance: 54.6
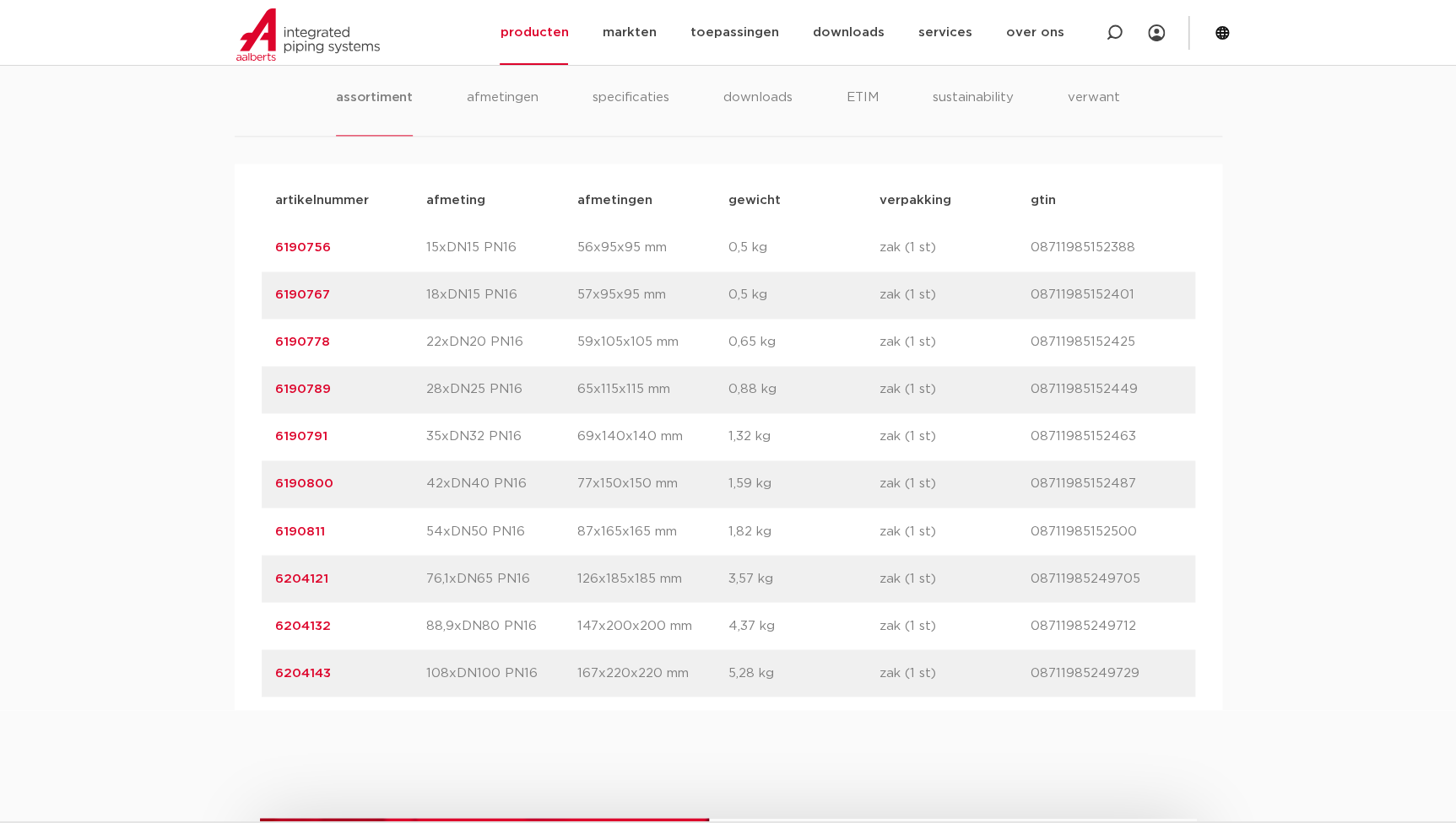
click at [718, 575] on div "artikelnummer 6204121 afmeting 76,1xDN65 PN16 afmetingen 126x185x185 mm gewicht…" at bounding box center [728, 579] width 933 height 48
copy div "gewicht 3,57 kg"
drag, startPoint x: 774, startPoint y: 628, endPoint x: 710, endPoint y: 625, distance: 64.1
click at [710, 625] on div "artikelnummer 6204132 afmeting 88,9xDN80 PN16 afmetingen 147x200x200 mm gewicht…" at bounding box center [728, 626] width 933 height 48
copy div "gewicht 4,37 kg"
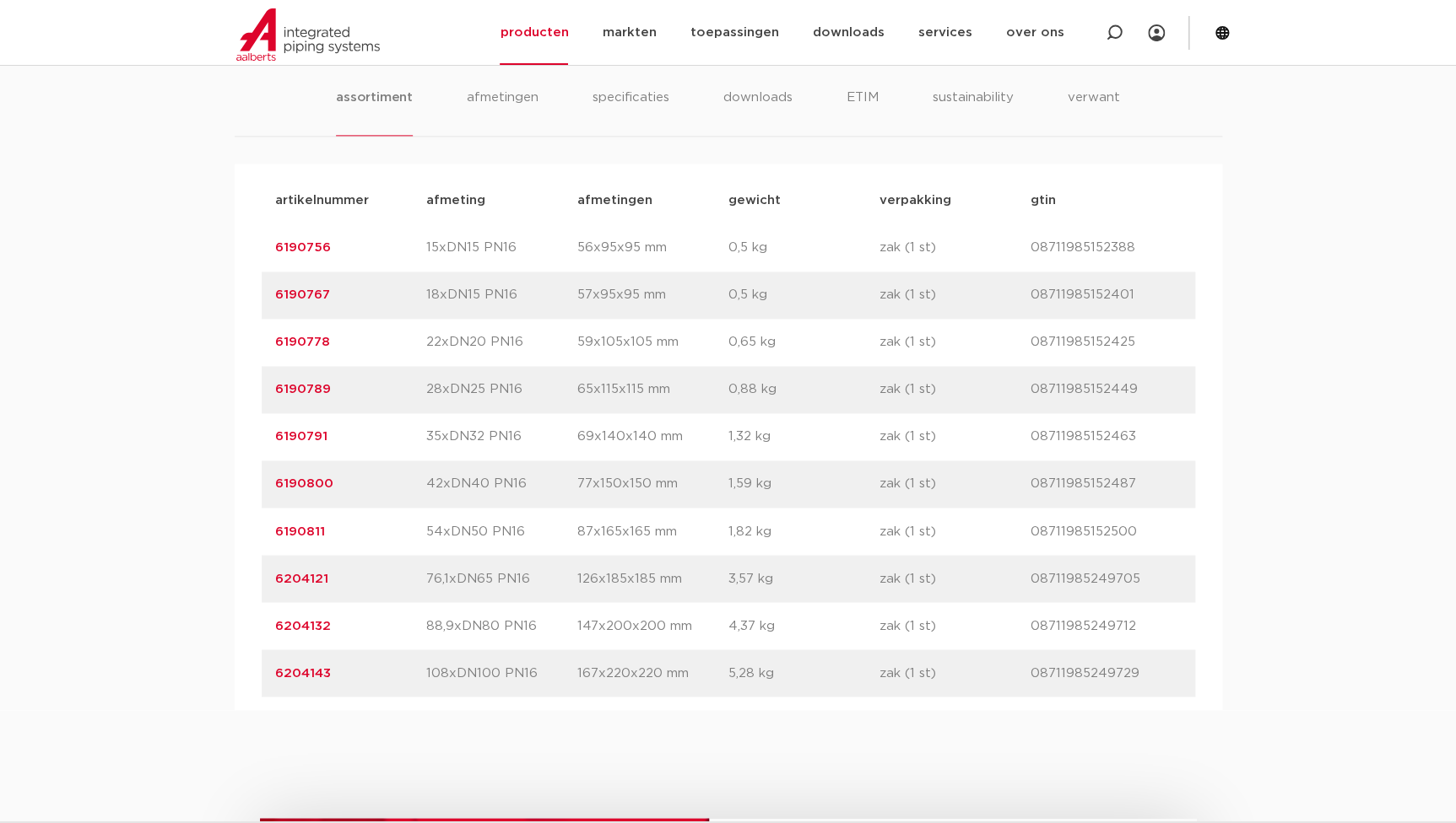
drag, startPoint x: 776, startPoint y: 676, endPoint x: 728, endPoint y: 676, distance: 48.0
click at [728, 676] on p "5,28 kg" at bounding box center [803, 673] width 151 height 20
copy p "5,28 kg"
drag, startPoint x: 331, startPoint y: 617, endPoint x: 229, endPoint y: 618, distance: 102.0
click at [229, 618] on div "assortiment afmetingen specificaties downloads ETIM sustainability verwant asso…" at bounding box center [728, 373] width 1456 height 677
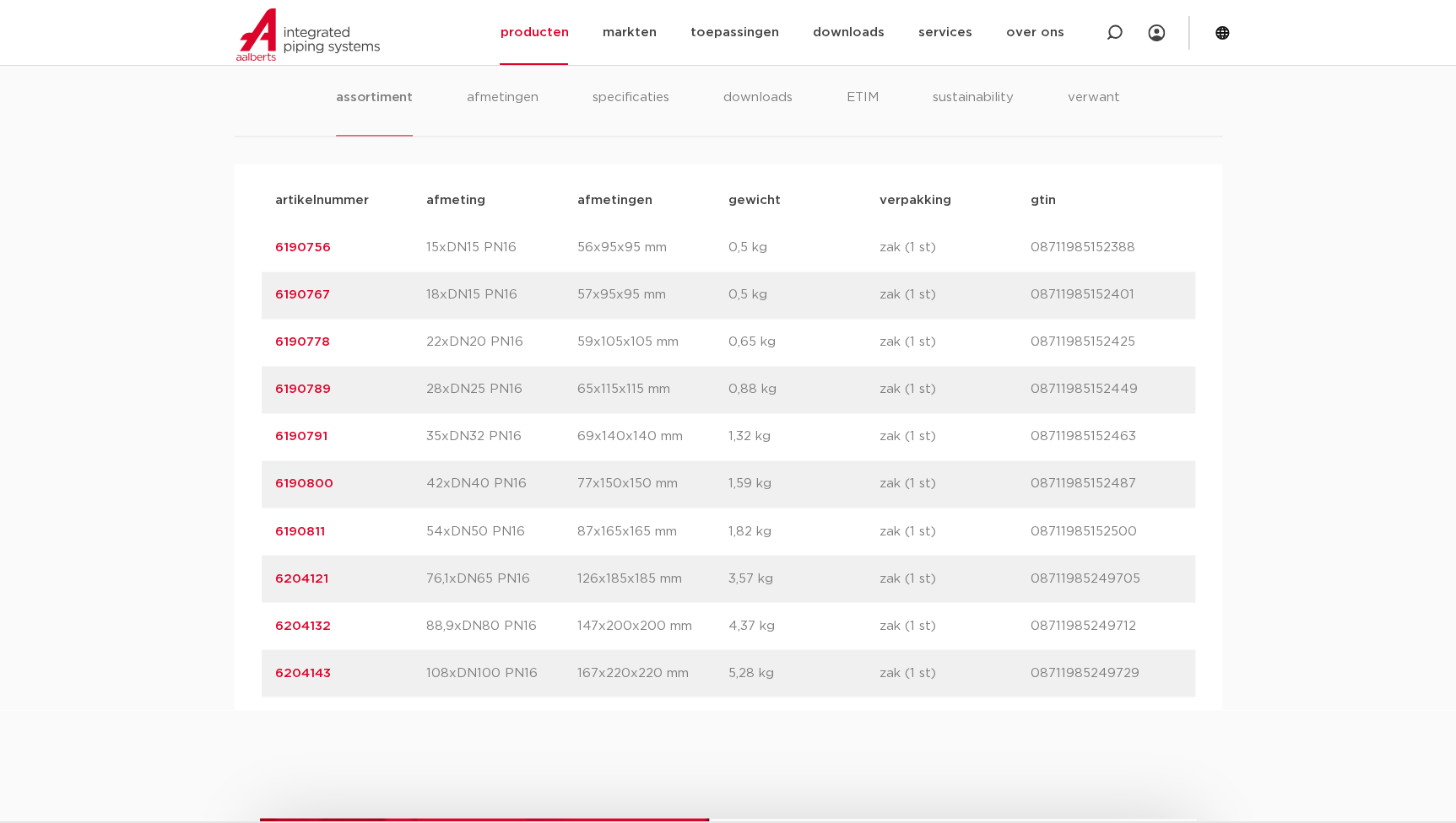
copy link "6204132"
drag, startPoint x: 342, startPoint y: 675, endPoint x: 232, endPoint y: 664, distance: 110.5
click at [232, 664] on div "assortiment afmetingen specificaties downloads ETIM sustainability verwant asso…" at bounding box center [728, 373] width 1456 height 677
copy link "6204143"
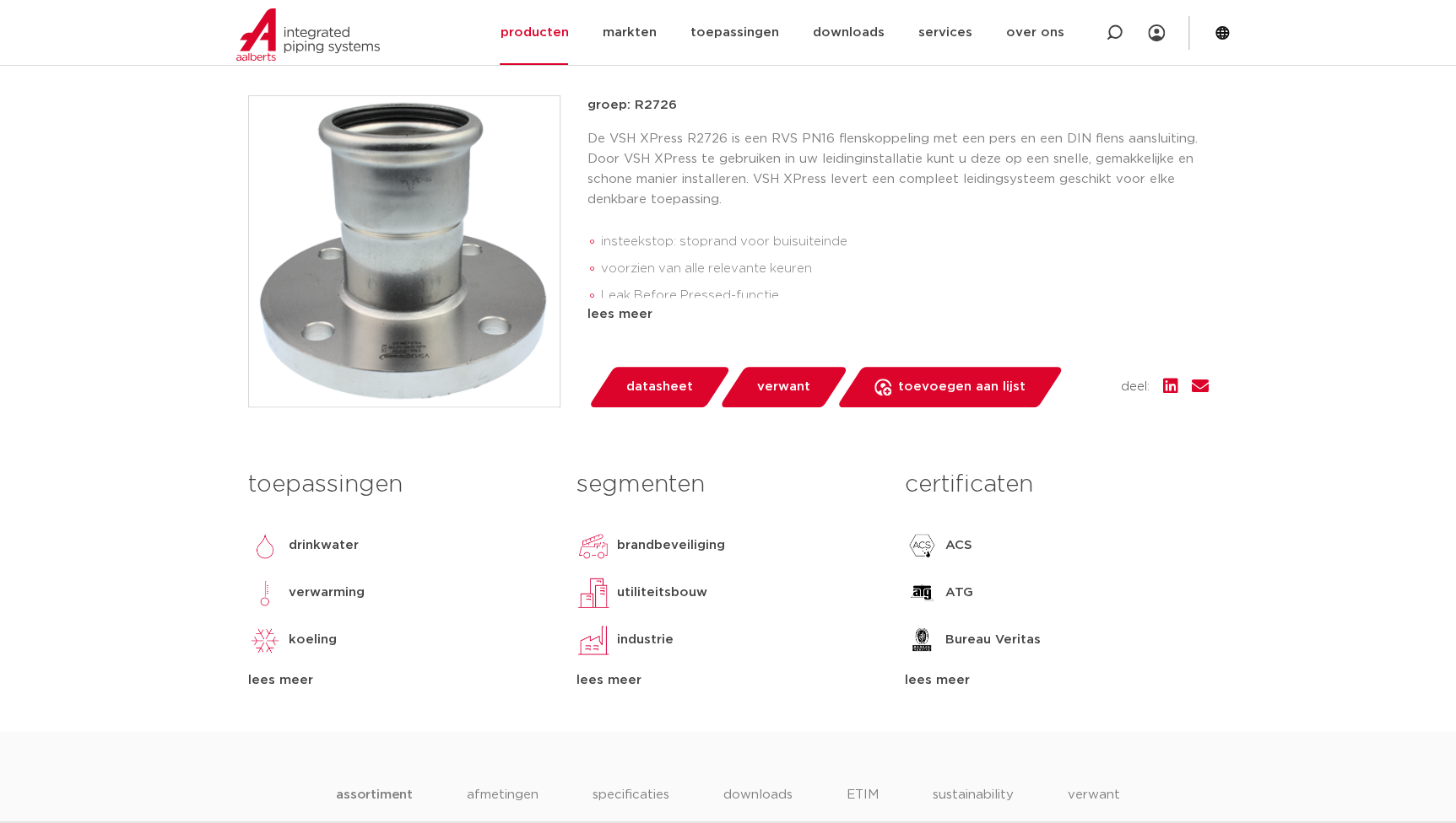
scroll to position [153, 0]
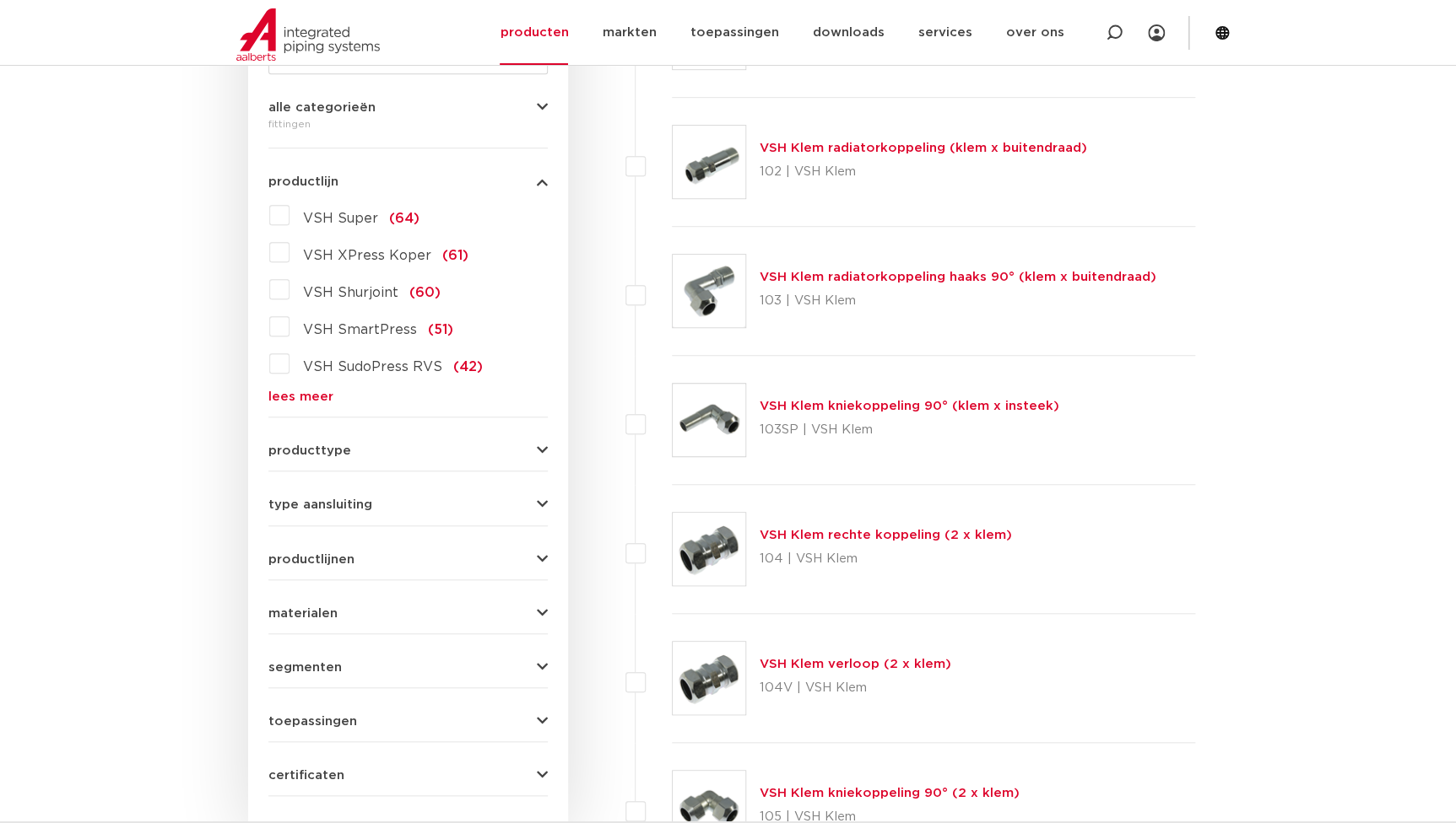
scroll to position [379, 0]
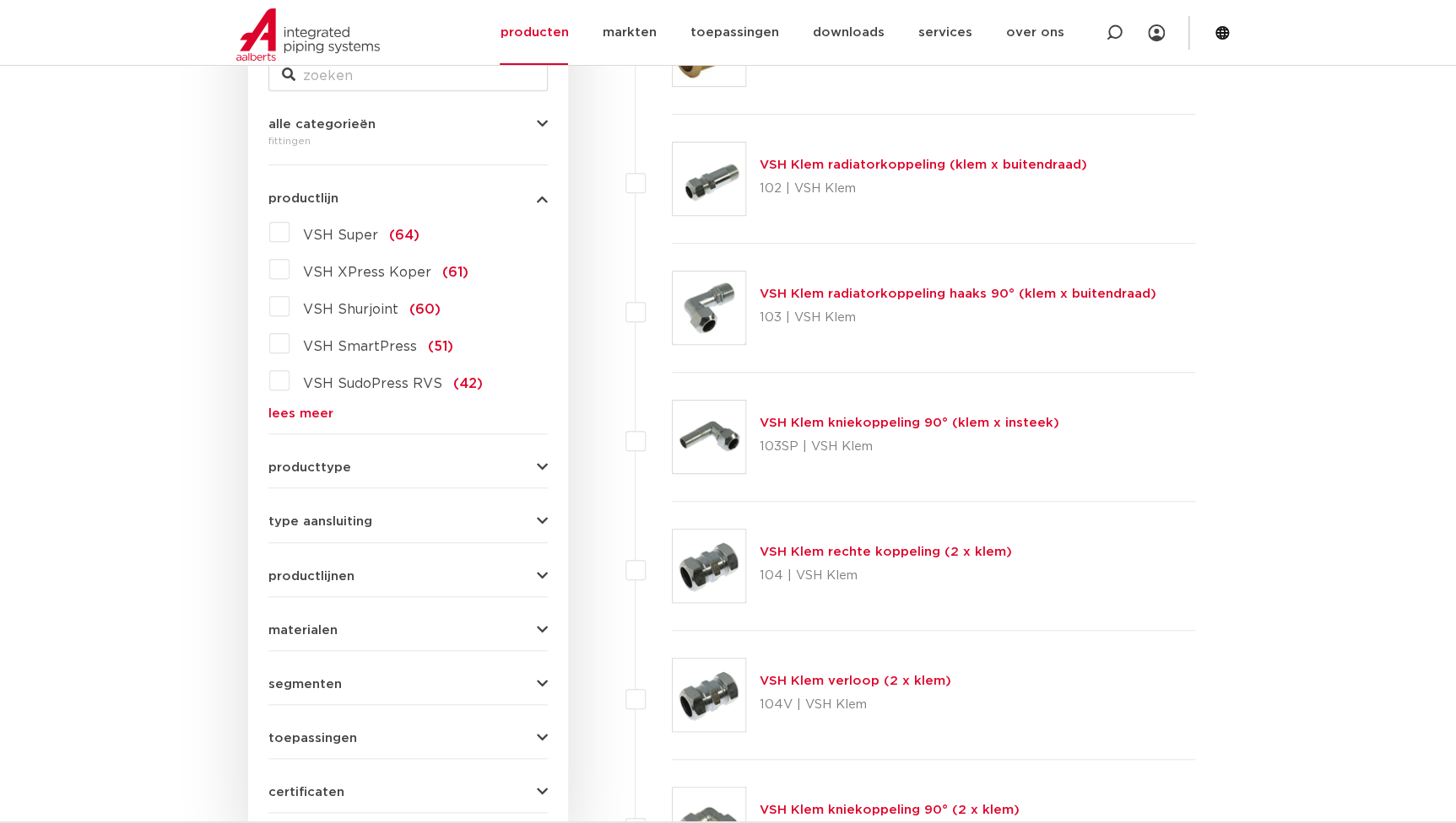
click at [301, 412] on link "lees meer" at bounding box center [408, 413] width 279 height 13
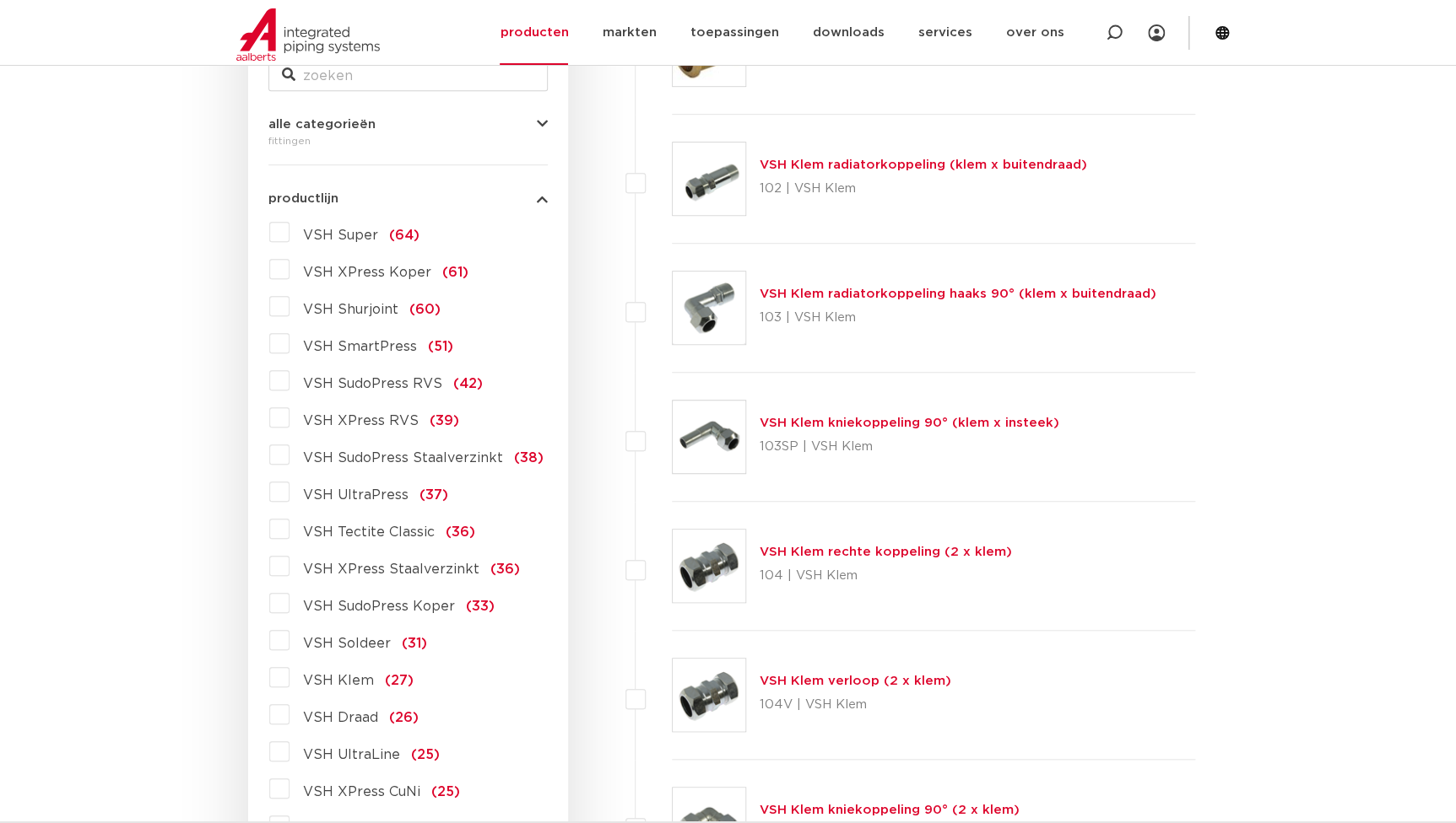
click at [391, 427] on span "VSH XPress RVS" at bounding box center [360, 421] width 116 height 14
click at [0, 0] on input "VSH XPress RVS (39)" at bounding box center [0, 0] width 0 height 0
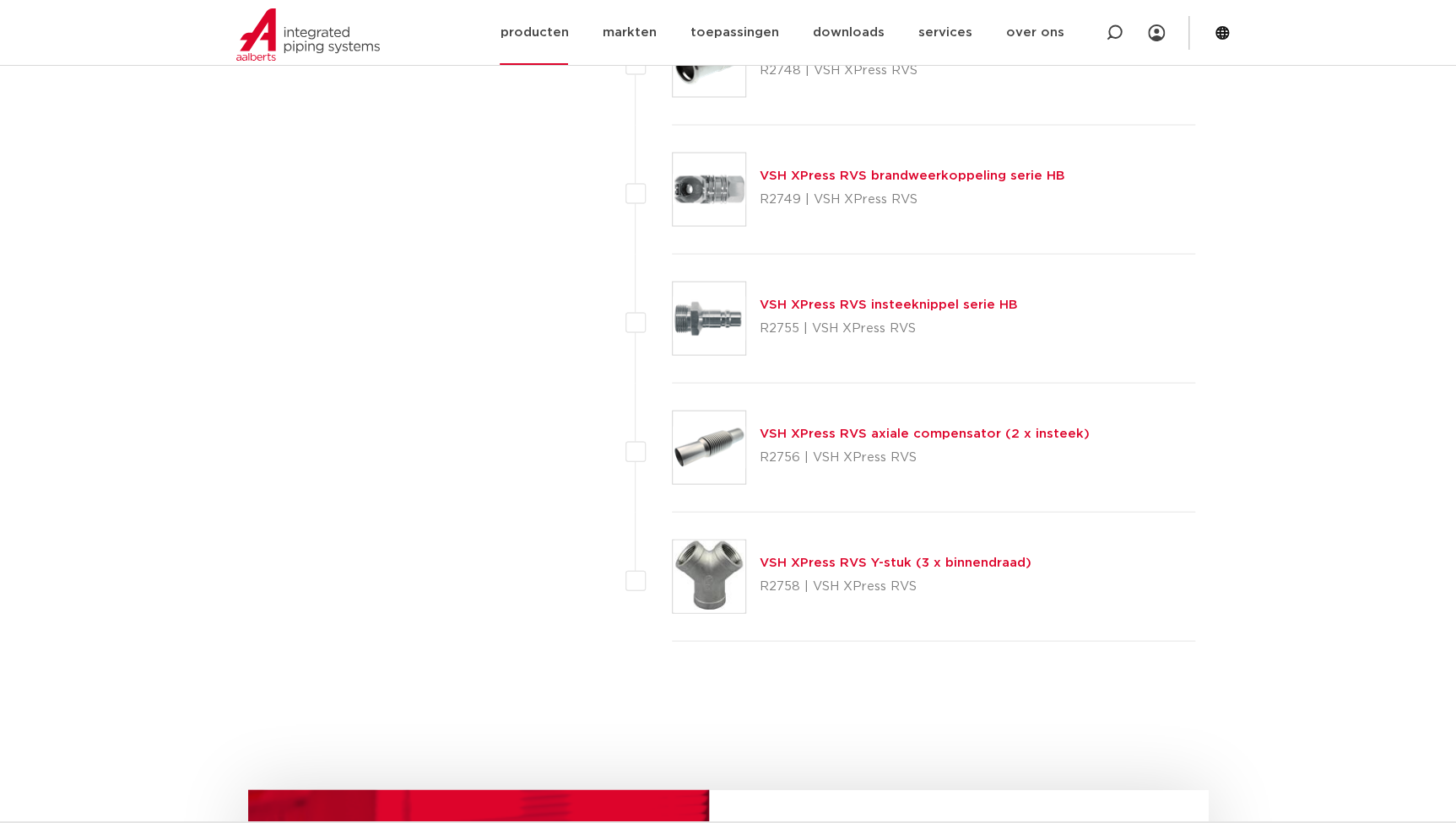
scroll to position [4751, 0]
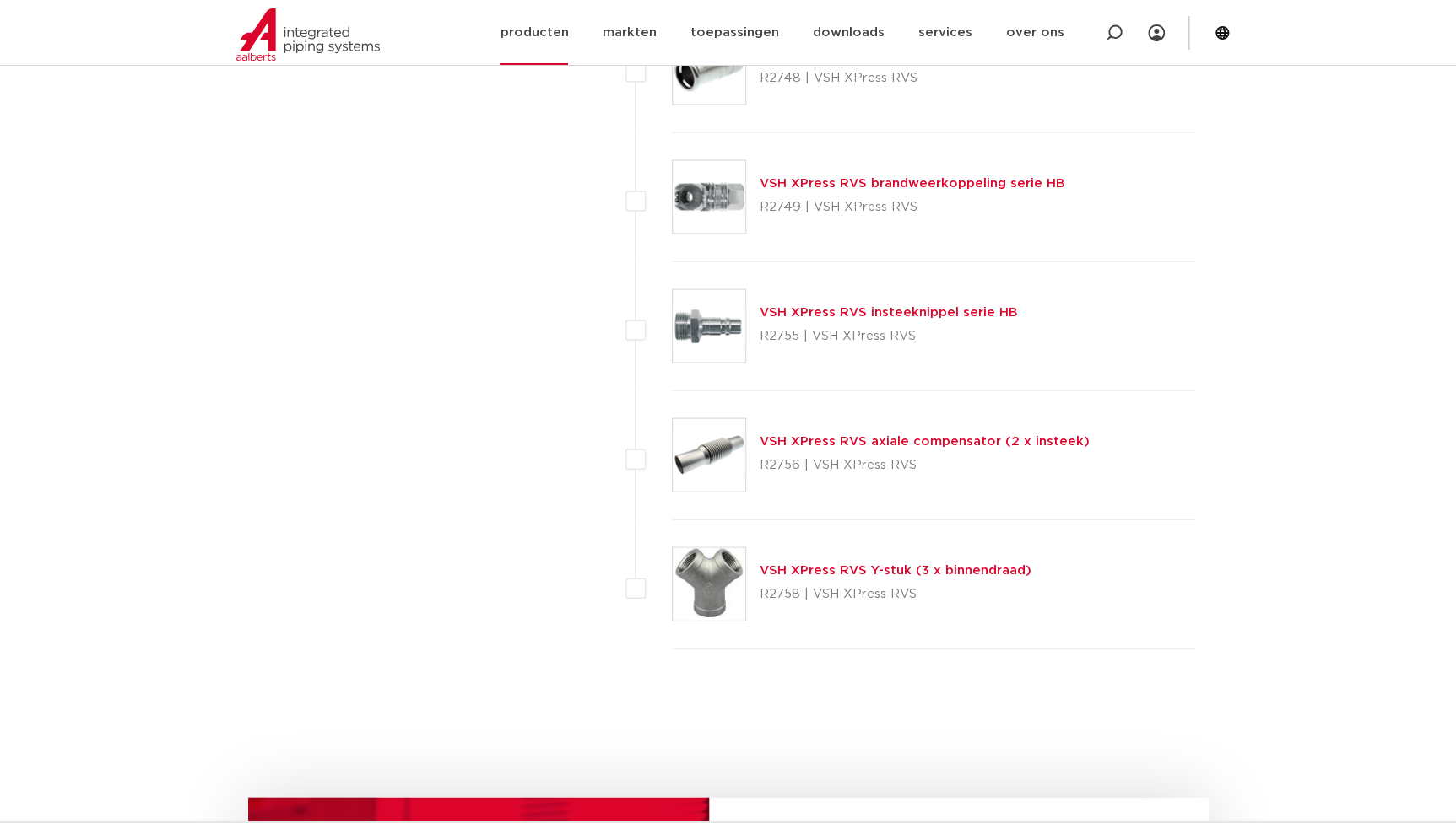
click at [537, 25] on link "producten" at bounding box center [533, 32] width 68 height 65
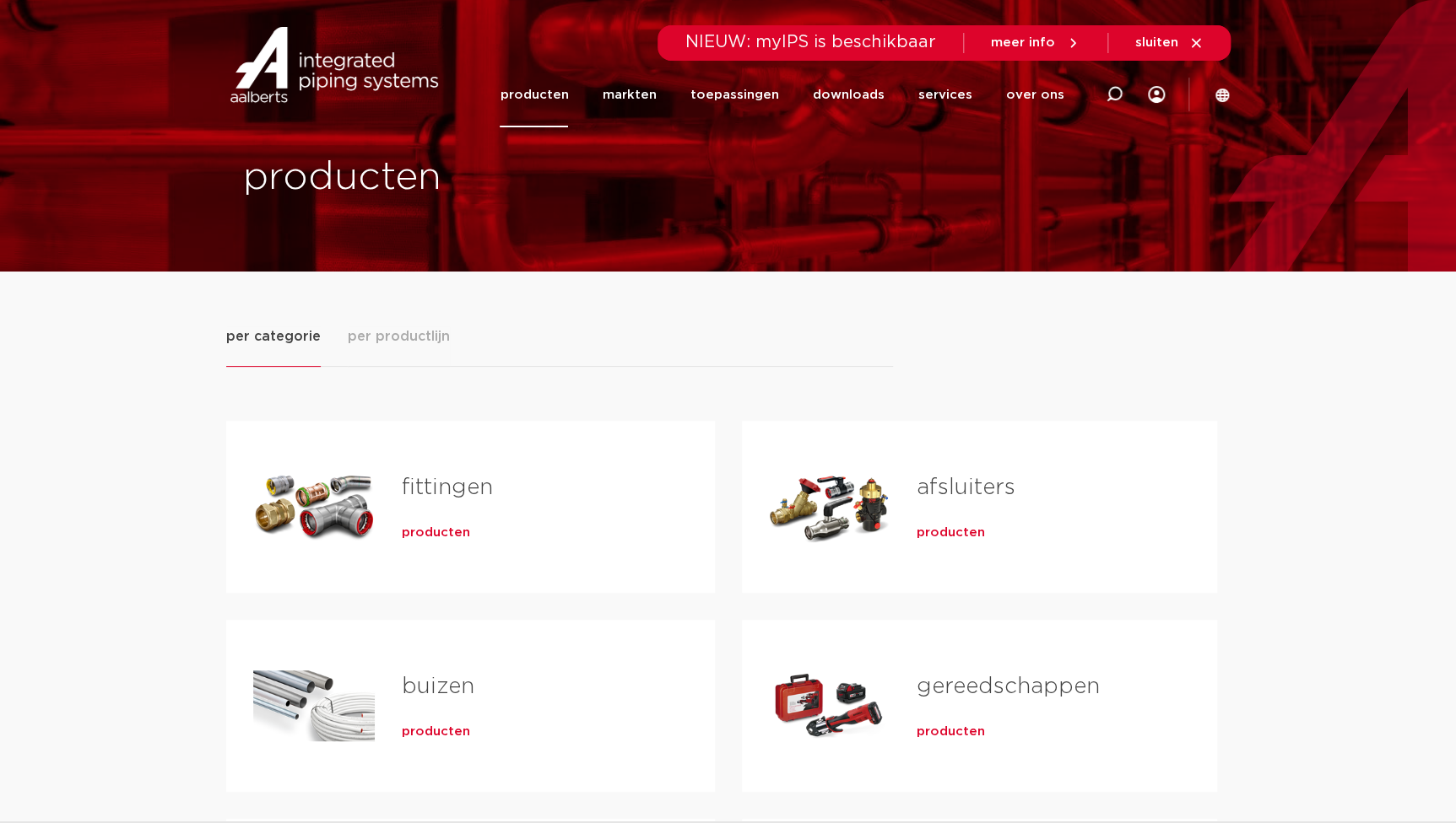
click at [454, 541] on div "producten" at bounding box center [531, 530] width 259 height 23
click at [445, 530] on span "producten" at bounding box center [436, 532] width 68 height 17
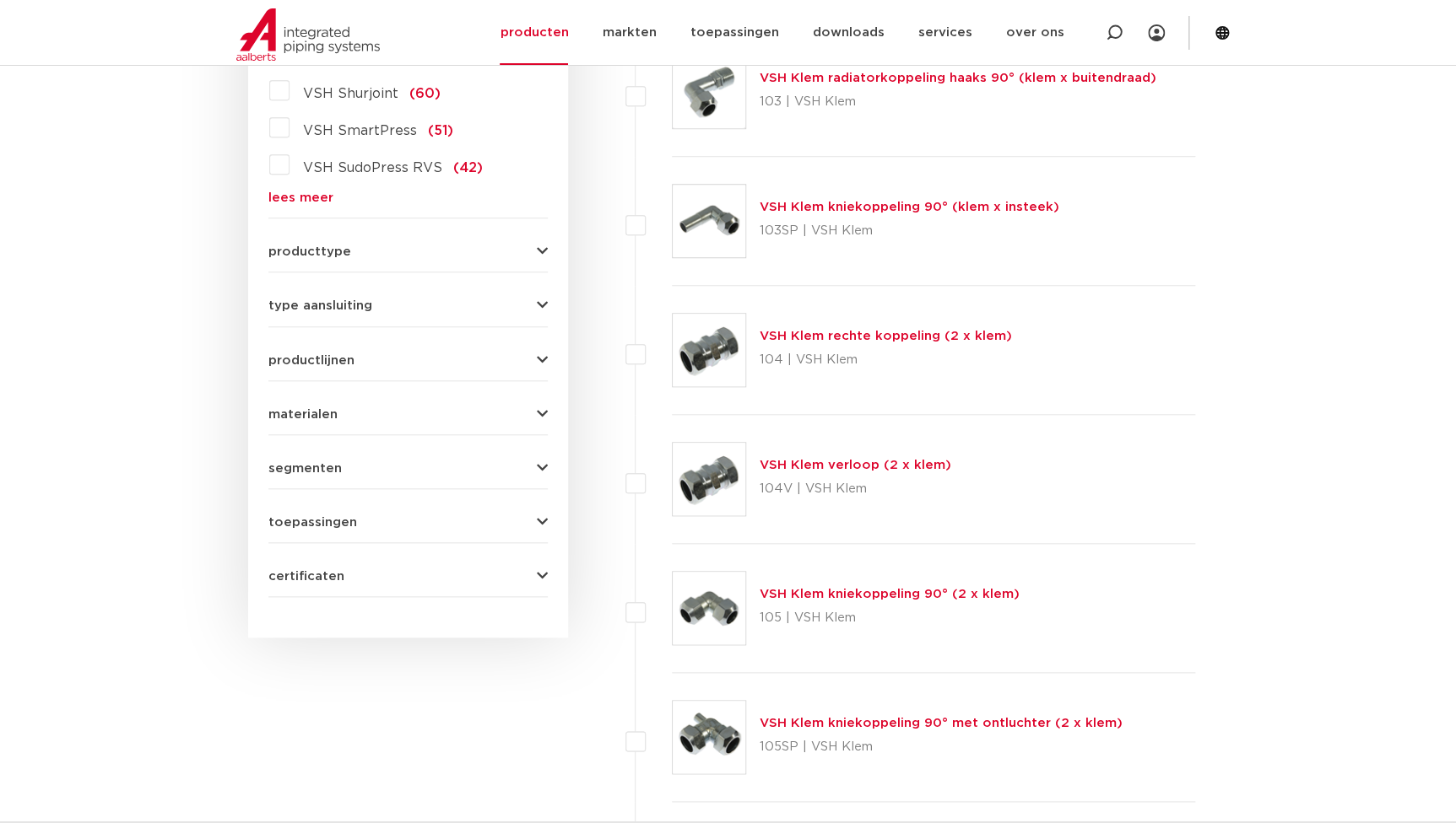
scroll to position [378, 0]
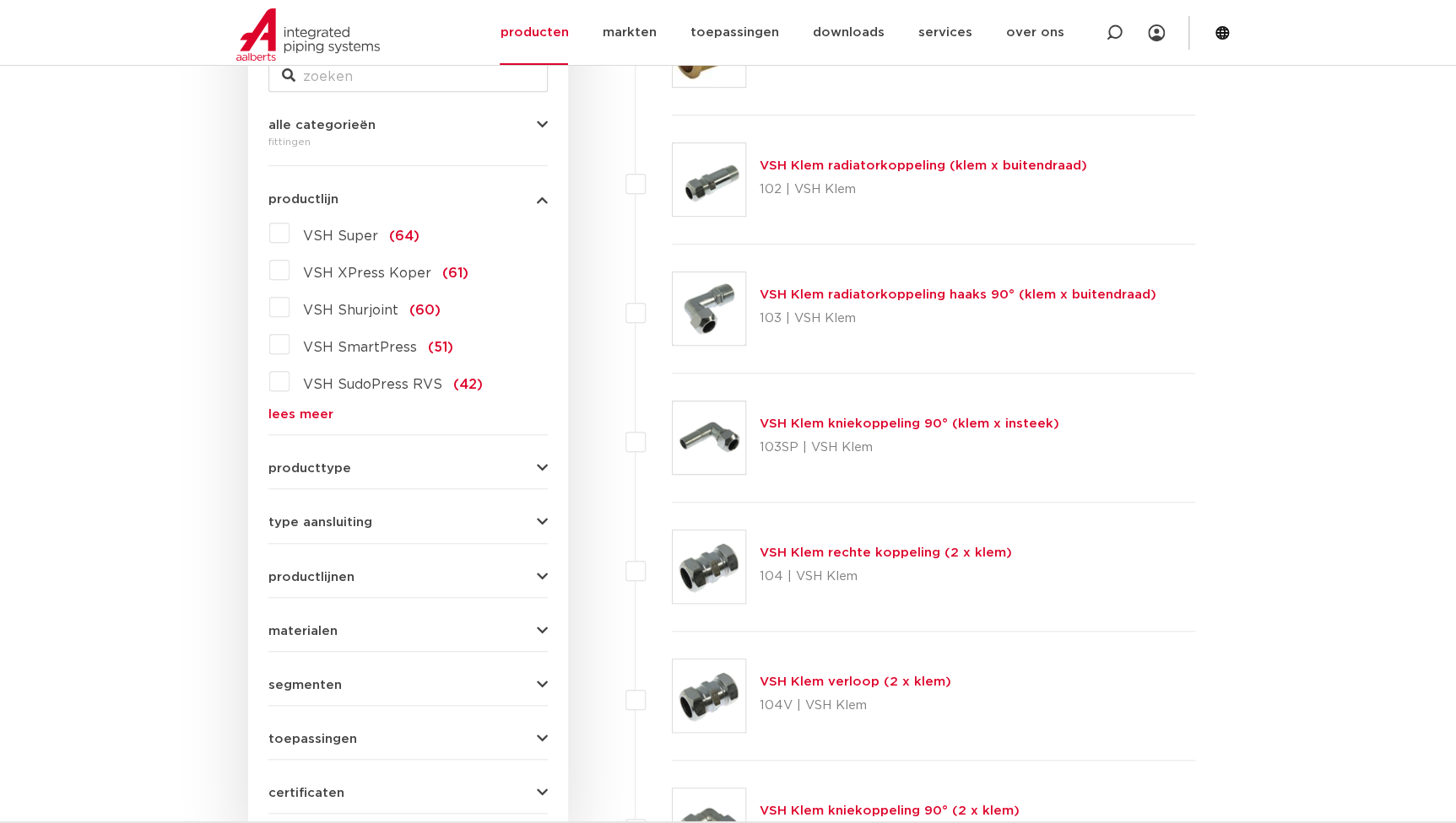
click at [313, 421] on form "zoek op naam of productnummer alle categorieën [GEOGRAPHIC_DATA] [GEOGRAPHIC_DA…" at bounding box center [408, 421] width 279 height 786
click at [313, 416] on link "lees meer" at bounding box center [408, 414] width 279 height 13
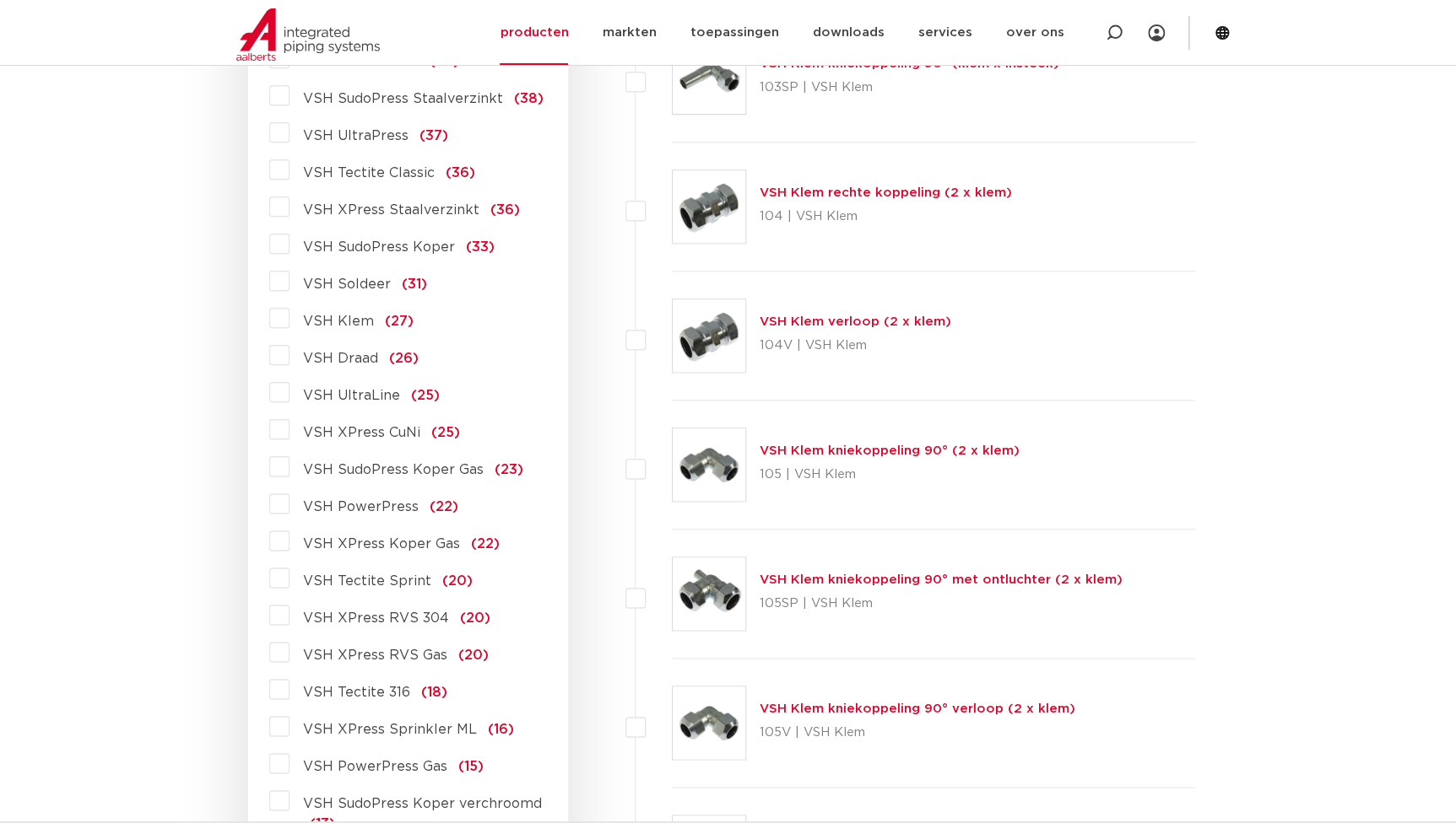
scroll to position [762, 0]
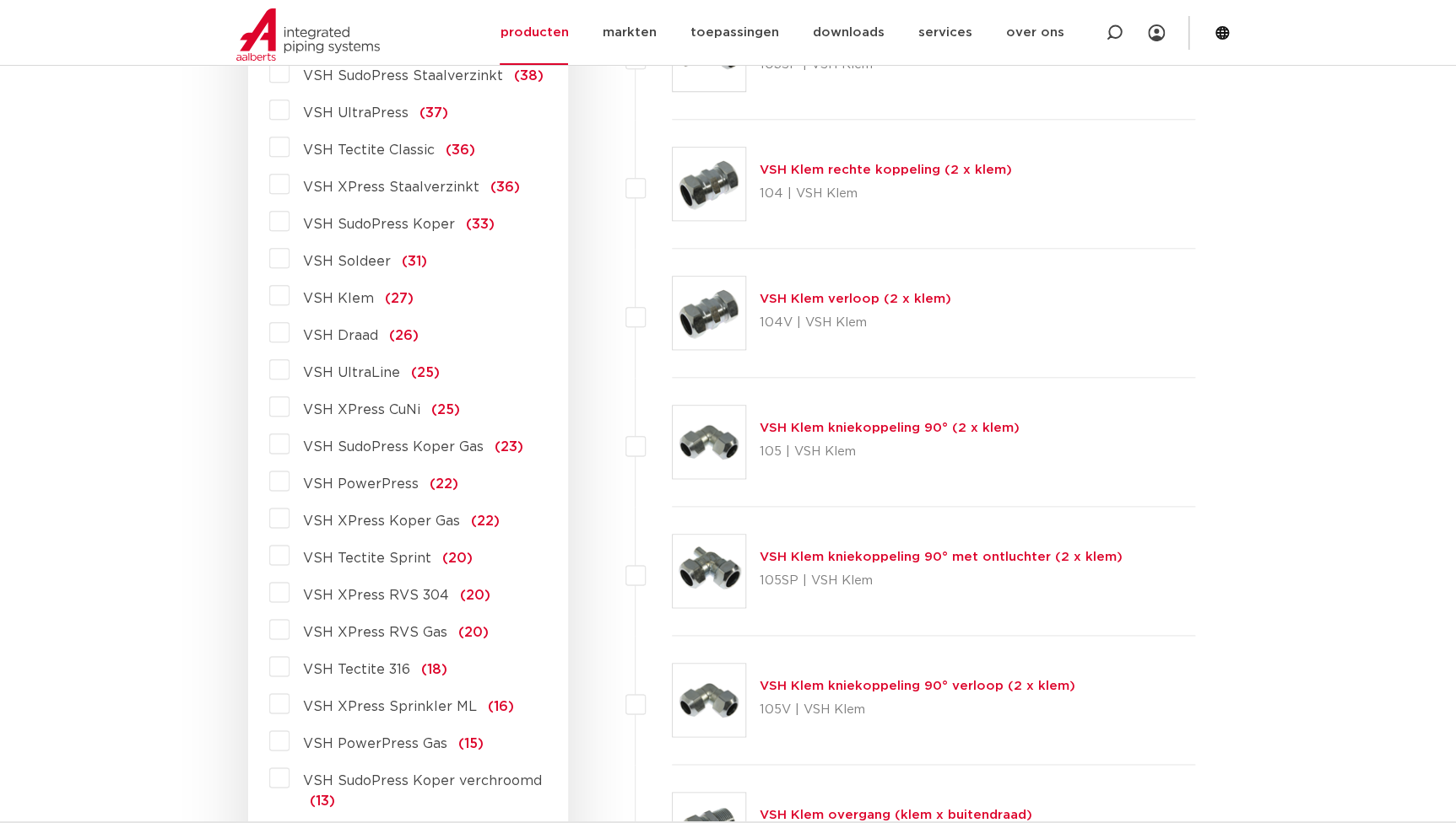
click at [423, 607] on div "VSH Super (64) VSH XPress Koper (61) VSH Shurjoint (60) VSH SmartPress (51) VSH…" at bounding box center [408, 607] width 279 height 1542
click at [423, 600] on span "VSH XPress RVS 304" at bounding box center [376, 595] width 146 height 14
click at [0, 0] on input "VSH XPress RVS 304 (20)" at bounding box center [0, 0] width 0 height 0
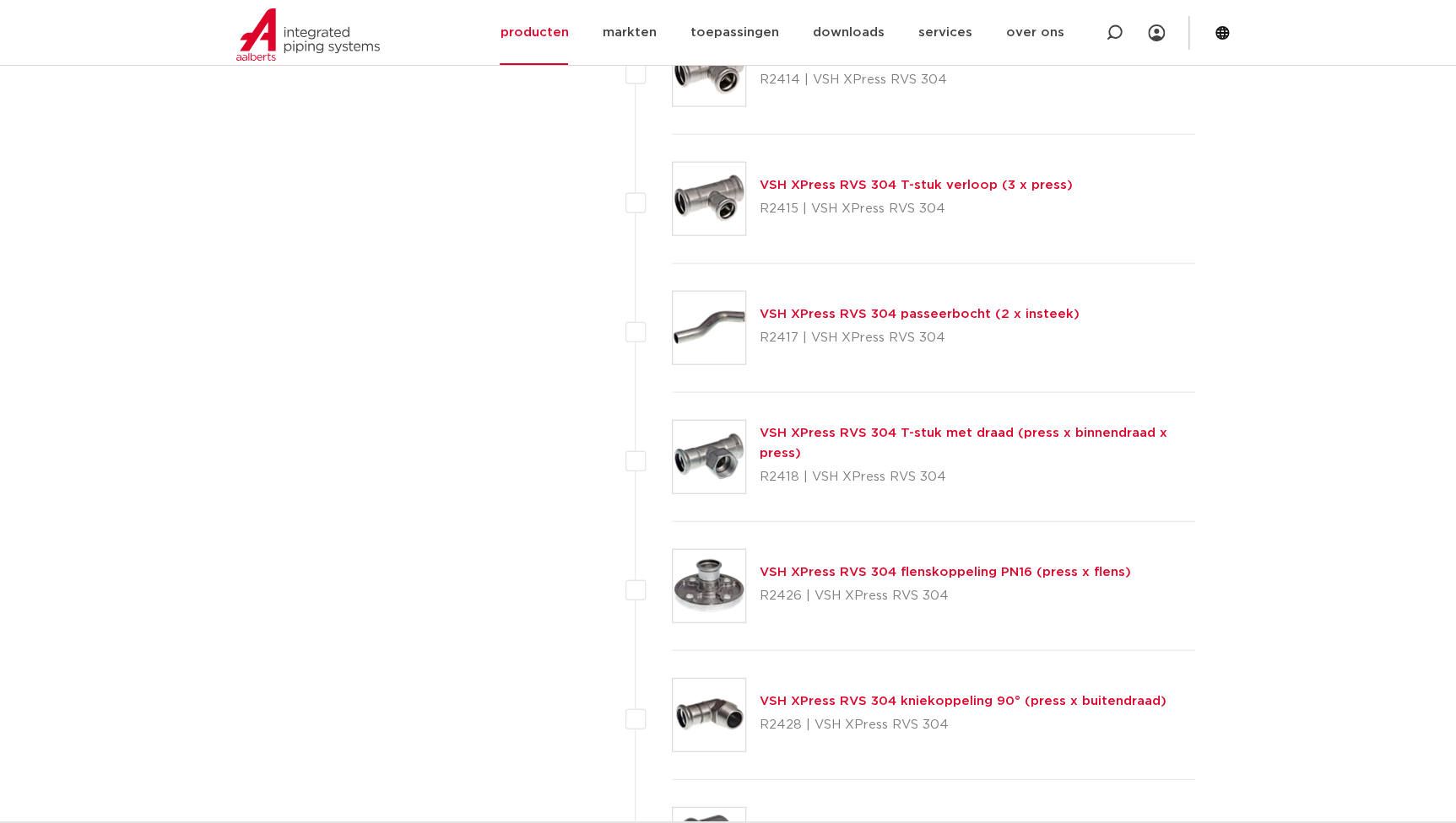
scroll to position [1988, 0]
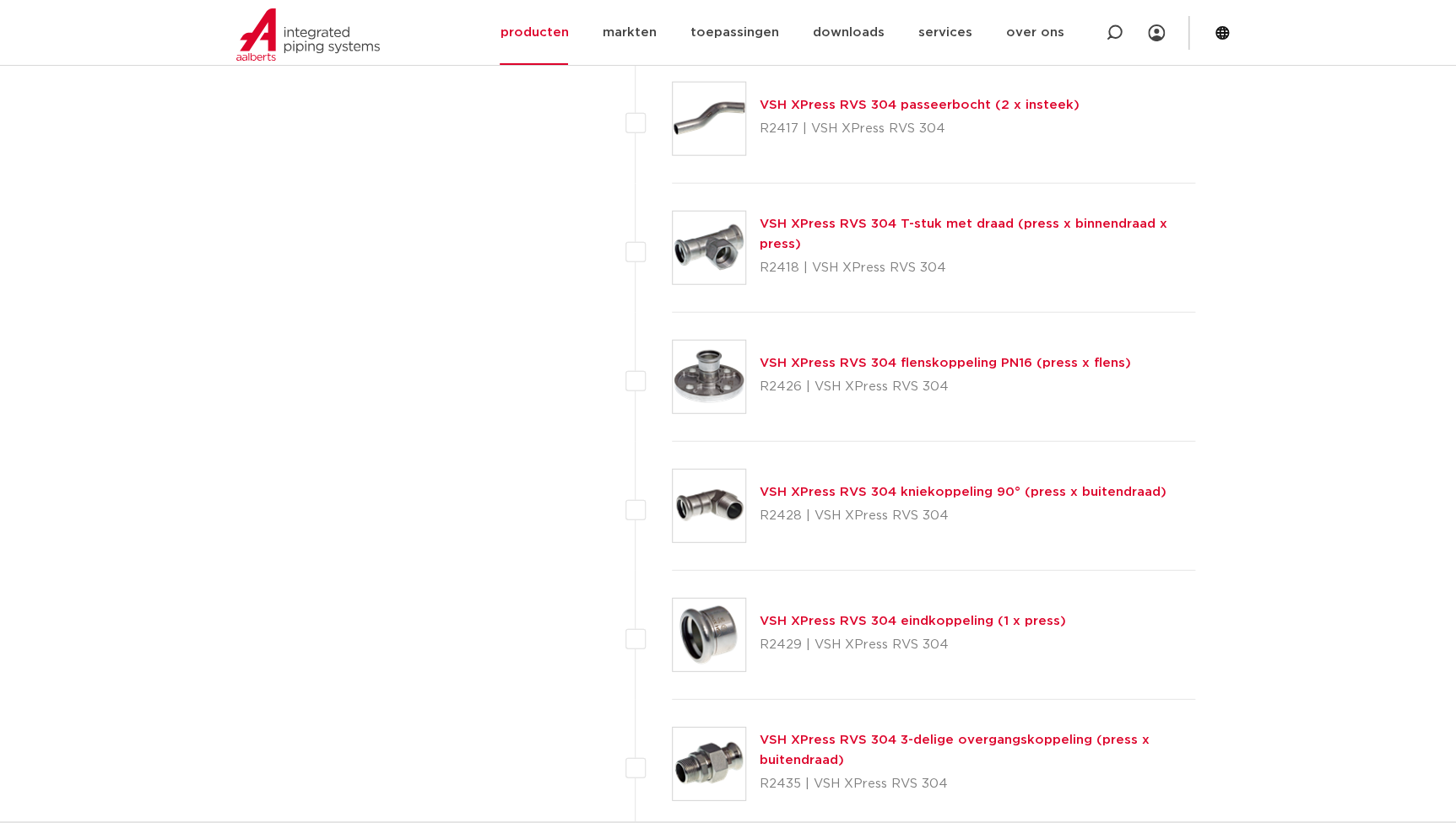
click at [707, 399] on img at bounding box center [709, 376] width 73 height 73
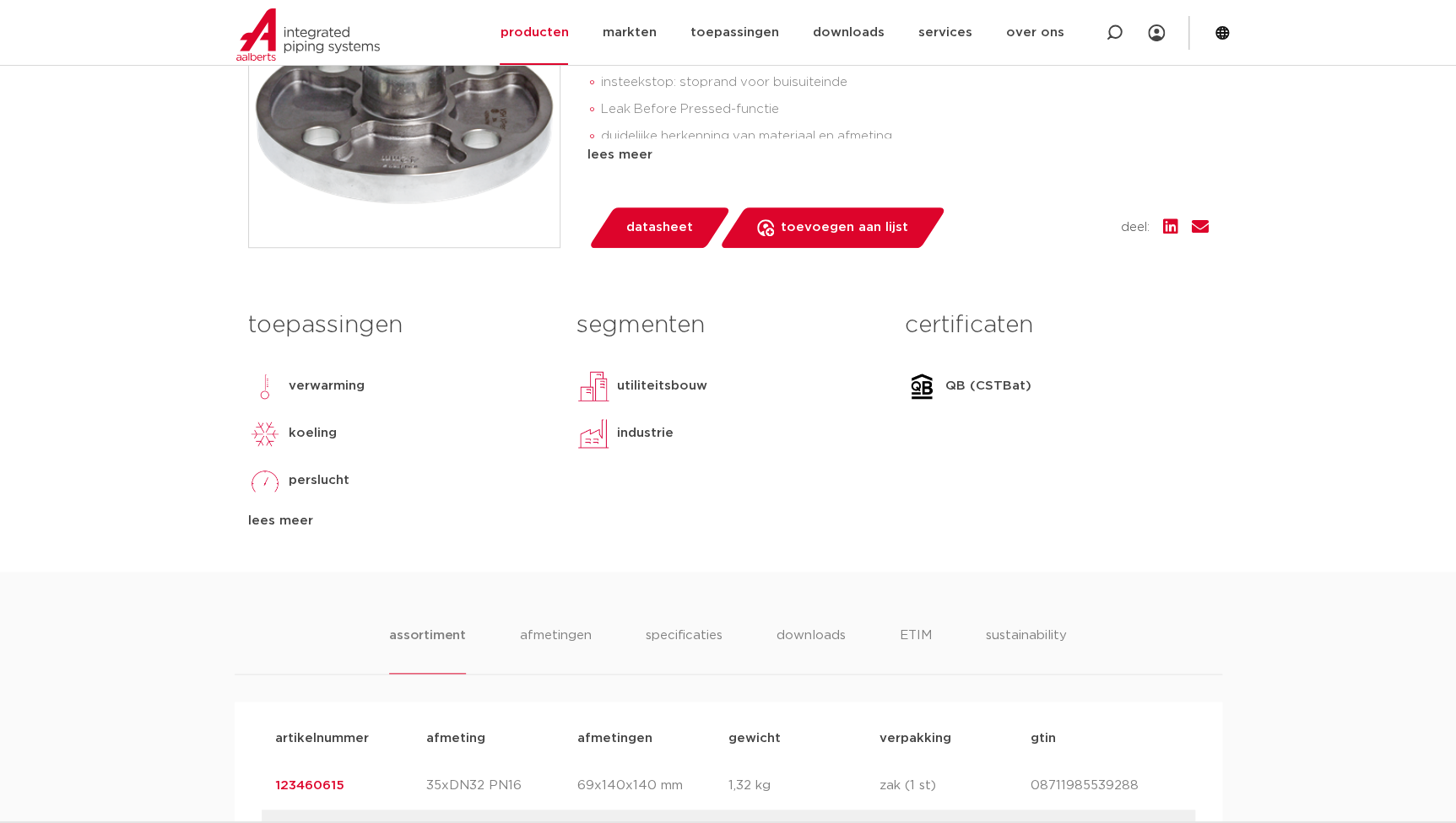
scroll to position [843, 0]
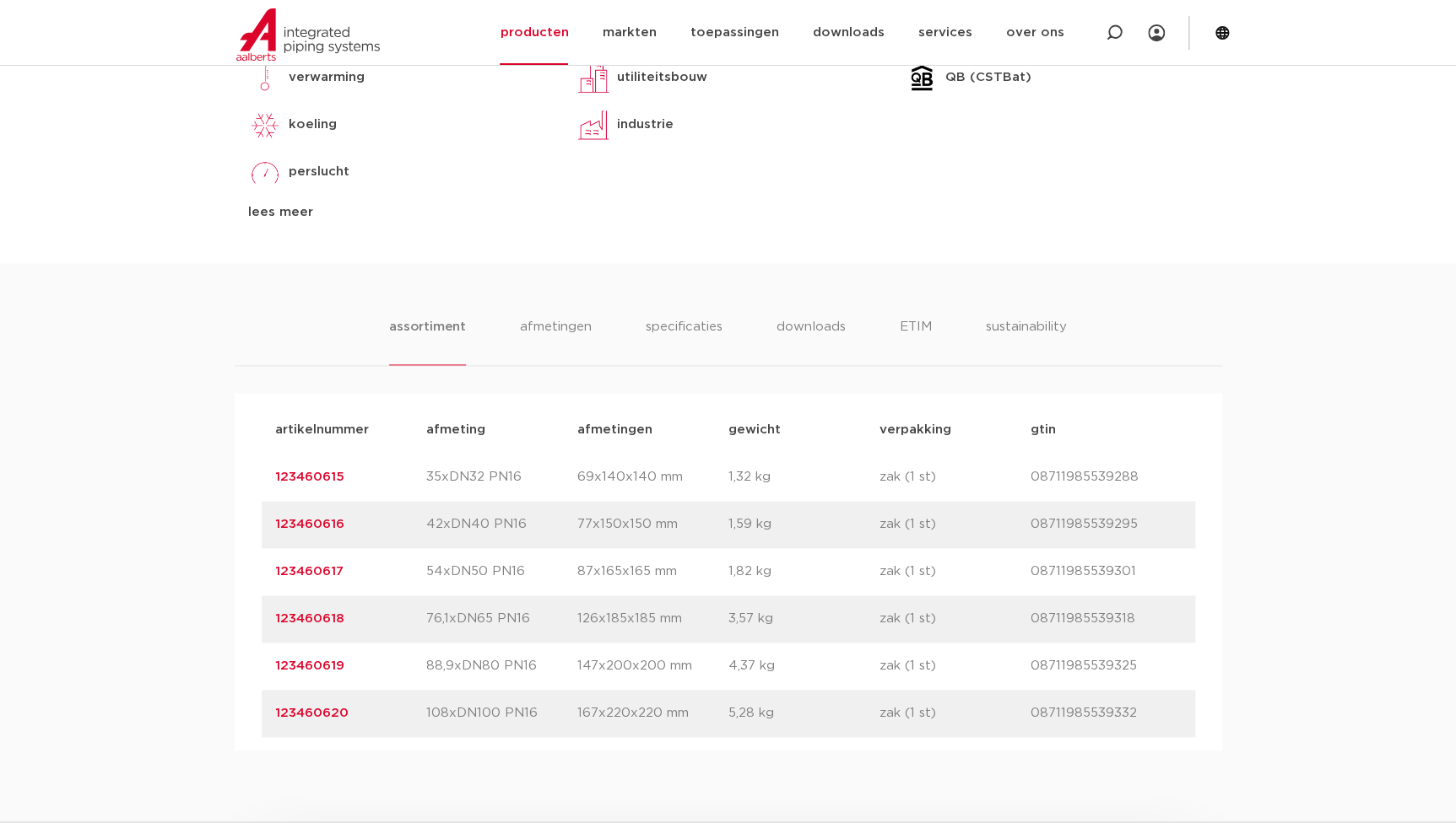
drag, startPoint x: 364, startPoint y: 528, endPoint x: 230, endPoint y: 529, distance: 134.0
click at [230, 529] on div "assortiment [GEOGRAPHIC_DATA] specificaties downloads ETIM sustainability assor…" at bounding box center [728, 507] width 1456 height 487
copy link "123460616"
drag, startPoint x: 268, startPoint y: 568, endPoint x: 181, endPoint y: 549, distance: 89.1
click at [181, 549] on div "assortiment [GEOGRAPHIC_DATA] specificaties downloads ETIM sustainability assor…" at bounding box center [728, 507] width 1456 height 487
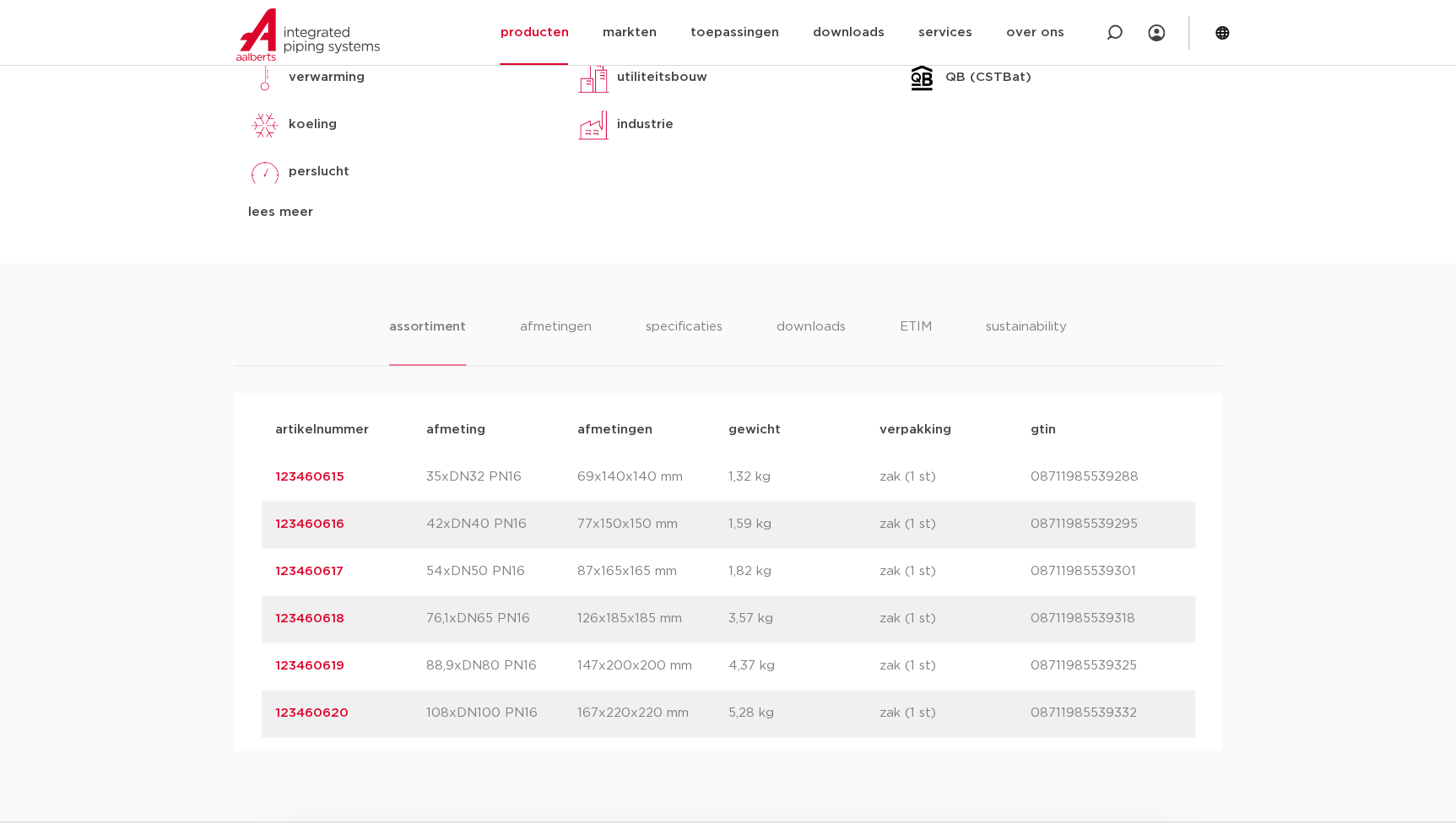
copy link "123460617"
drag, startPoint x: 363, startPoint y: 484, endPoint x: 185, endPoint y: 482, distance: 178.0
click at [185, 482] on div "assortiment [GEOGRAPHIC_DATA] specificaties downloads ETIM sustainability assor…" at bounding box center [728, 507] width 1456 height 487
copy link "123460615"
